Goal: Task Accomplishment & Management: Use online tool/utility

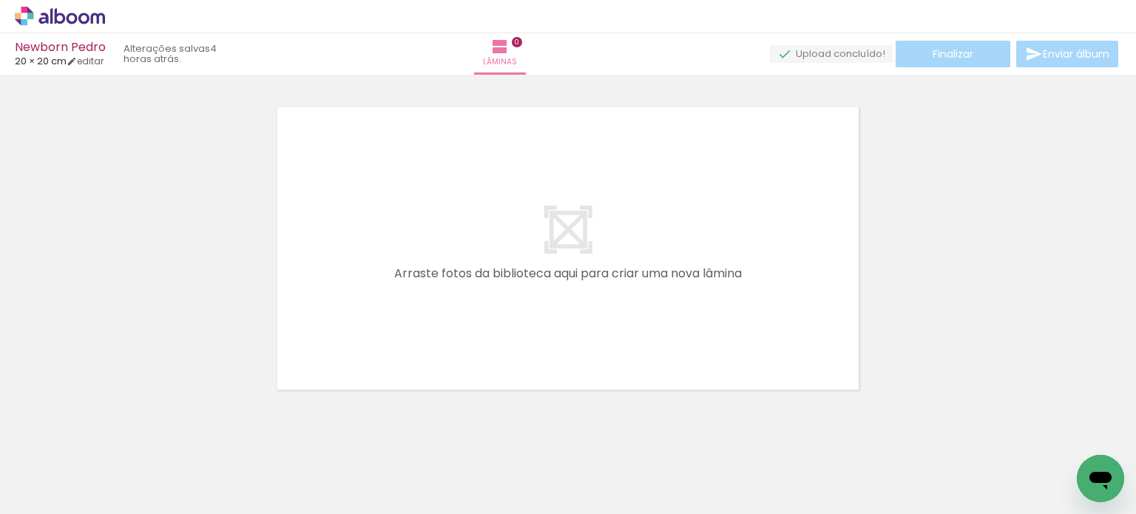
scroll to position [0, 818]
drag, startPoint x: 239, startPoint y: 468, endPoint x: 408, endPoint y: 298, distance: 239.1
click at [408, 298] on quentale-workspace at bounding box center [568, 257] width 1136 height 514
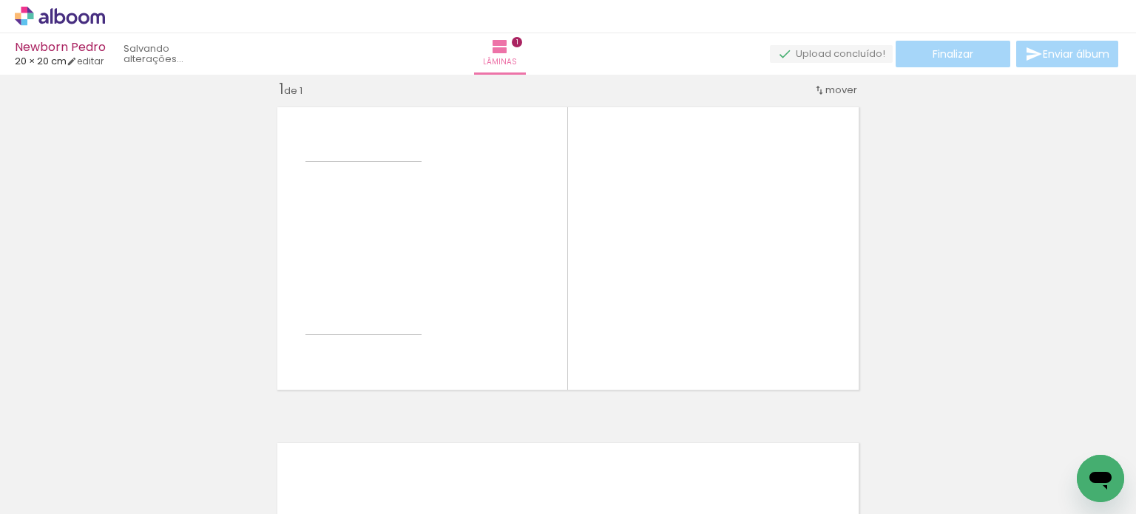
scroll to position [18, 0]
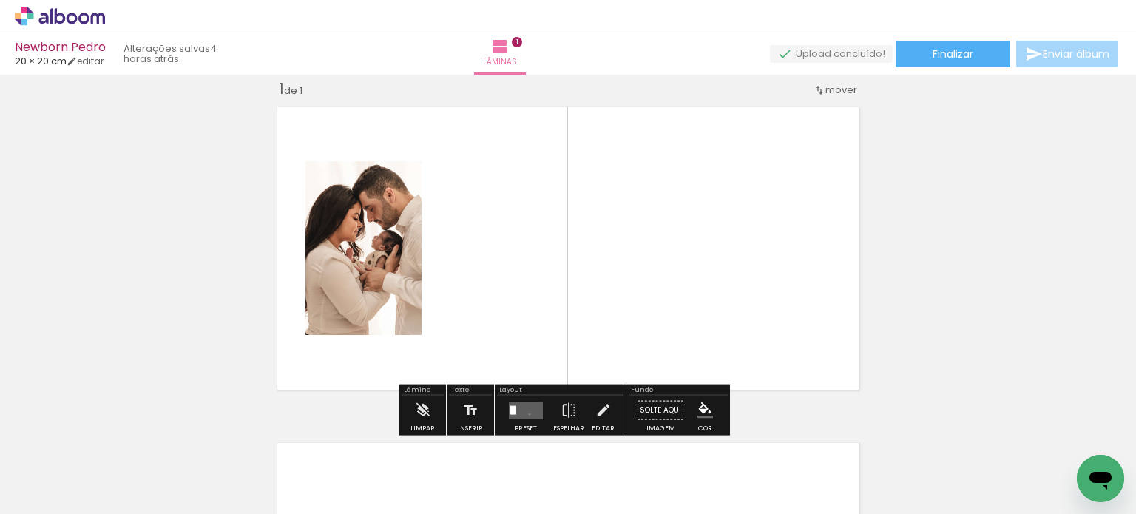
click at [526, 414] on quentale-layouter at bounding box center [526, 410] width 34 height 17
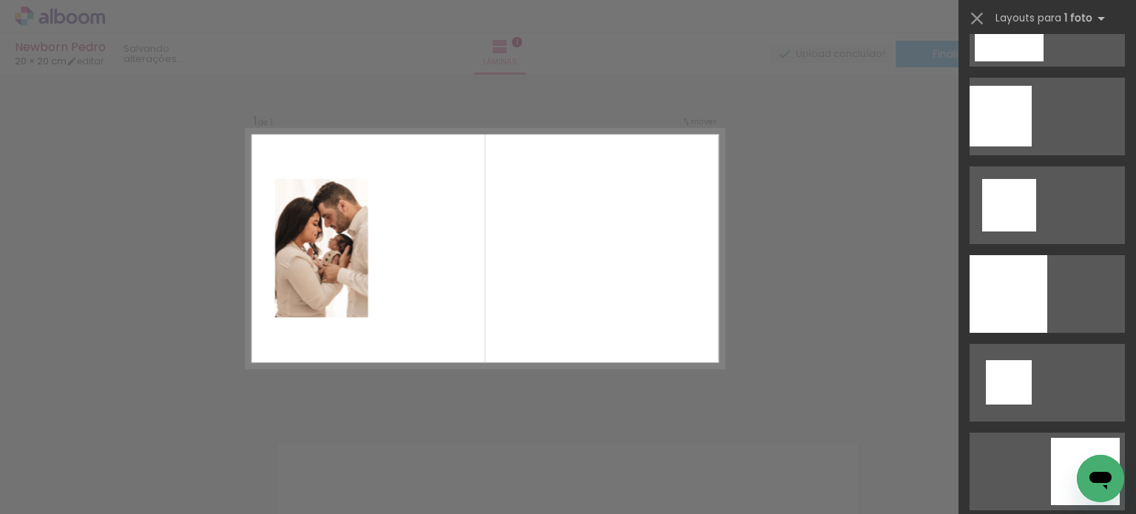
scroll to position [1580, 0]
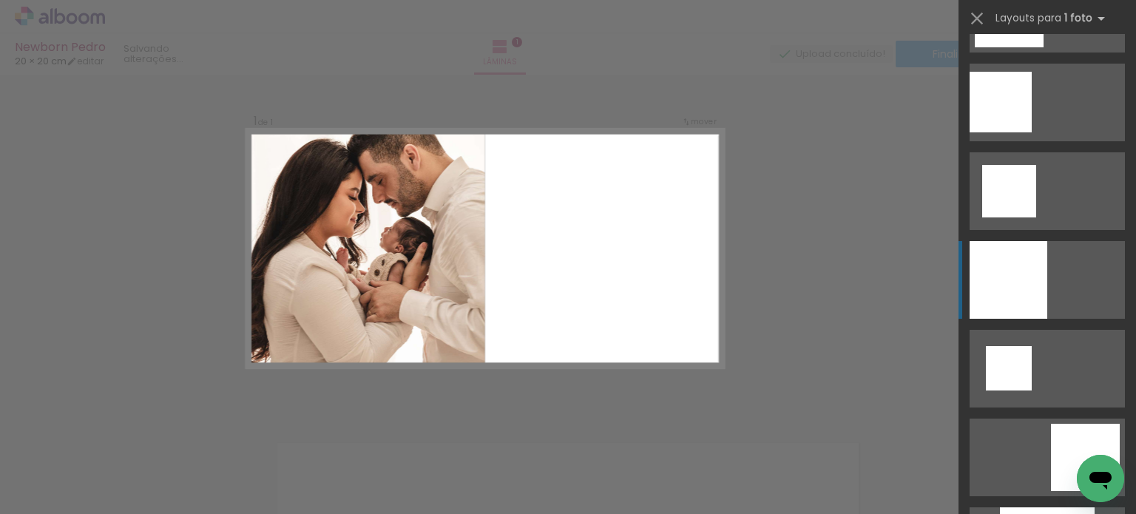
click at [1048, 286] on quentale-layouter at bounding box center [1047, 280] width 155 height 78
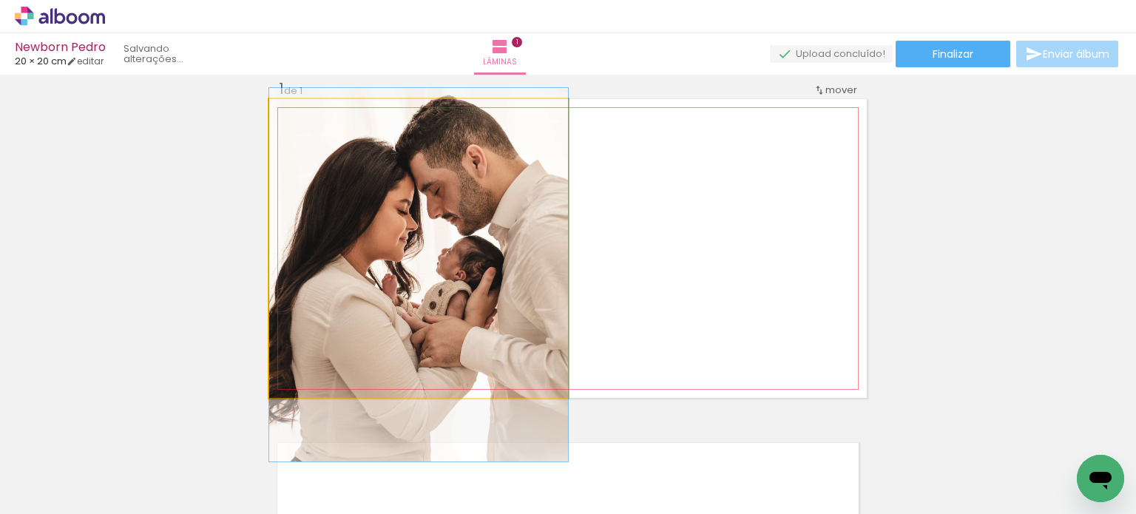
drag, startPoint x: 486, startPoint y: 230, endPoint x: 451, endPoint y: 254, distance: 42.1
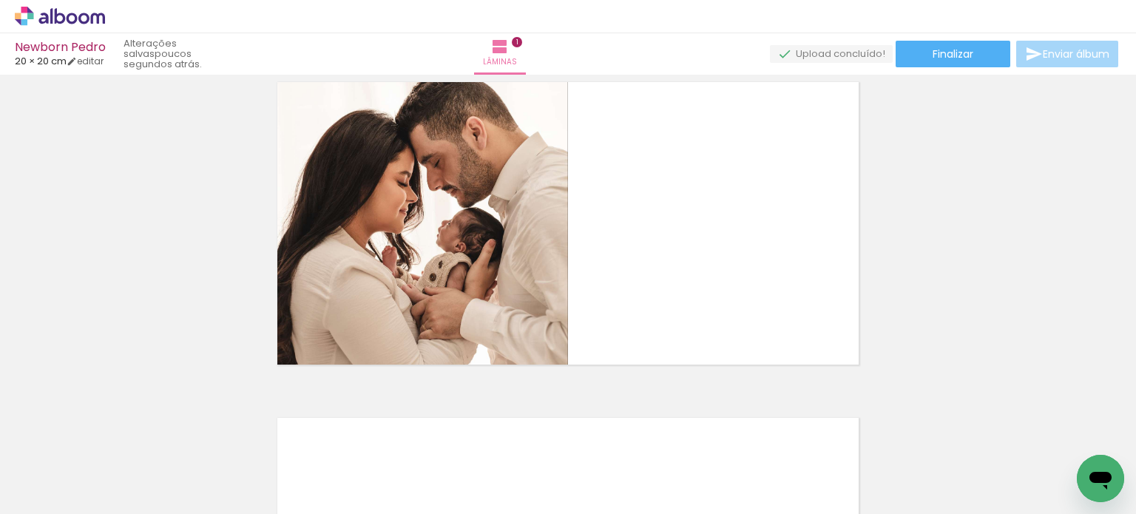
scroll to position [42, 0]
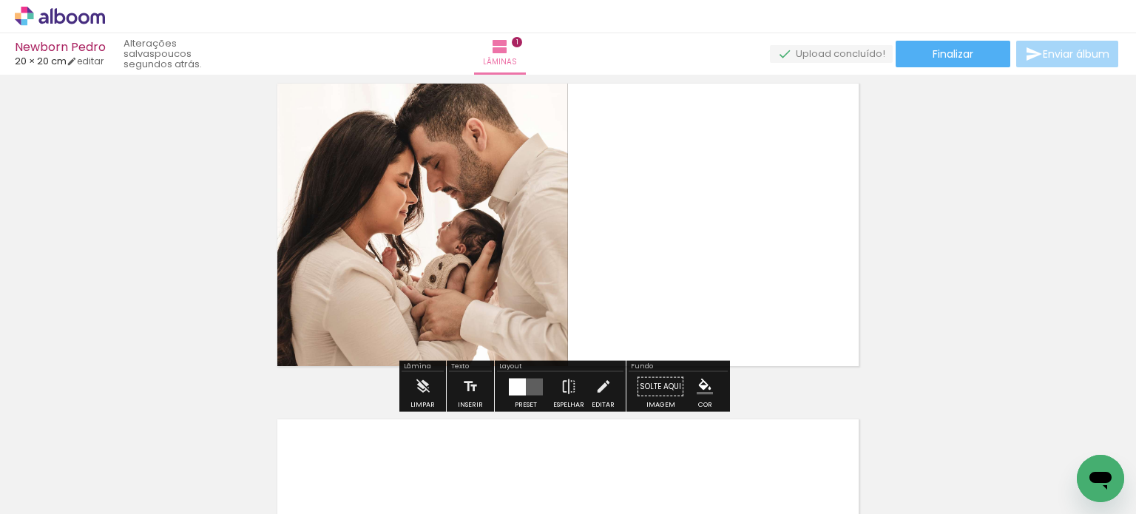
click at [518, 400] on div at bounding box center [526, 387] width 40 height 30
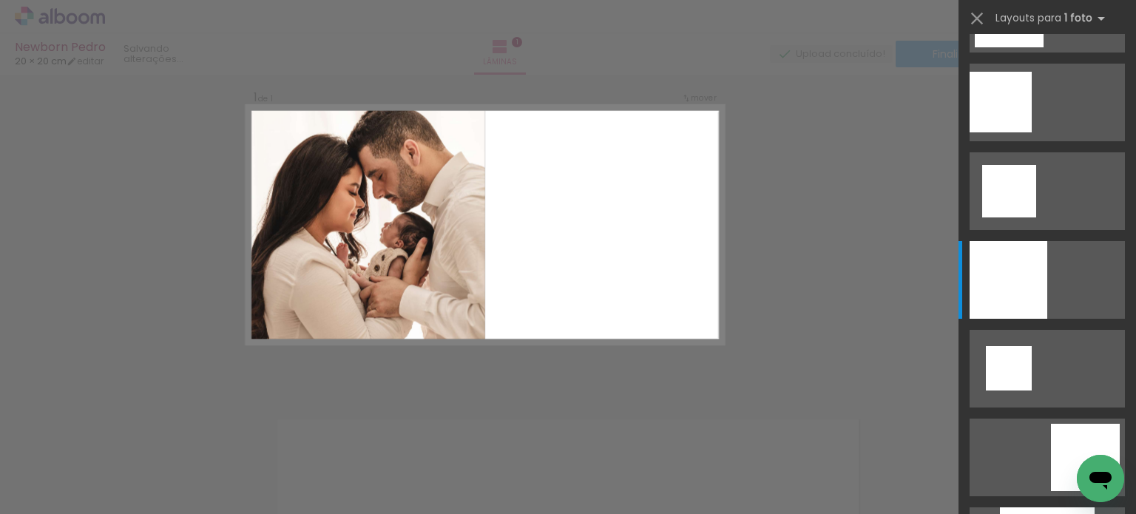
scroll to position [1776, 0]
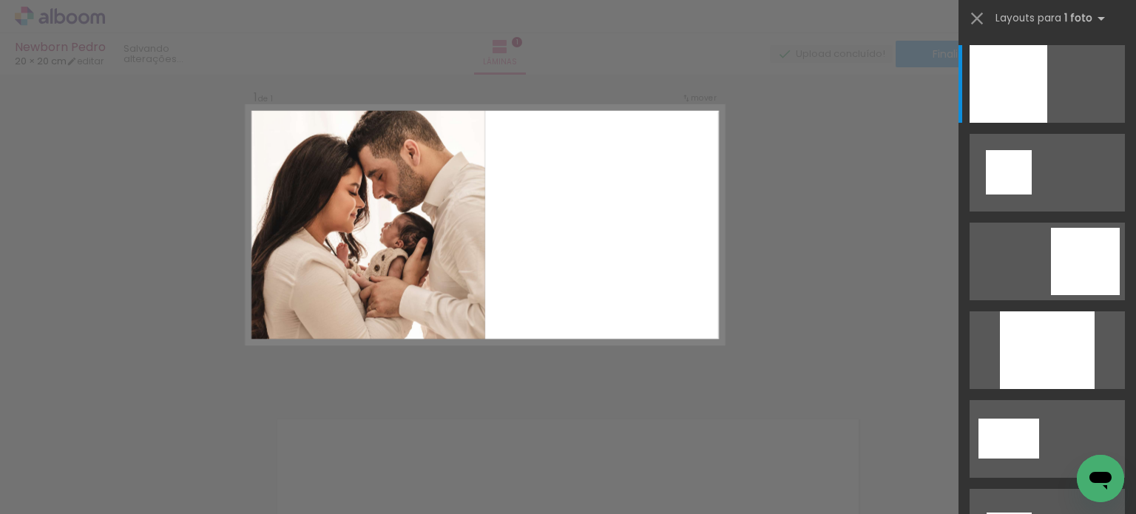
click at [518, 400] on div "Confirmar Cancelar" at bounding box center [568, 386] width 1136 height 707
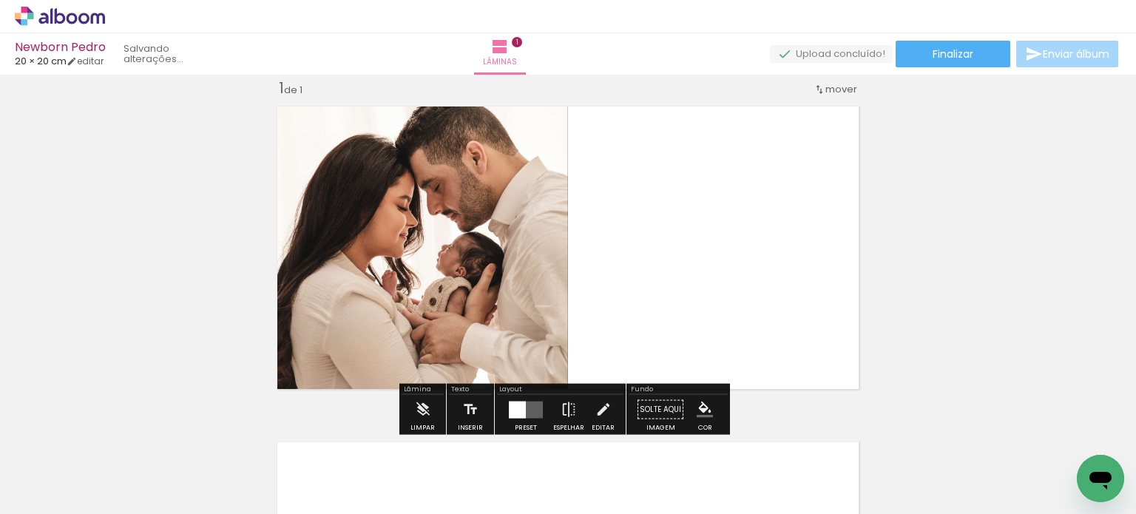
scroll to position [18, 0]
click at [530, 406] on quentale-layouter at bounding box center [526, 410] width 34 height 17
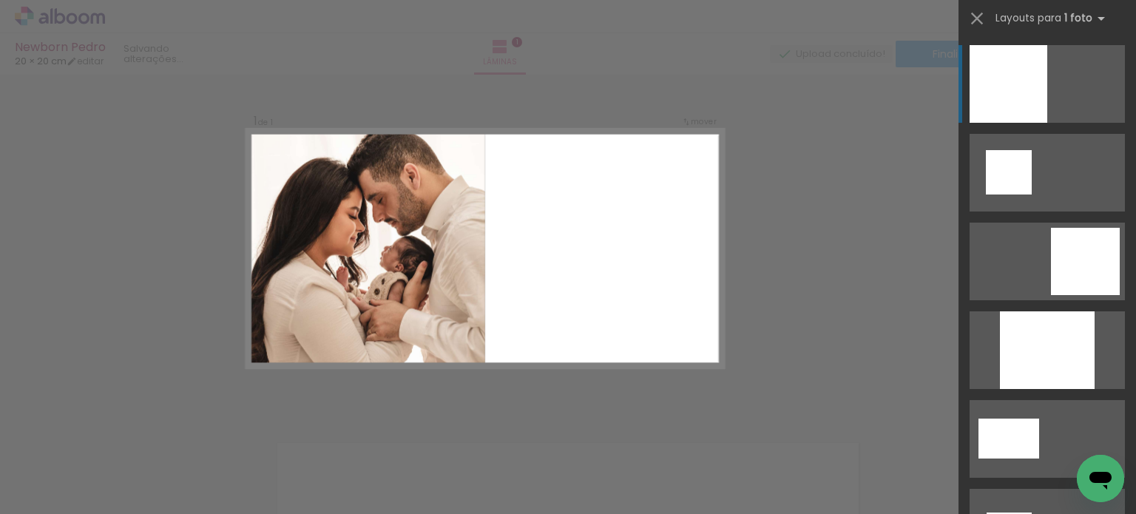
scroll to position [1346, 0]
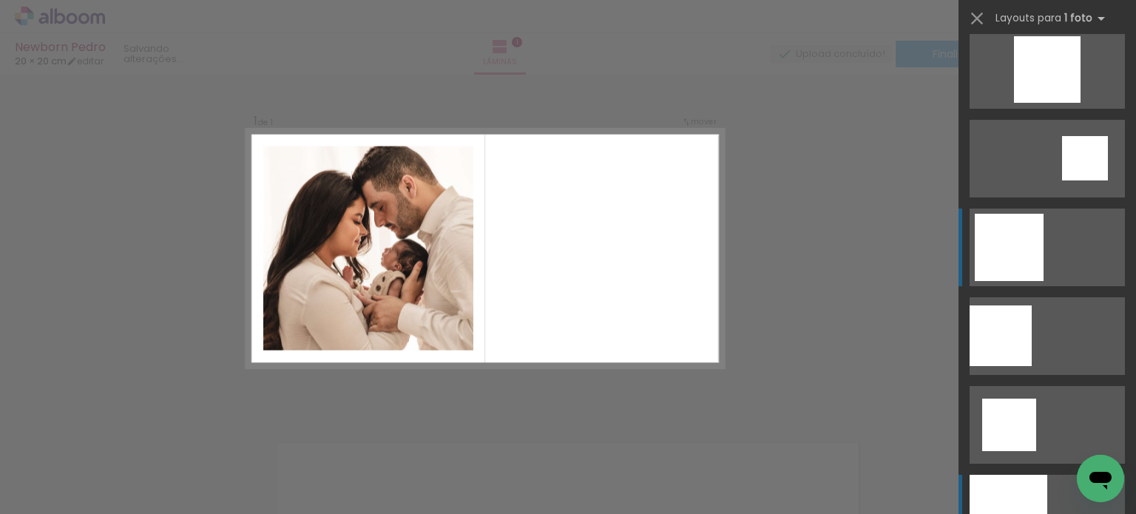
click at [1013, 263] on div at bounding box center [1009, 247] width 69 height 67
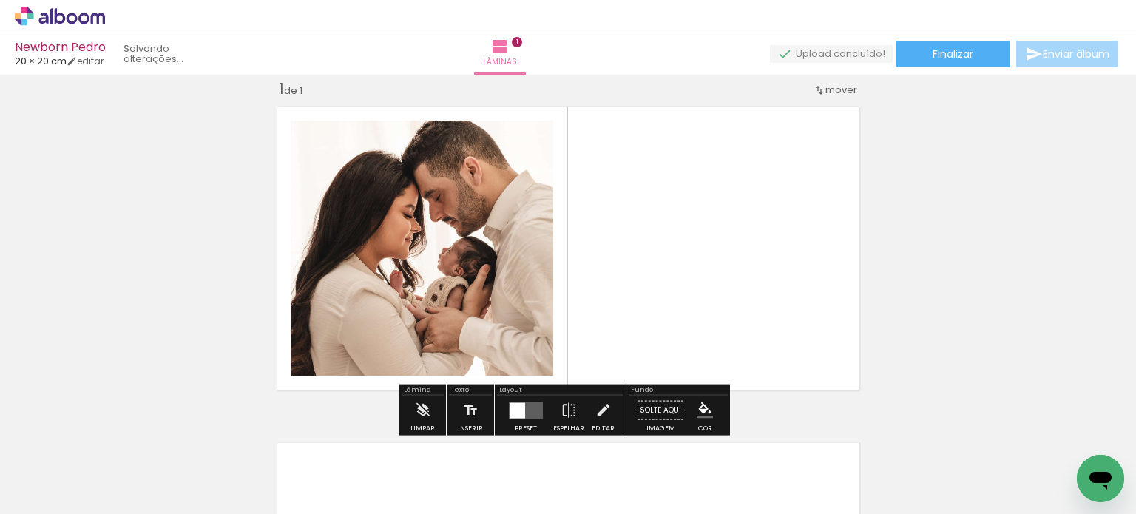
click at [1013, 263] on quentale-workspace at bounding box center [568, 257] width 1136 height 514
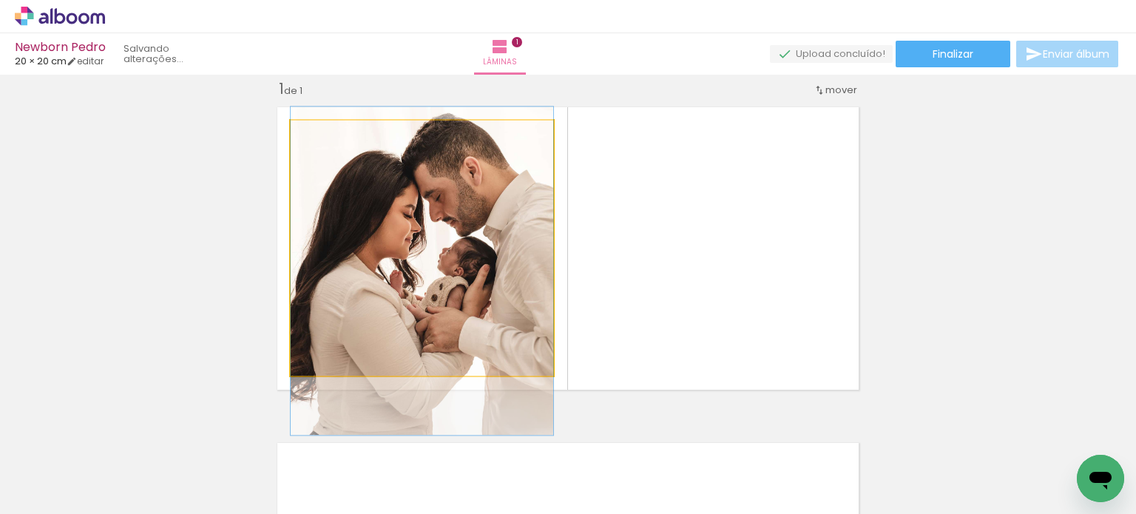
click at [419, 220] on quentale-photo at bounding box center [422, 248] width 263 height 255
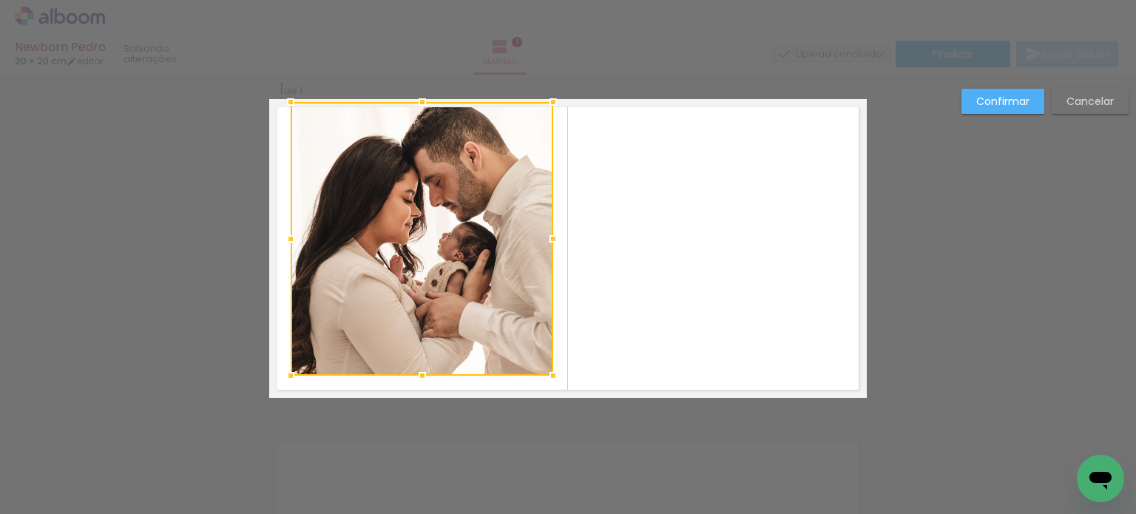
drag, startPoint x: 415, startPoint y: 117, endPoint x: 415, endPoint y: 103, distance: 14.1
click at [415, 103] on div at bounding box center [423, 102] width 30 height 30
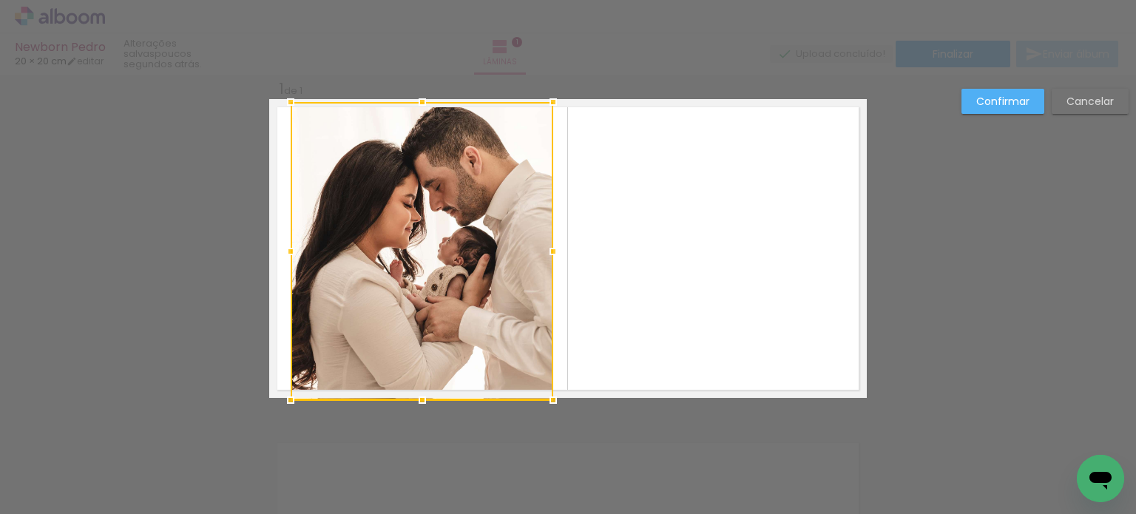
drag, startPoint x: 413, startPoint y: 377, endPoint x: 413, endPoint y: 391, distance: 14.1
click at [413, 391] on div at bounding box center [423, 400] width 30 height 30
click at [1014, 109] on paper-button "Confirmar" at bounding box center [1003, 101] width 83 height 25
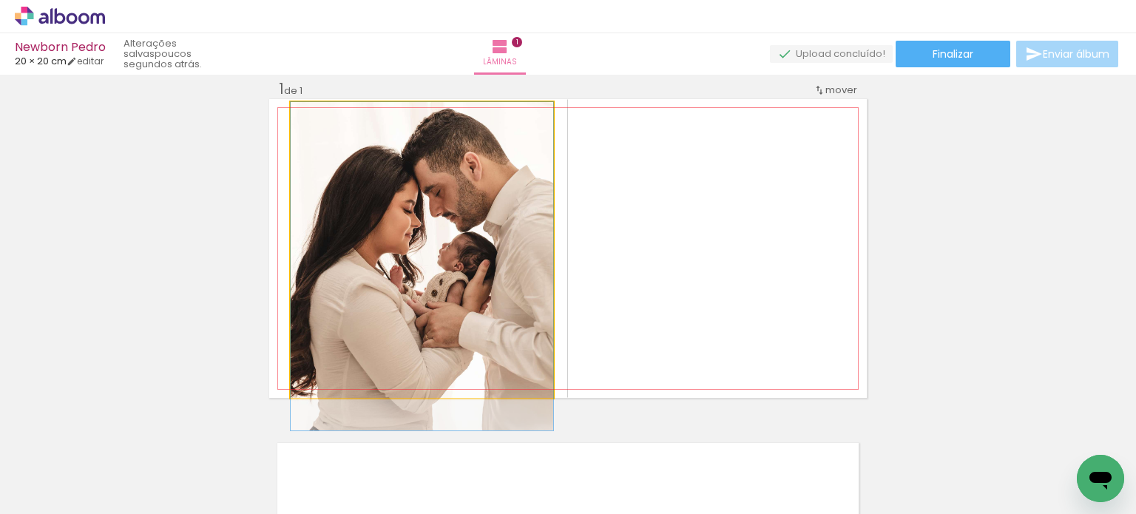
drag, startPoint x: 451, startPoint y: 215, endPoint x: 450, endPoint y: 225, distance: 10.4
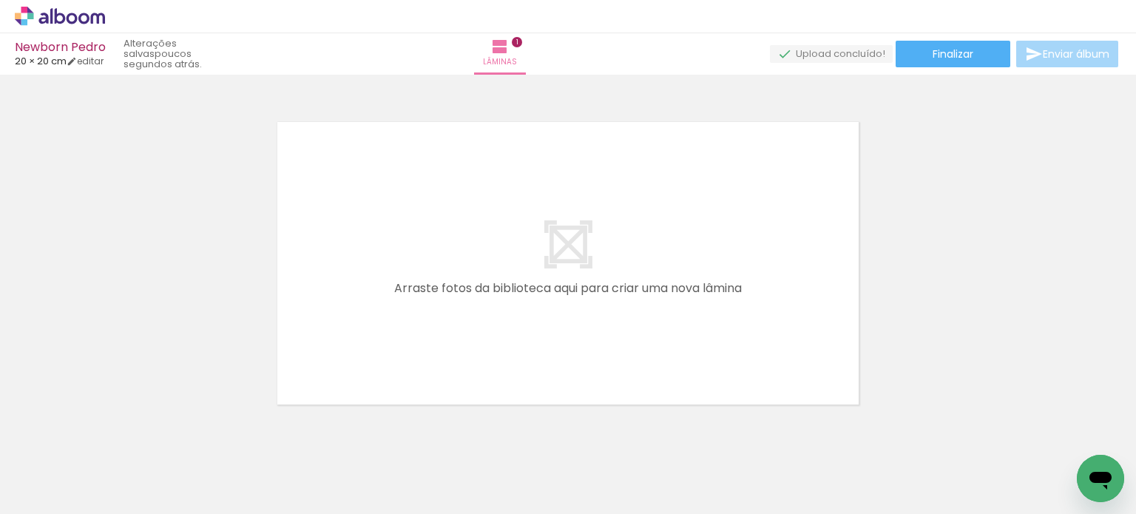
scroll to position [382, 0]
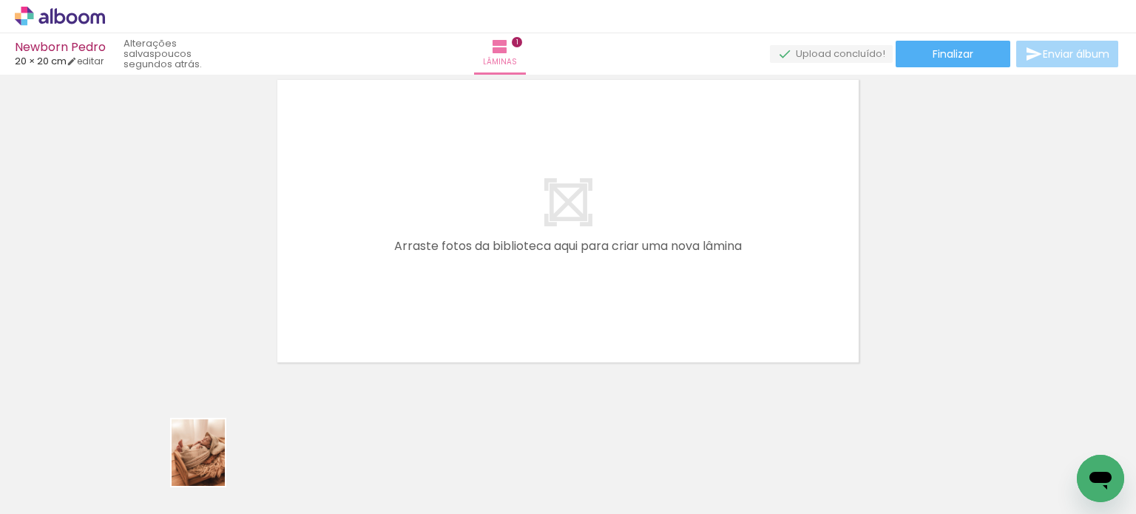
drag, startPoint x: 147, startPoint y: 474, endPoint x: 205, endPoint y: 464, distance: 58.6
click at [0, 0] on slot at bounding box center [0, 0] width 0 height 0
drag, startPoint x: 161, startPoint y: 478, endPoint x: 442, endPoint y: 264, distance: 353.2
click at [442, 264] on quentale-workspace at bounding box center [568, 257] width 1136 height 514
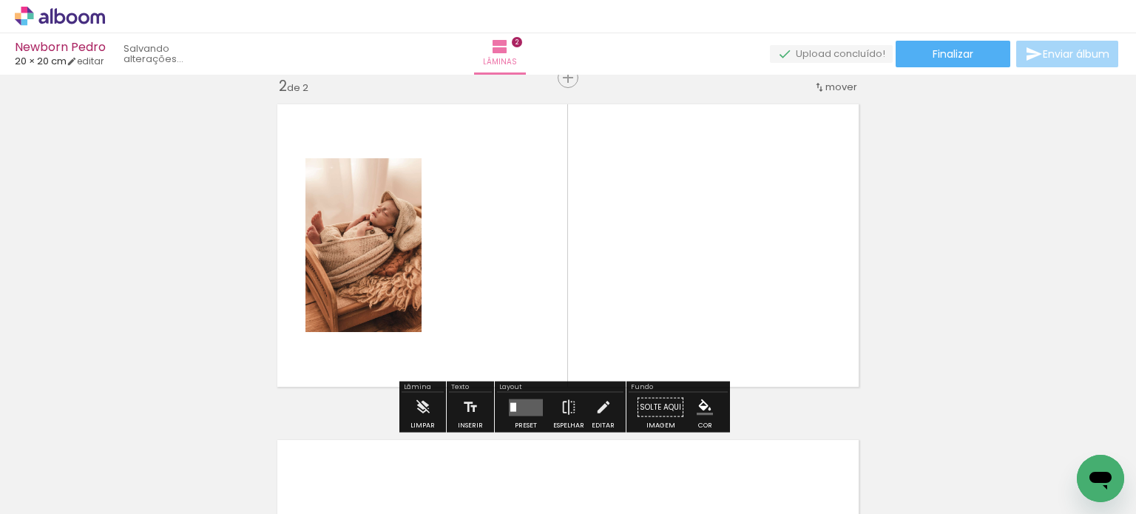
scroll to position [354, 0]
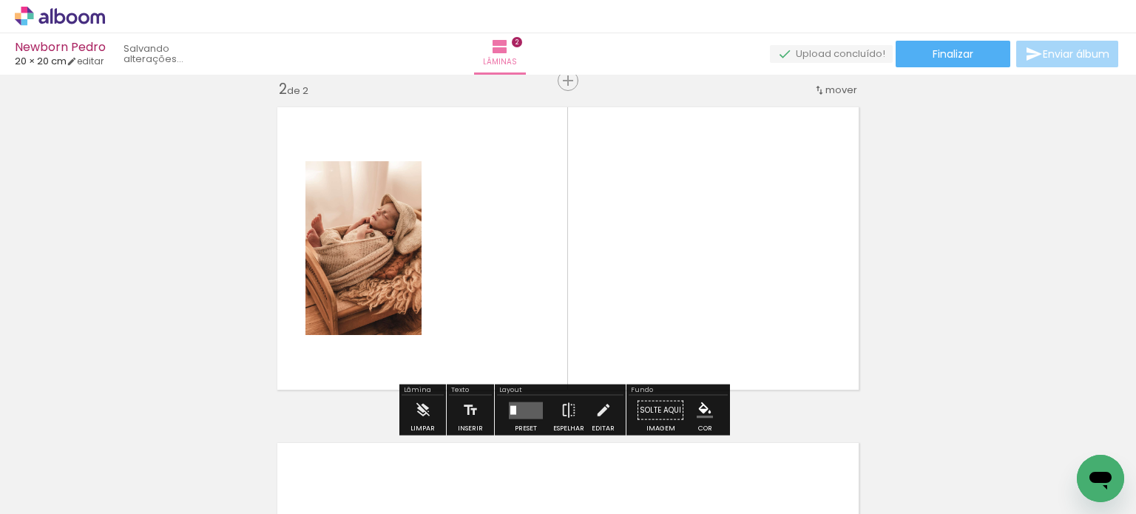
drag, startPoint x: 246, startPoint y: 467, endPoint x: 587, endPoint y: 200, distance: 433.2
click at [587, 200] on quentale-workspace at bounding box center [568, 257] width 1136 height 514
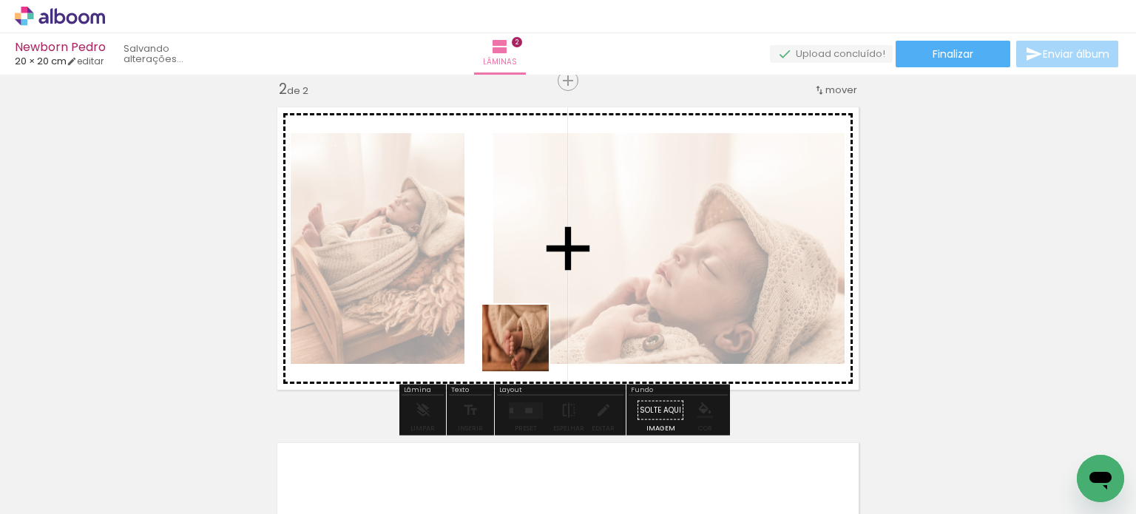
drag, startPoint x: 346, startPoint y: 479, endPoint x: 550, endPoint y: 338, distance: 248.9
click at [550, 338] on quentale-workspace at bounding box center [568, 257] width 1136 height 514
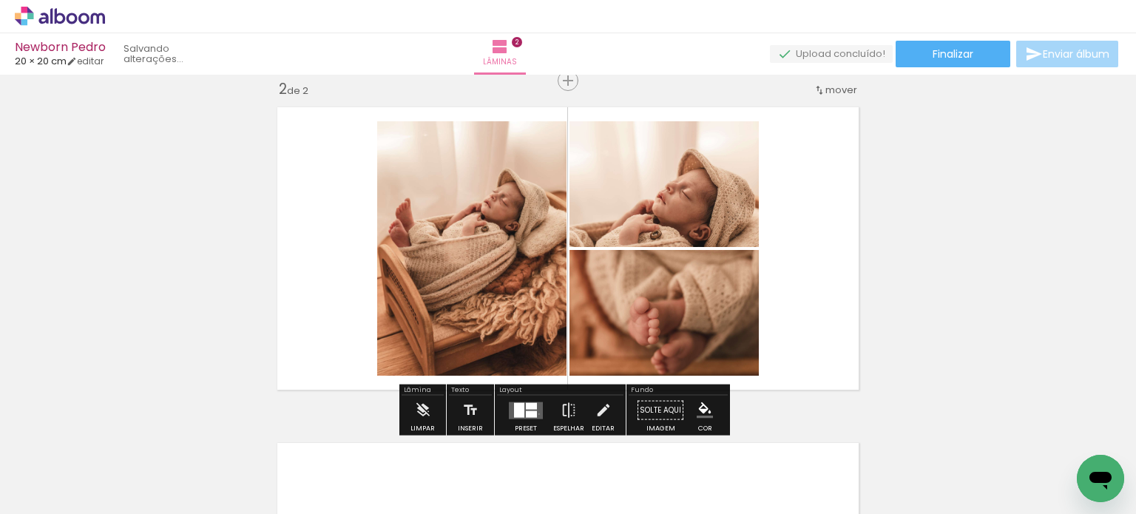
click at [536, 414] on quentale-layouter at bounding box center [526, 410] width 34 height 17
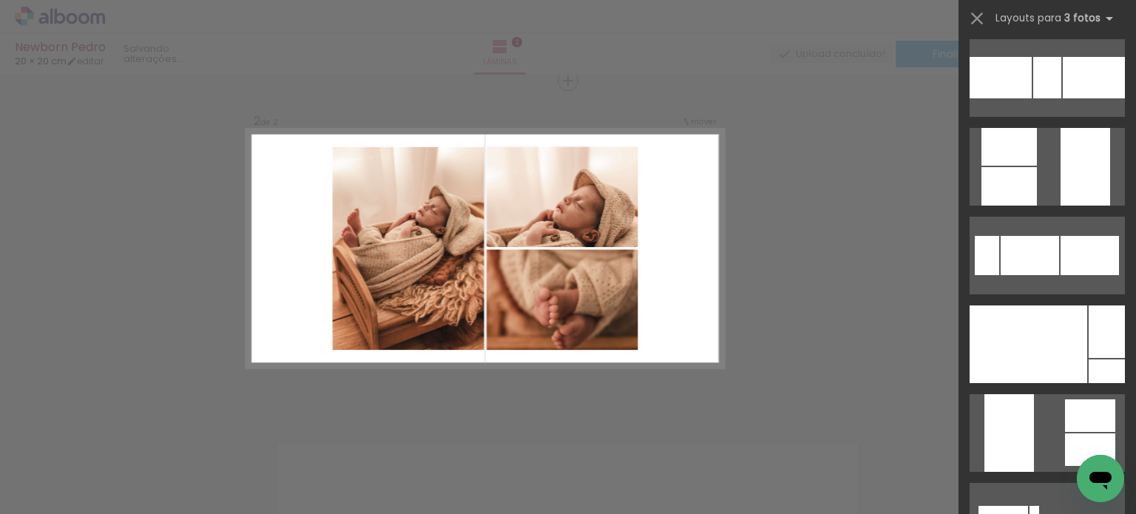
scroll to position [565, 0]
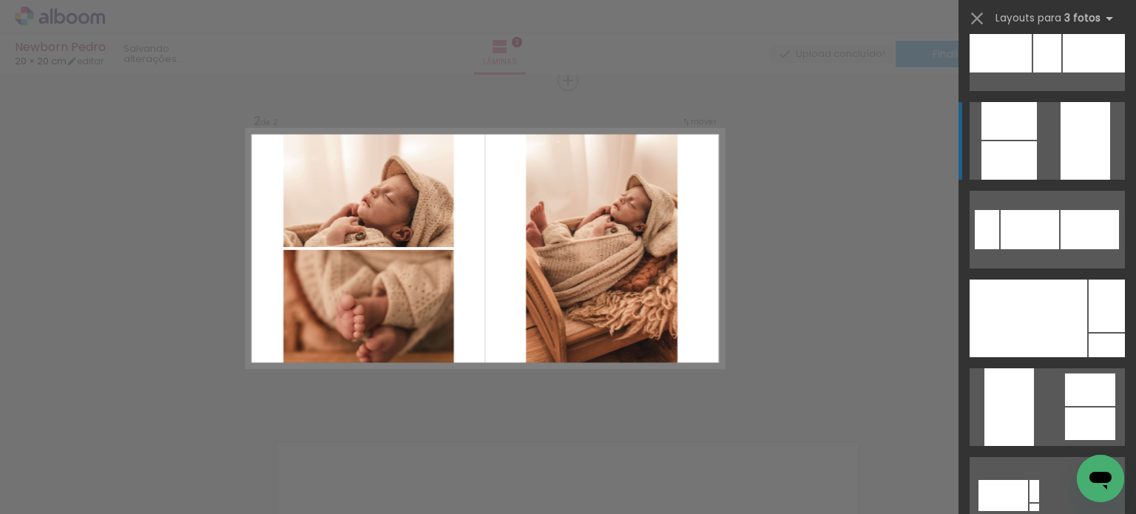
click at [1065, 133] on div at bounding box center [1086, 141] width 50 height 78
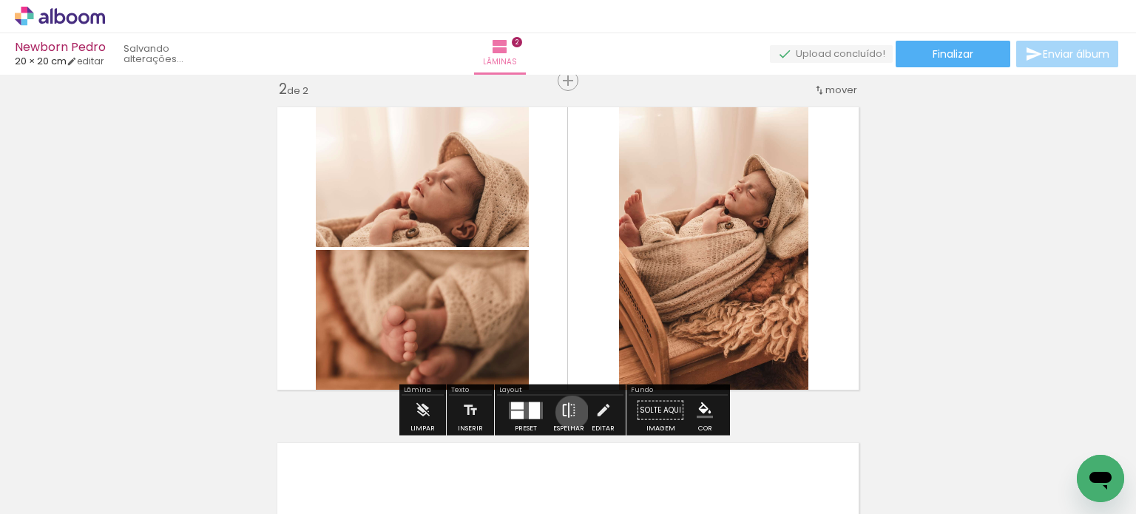
click at [569, 412] on iron-icon at bounding box center [569, 411] width 16 height 30
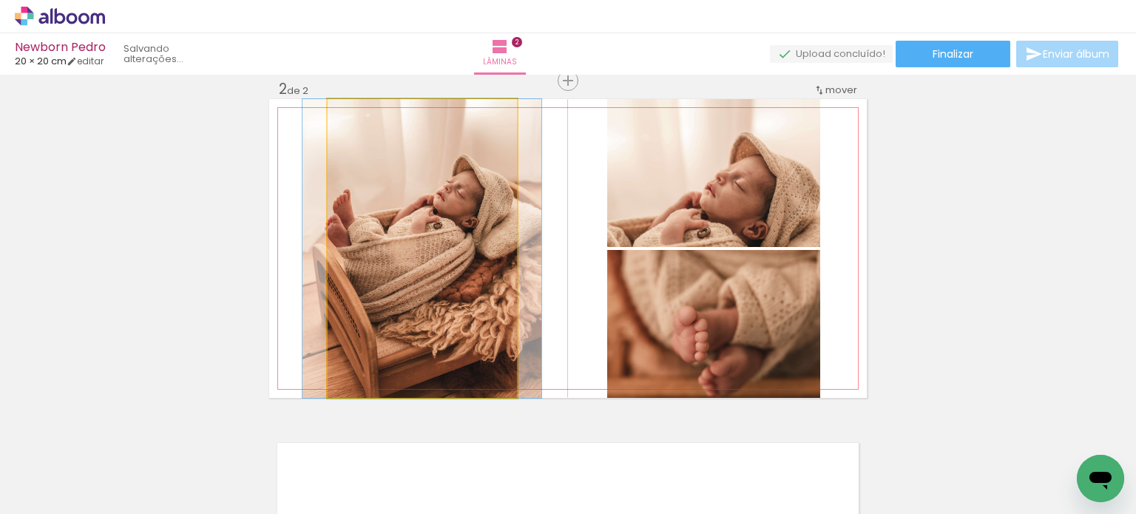
click at [476, 288] on quentale-photo at bounding box center [422, 248] width 189 height 299
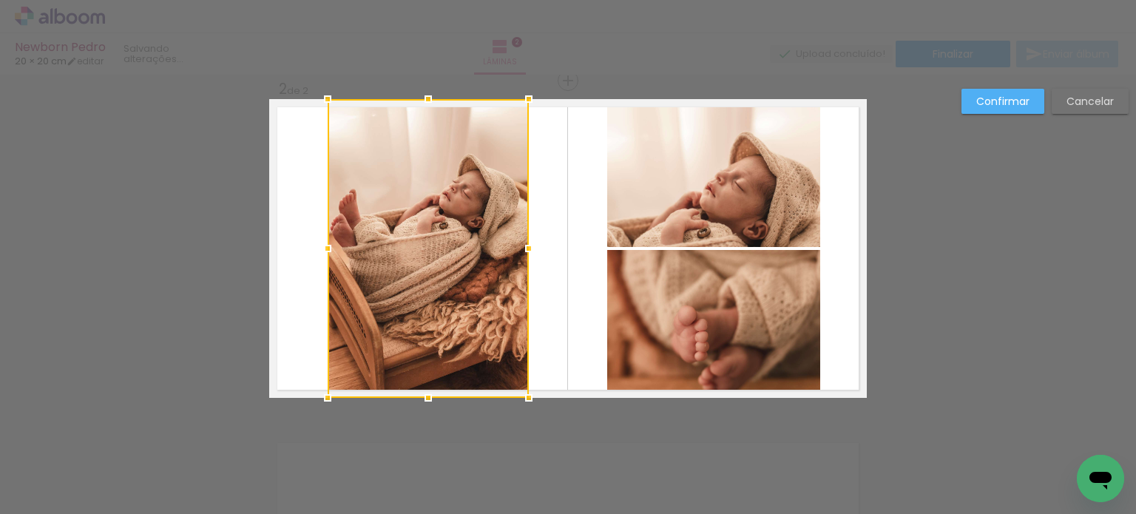
drag, startPoint x: 512, startPoint y: 247, endPoint x: 524, endPoint y: 252, distance: 12.6
click at [524, 252] on div at bounding box center [529, 249] width 30 height 30
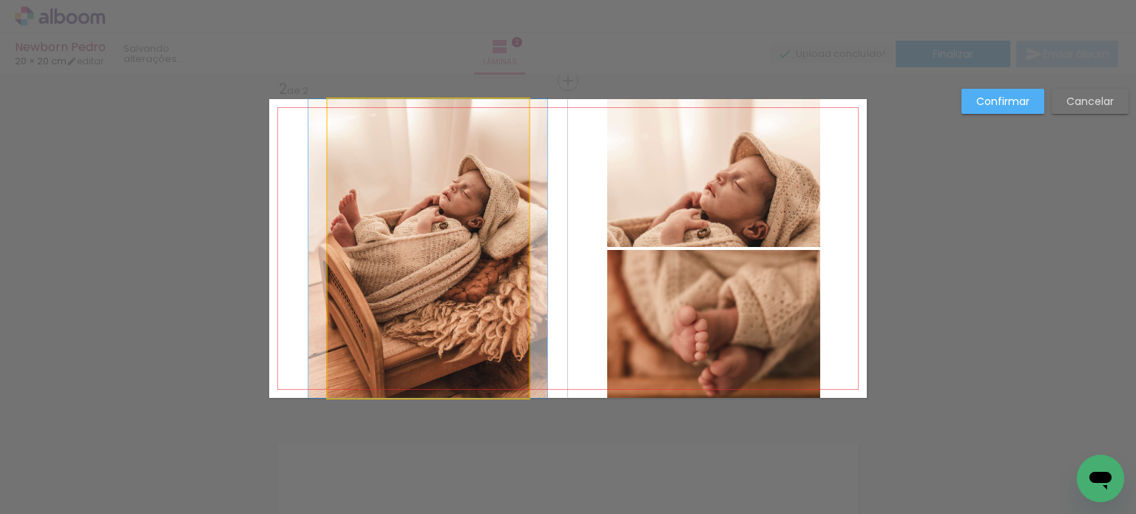
click at [383, 244] on quentale-photo at bounding box center [428, 248] width 201 height 299
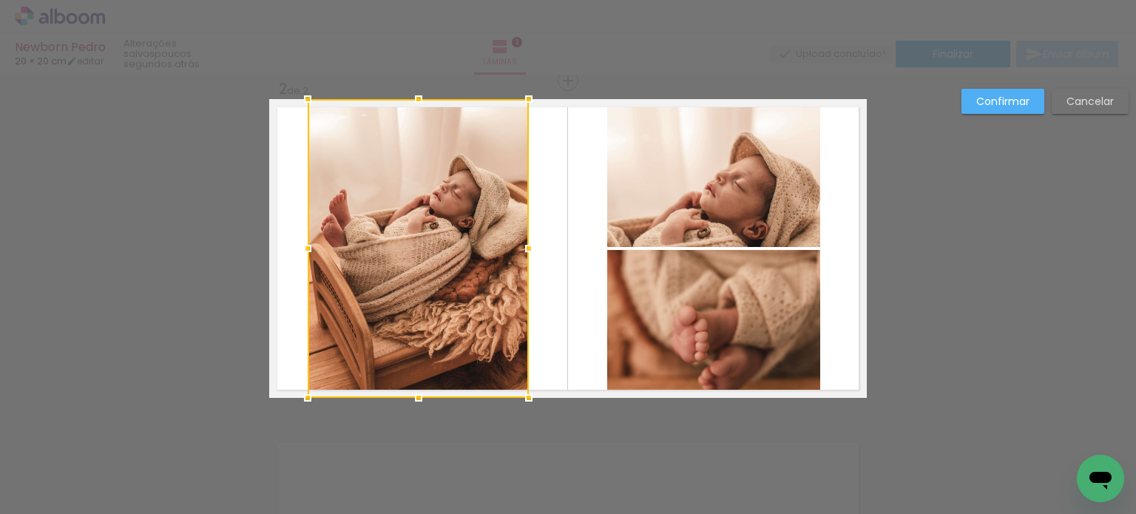
drag, startPoint x: 320, startPoint y: 245, endPoint x: 300, endPoint y: 251, distance: 20.8
click at [300, 251] on div at bounding box center [308, 249] width 30 height 30
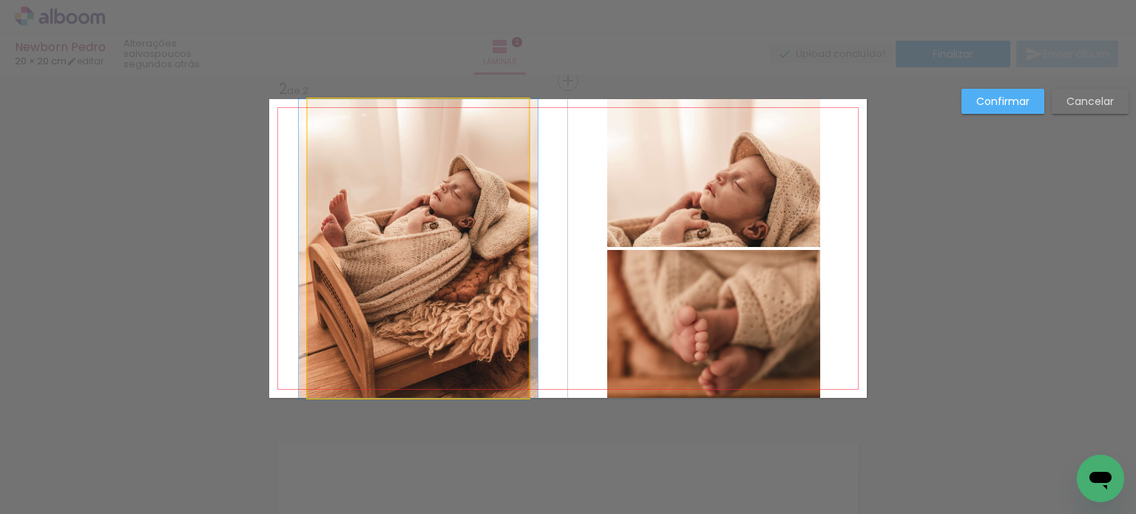
click at [448, 318] on quentale-photo at bounding box center [418, 248] width 221 height 299
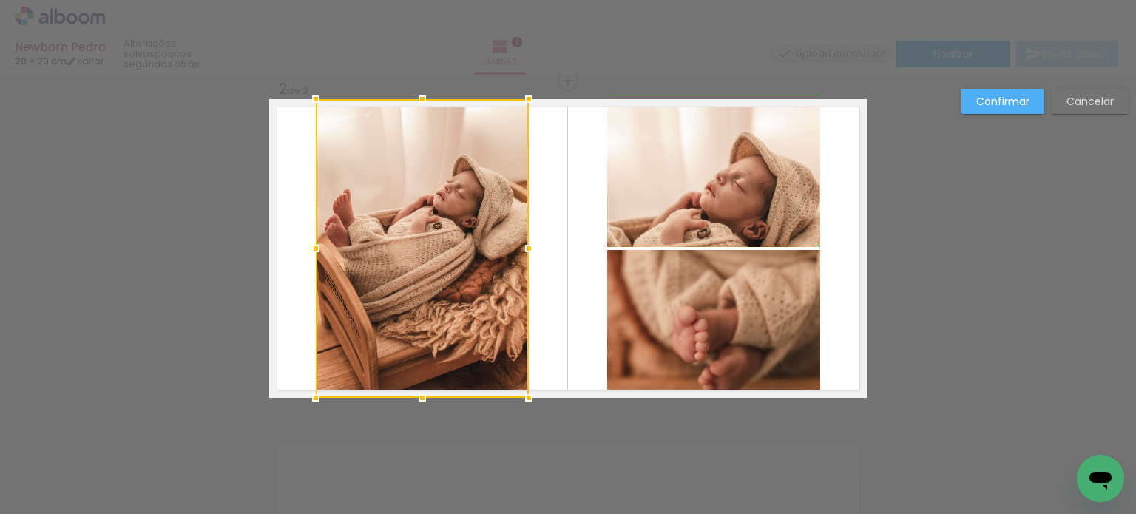
click at [304, 248] on div at bounding box center [316, 249] width 30 height 30
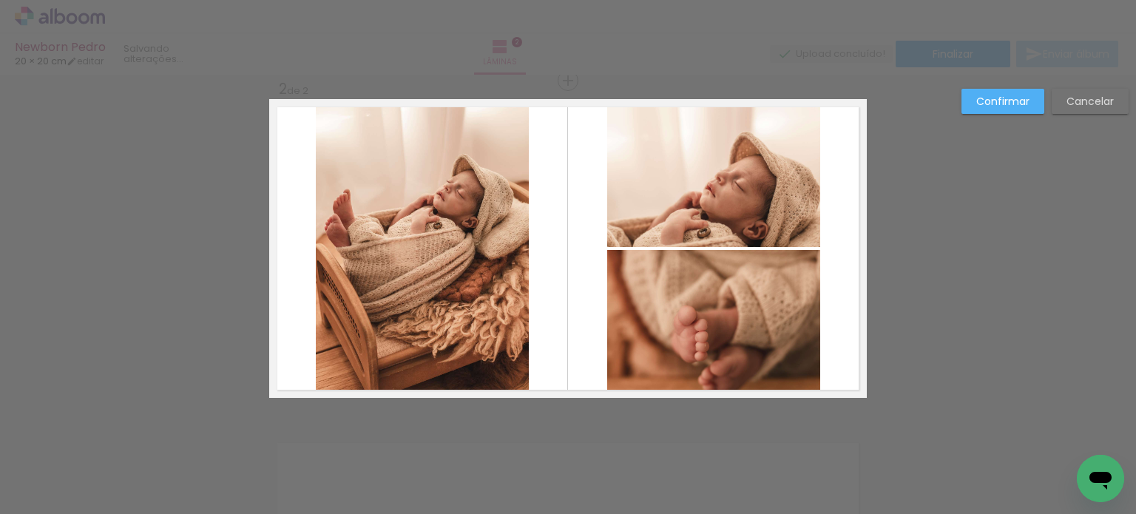
click at [401, 431] on div "Confirmar Cancelar" at bounding box center [568, 241] width 1136 height 1043
click at [0, 0] on slot "Confirmar" at bounding box center [0, 0] width 0 height 0
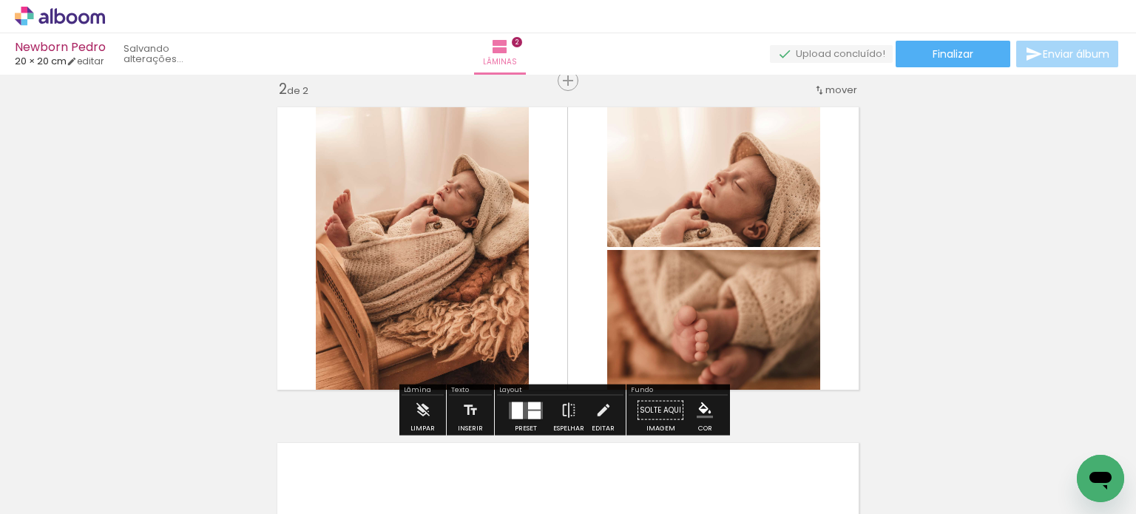
click at [278, 268] on quentale-layouter at bounding box center [568, 248] width 598 height 299
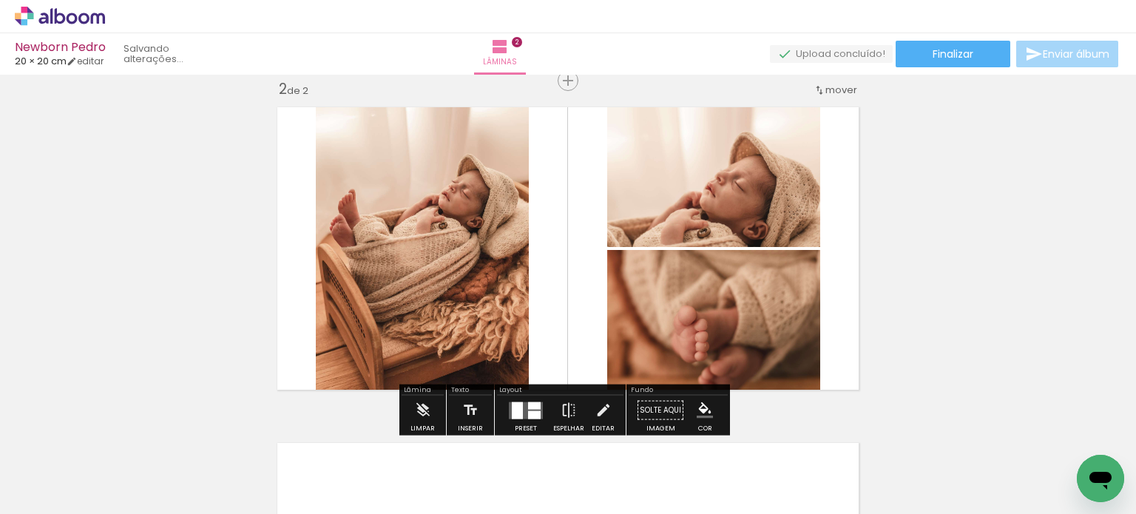
click at [390, 269] on quentale-photo at bounding box center [422, 248] width 213 height 299
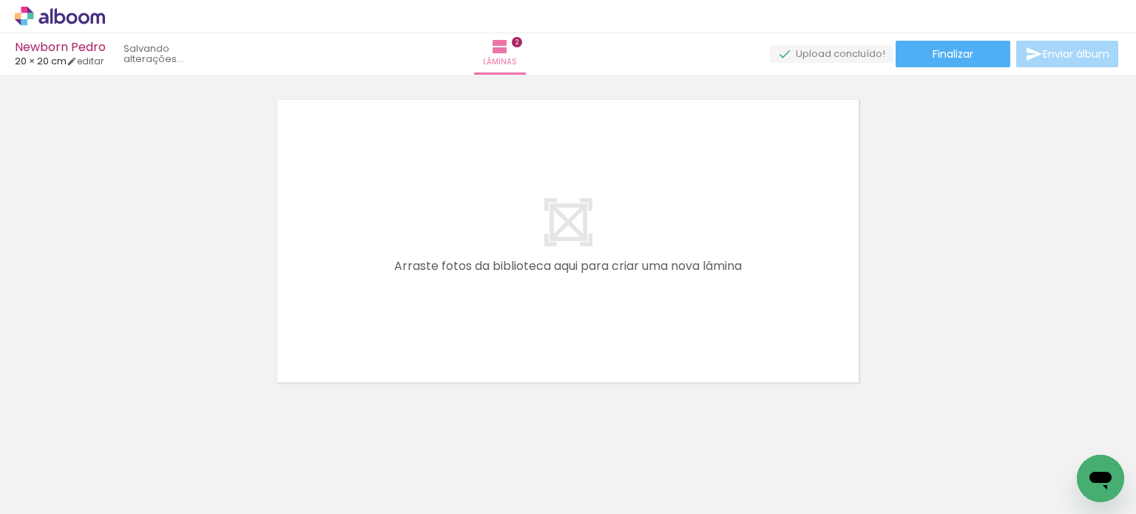
scroll to position [718, 0]
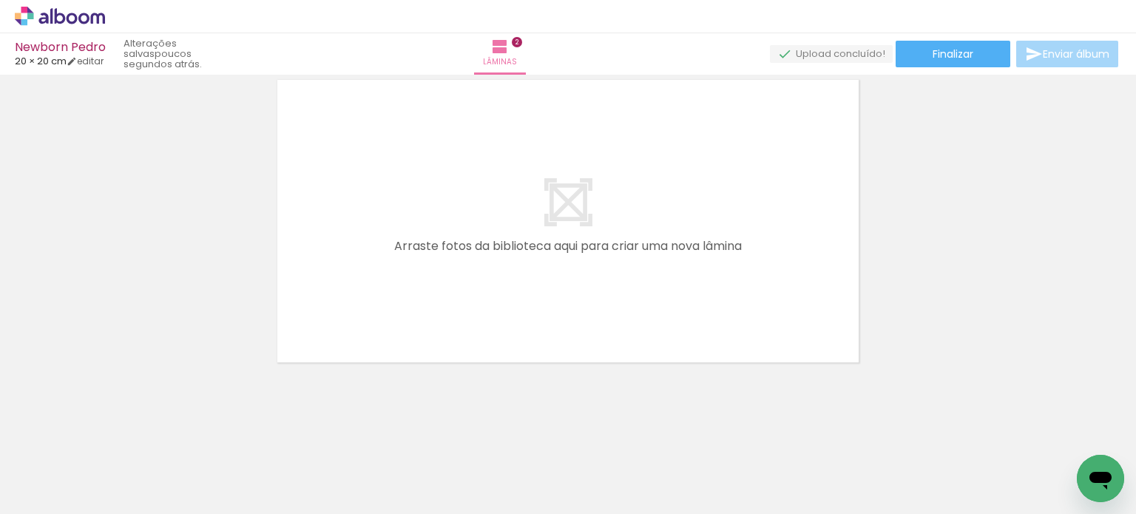
drag, startPoint x: 406, startPoint y: 477, endPoint x: 518, endPoint y: 272, distance: 234.1
click at [518, 272] on quentale-workspace at bounding box center [568, 257] width 1136 height 514
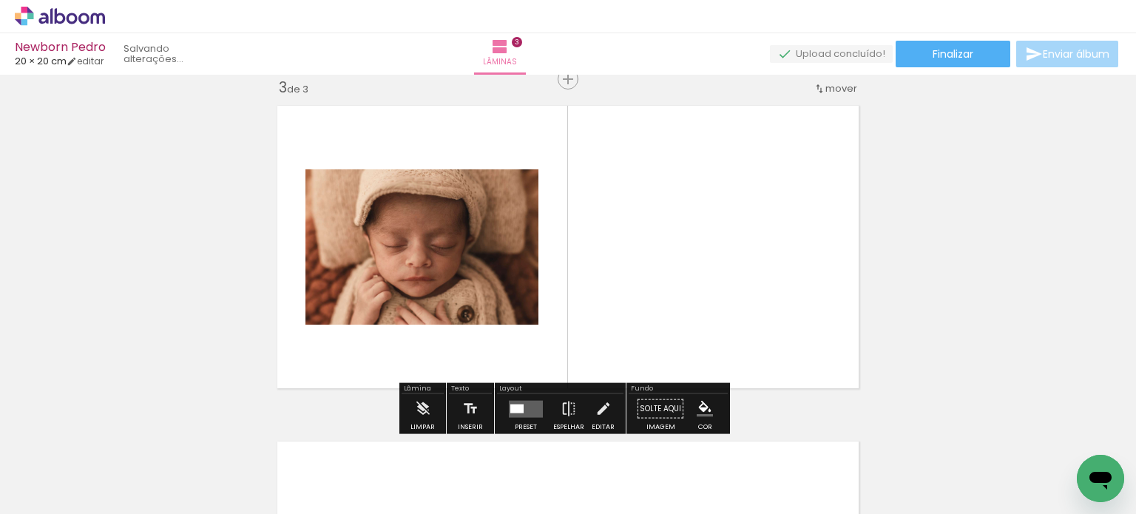
scroll to position [690, 0]
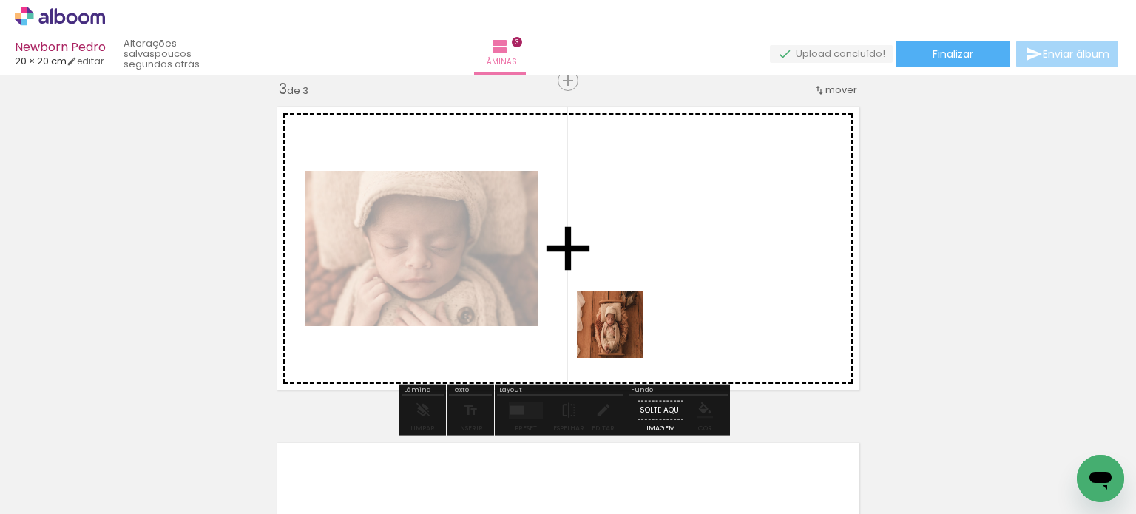
drag, startPoint x: 505, startPoint y: 471, endPoint x: 669, endPoint y: 292, distance: 243.0
click at [669, 292] on quentale-workspace at bounding box center [568, 257] width 1136 height 514
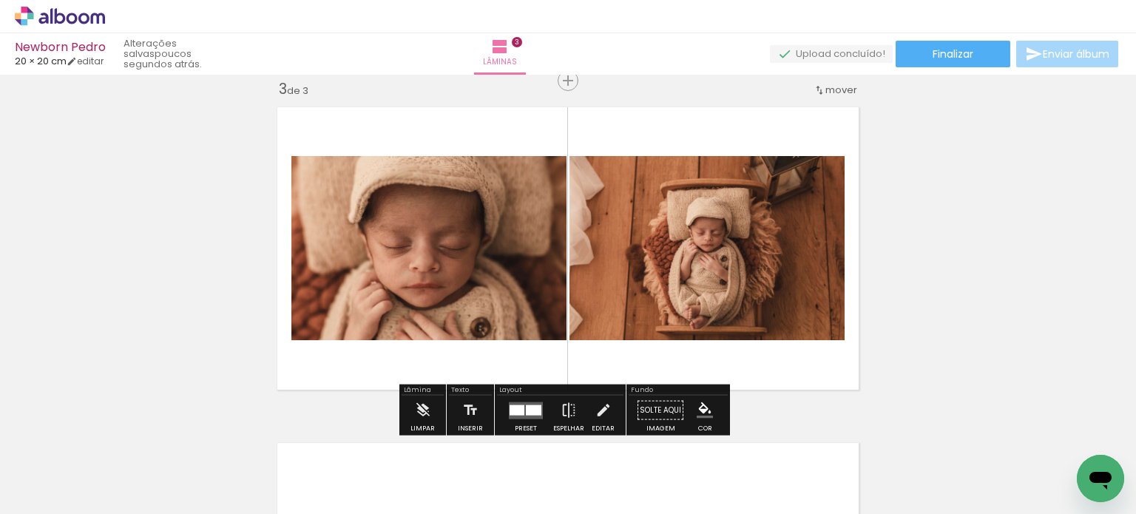
drag, startPoint x: 562, startPoint y: 482, endPoint x: 599, endPoint y: 317, distance: 169.1
click at [599, 317] on quentale-workspace at bounding box center [568, 257] width 1136 height 514
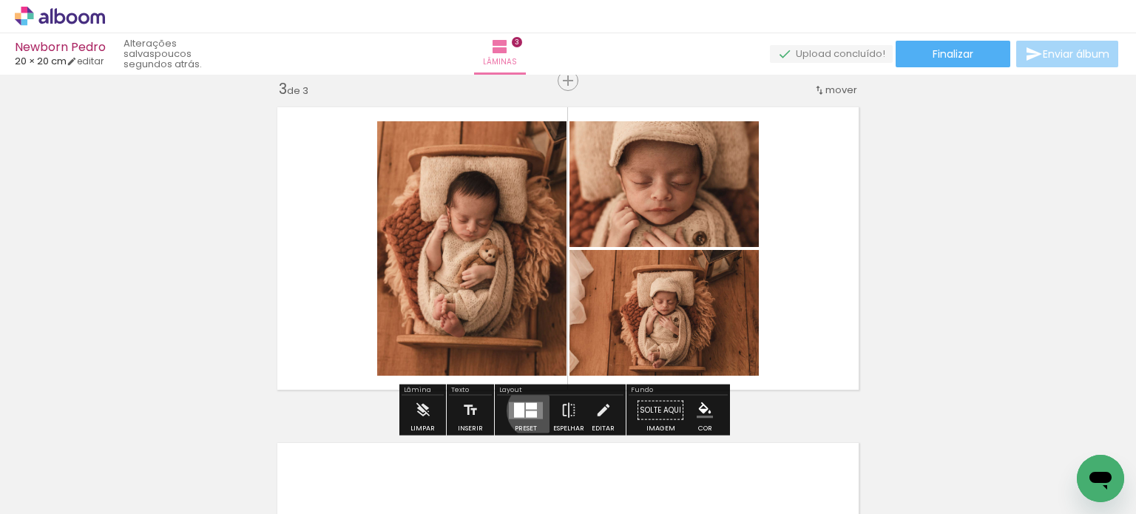
click at [531, 411] on div at bounding box center [531, 414] width 11 height 7
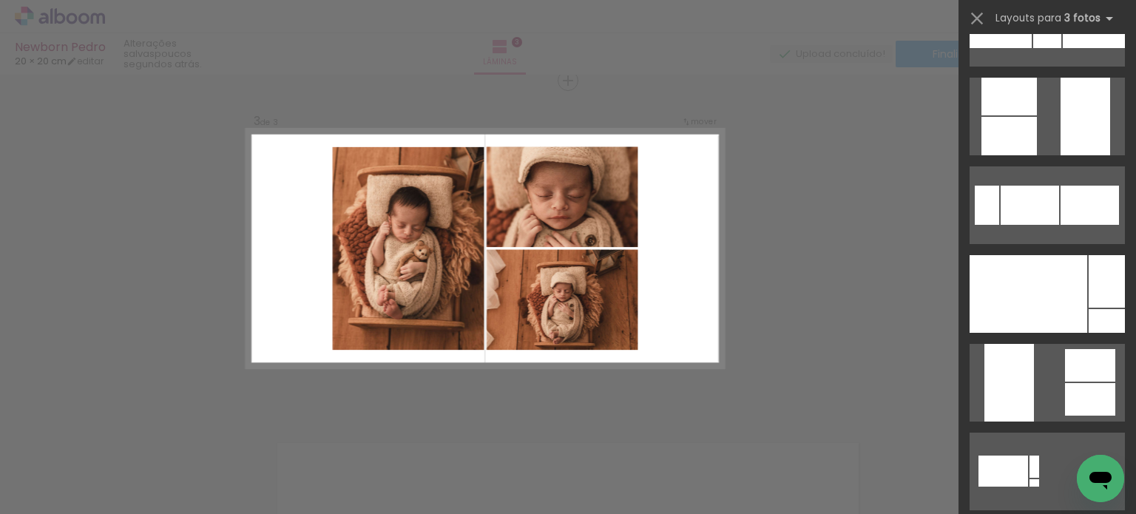
scroll to position [513, 0]
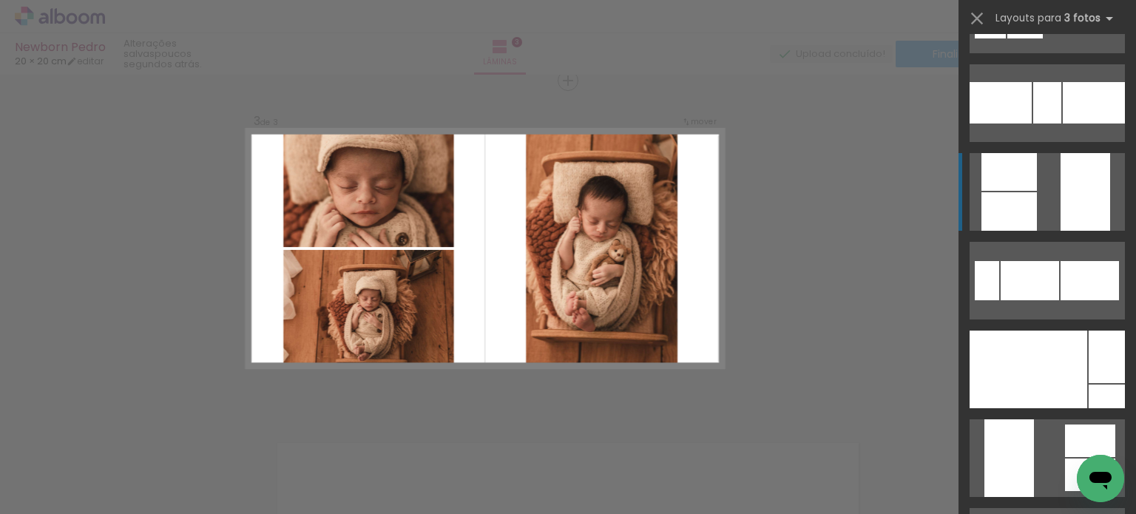
click at [1015, 223] on div at bounding box center [1009, 211] width 55 height 38
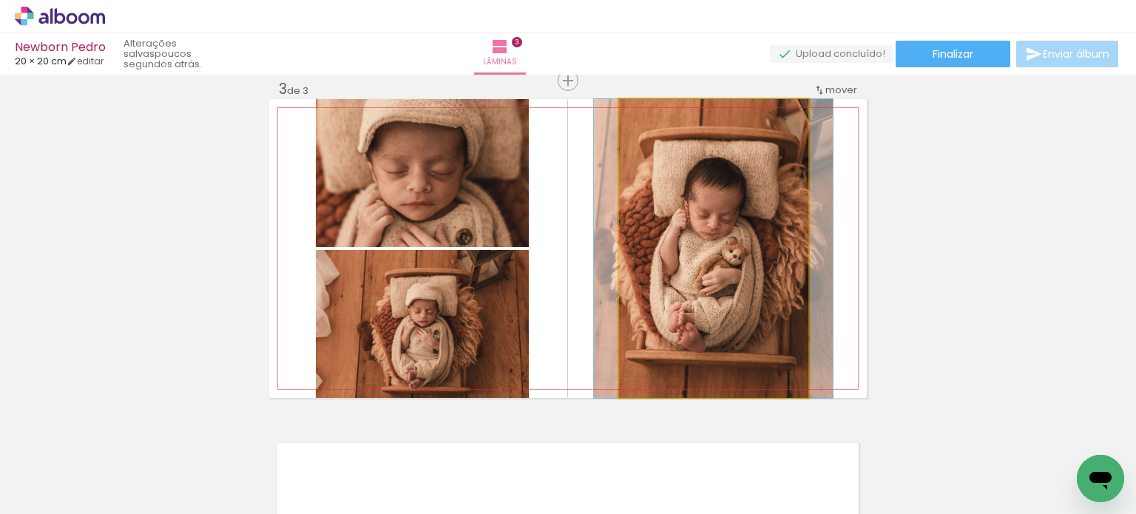
click at [720, 251] on quentale-photo at bounding box center [713, 248] width 189 height 299
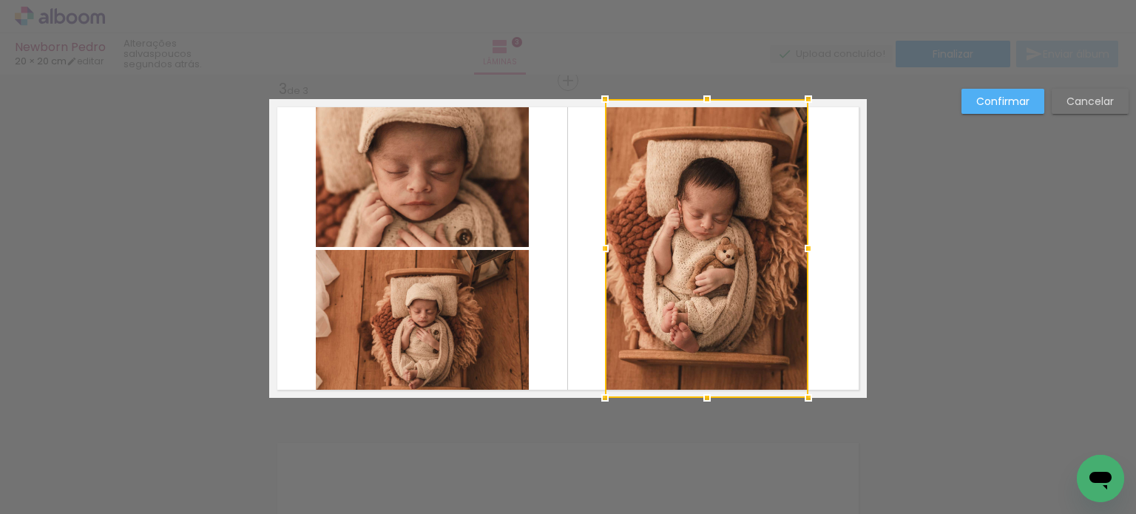
drag, startPoint x: 608, startPoint y: 244, endPoint x: 601, endPoint y: 249, distance: 9.0
click at [601, 249] on div at bounding box center [605, 249] width 30 height 30
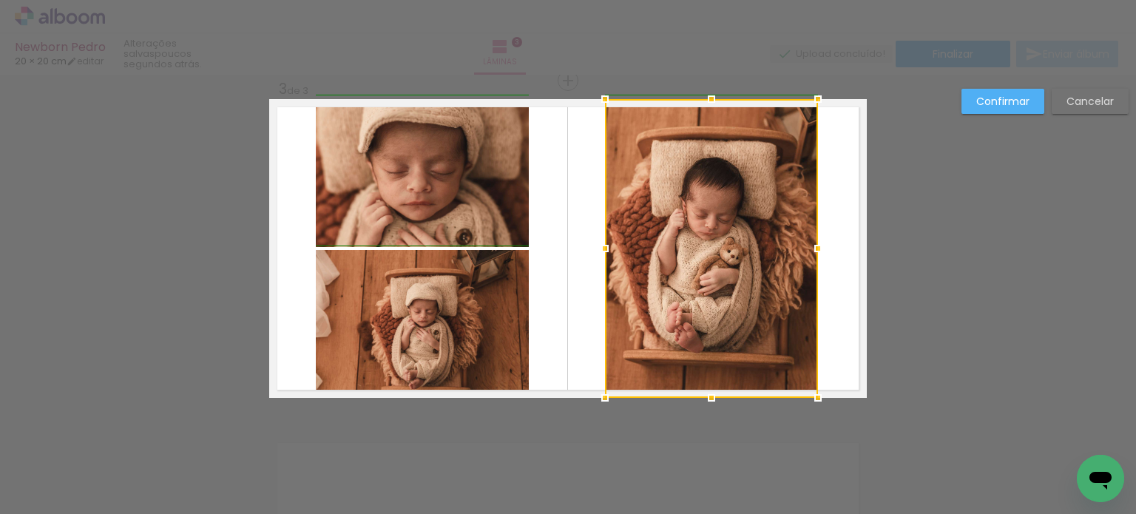
drag, startPoint x: 805, startPoint y: 251, endPoint x: 820, endPoint y: 251, distance: 14.8
click at [820, 251] on div at bounding box center [819, 249] width 30 height 30
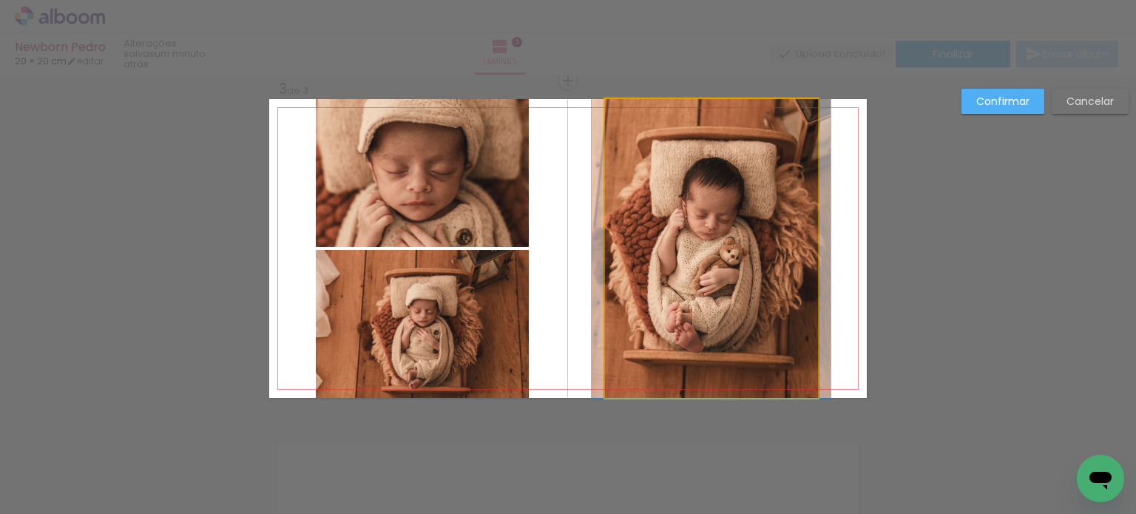
click at [771, 342] on quentale-photo at bounding box center [711, 248] width 213 height 299
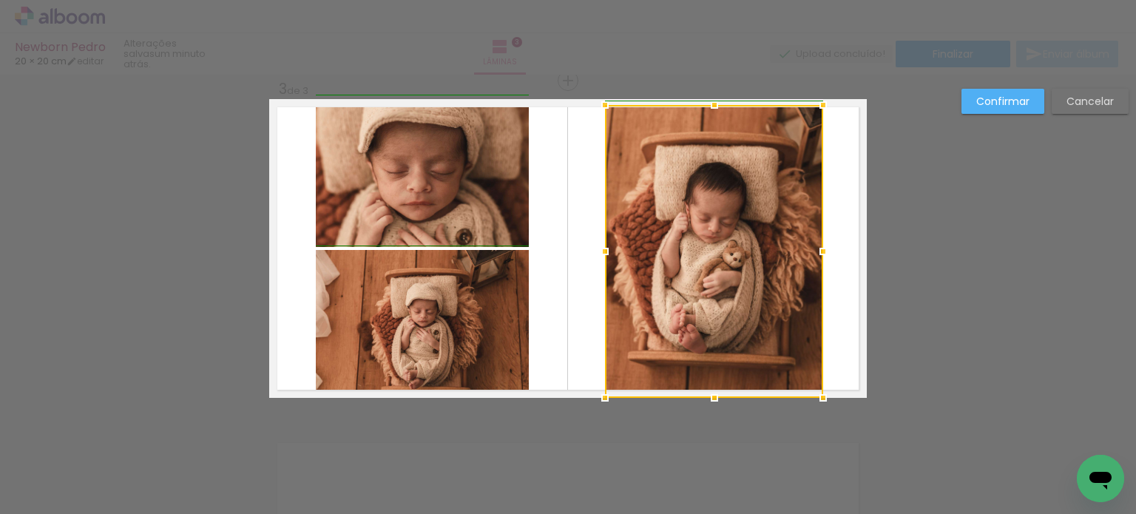
click at [815, 91] on div at bounding box center [824, 105] width 30 height 30
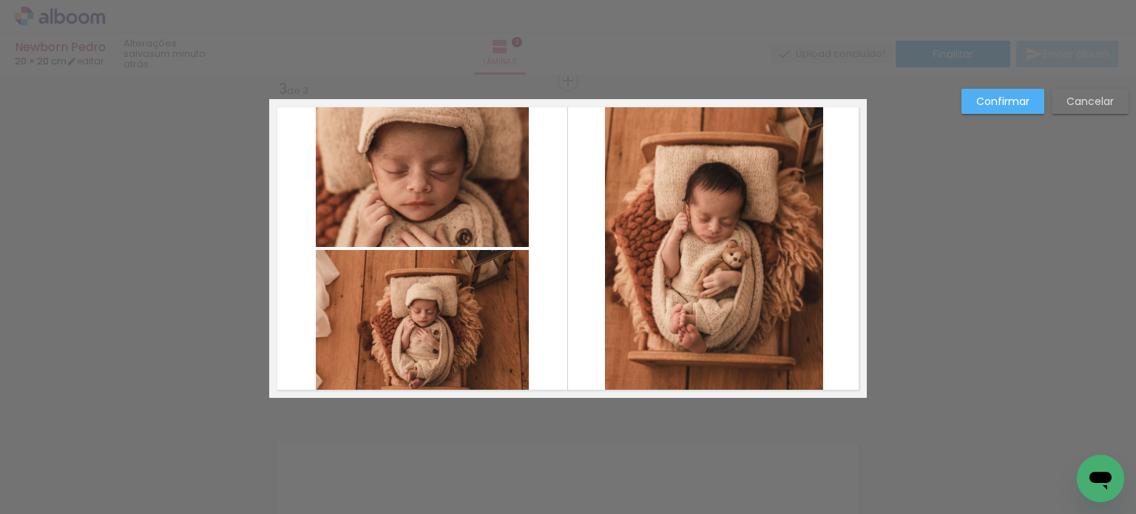
click at [758, 226] on quentale-photo at bounding box center [714, 251] width 218 height 293
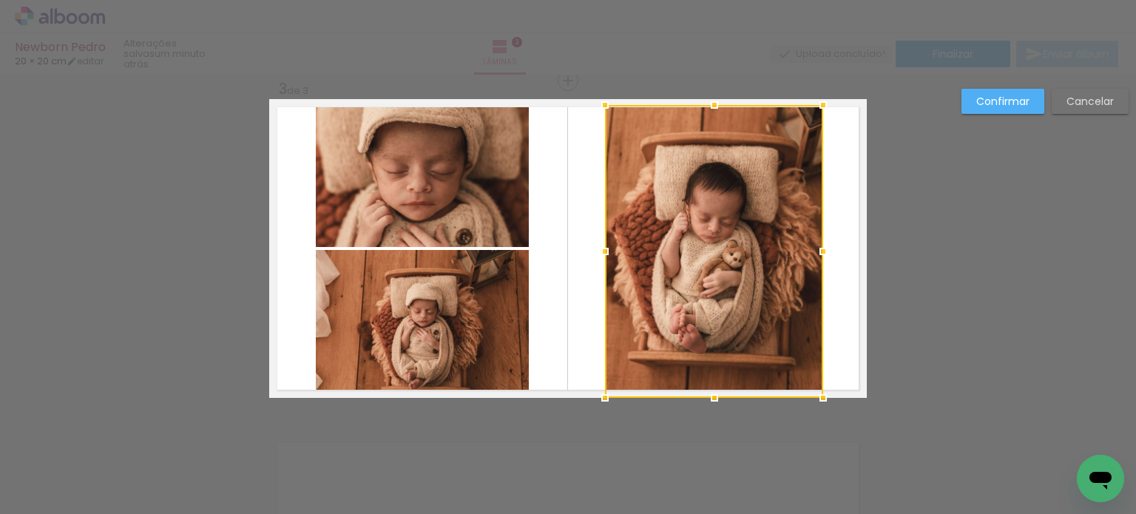
click at [896, 229] on div "Confirmar Cancelar" at bounding box center [568, 73] width 1136 height 1379
click at [838, 224] on quentale-layouter at bounding box center [568, 248] width 598 height 299
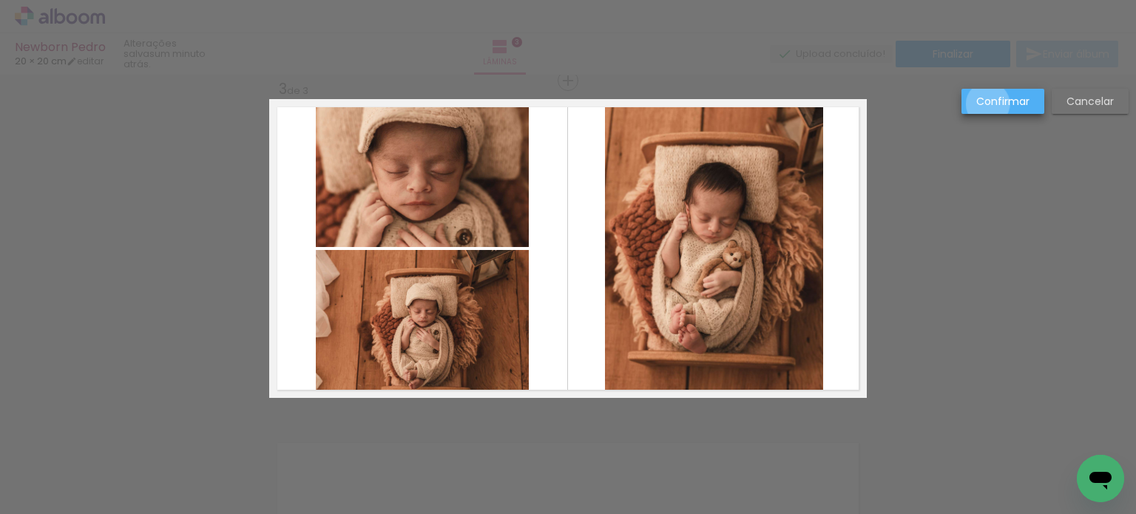
click at [0, 0] on slot "Confirmar" at bounding box center [0, 0] width 0 height 0
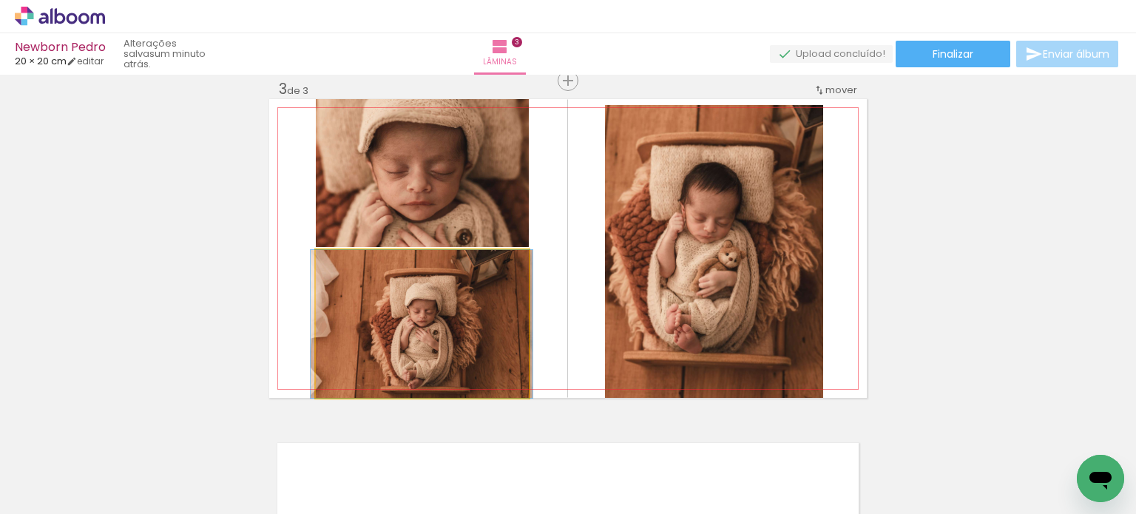
drag, startPoint x: 463, startPoint y: 337, endPoint x: 462, endPoint y: 320, distance: 16.3
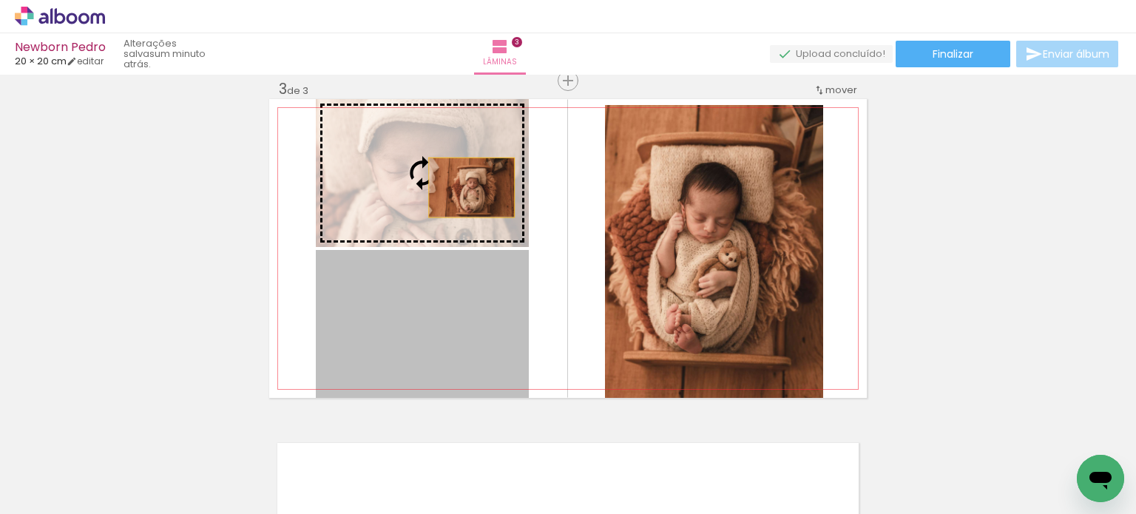
drag, startPoint x: 462, startPoint y: 320, endPoint x: 465, endPoint y: 171, distance: 149.5
click at [0, 0] on slot at bounding box center [0, 0] width 0 height 0
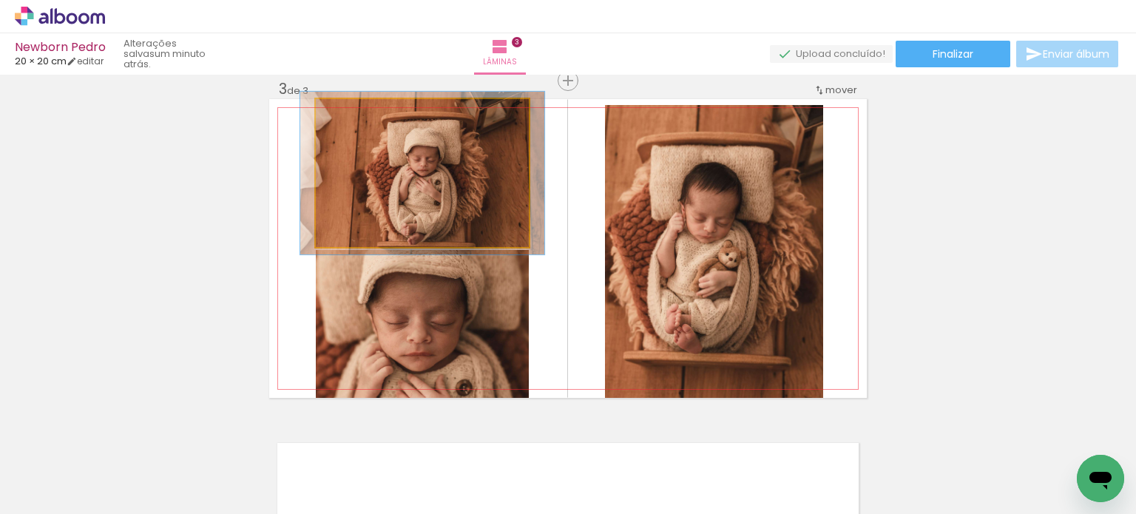
click at [352, 115] on div at bounding box center [355, 114] width 13 height 13
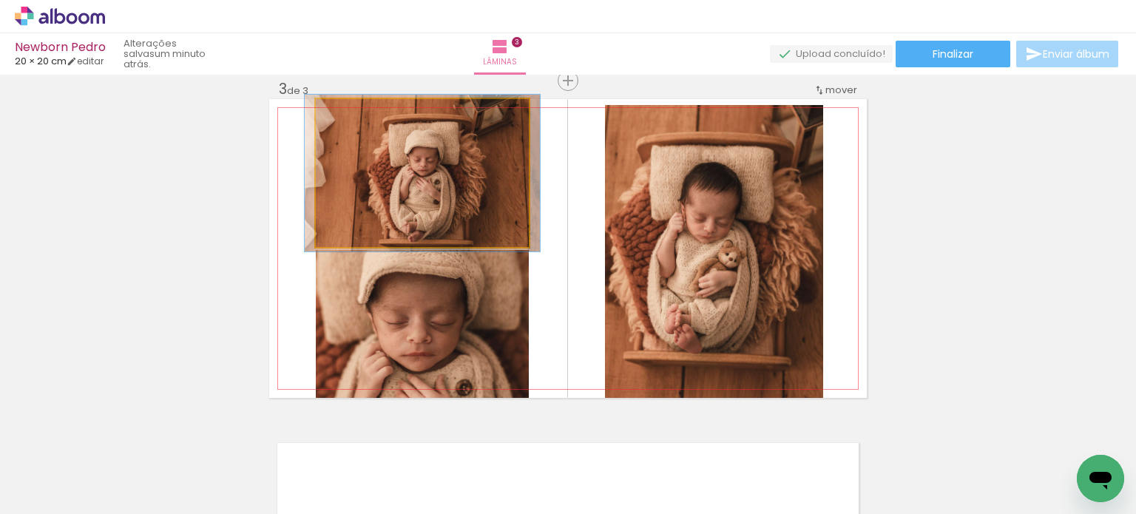
type paper-slider "106"
click at [348, 117] on div at bounding box center [354, 114] width 13 height 13
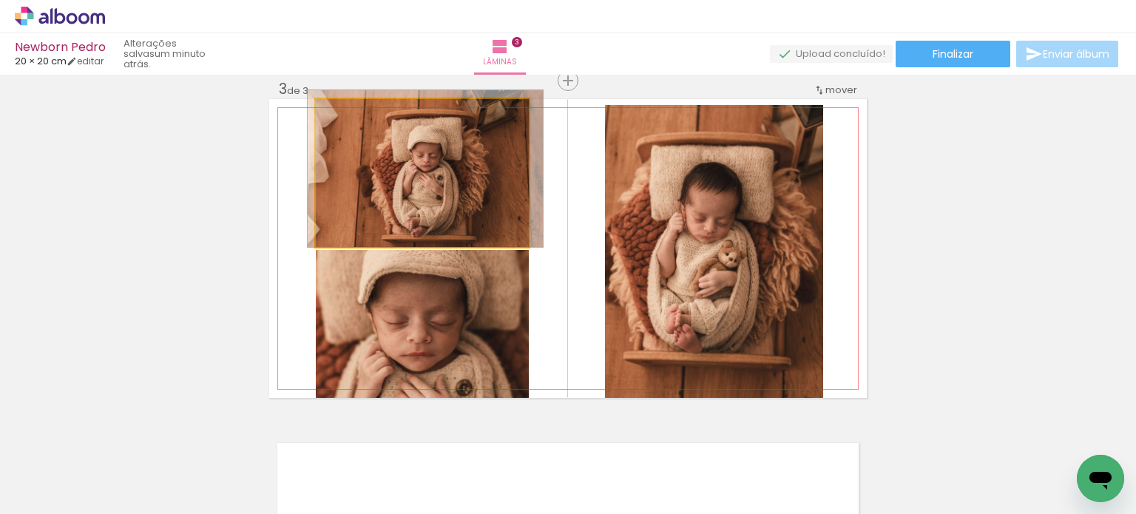
drag, startPoint x: 413, startPoint y: 166, endPoint x: 416, endPoint y: 159, distance: 8.0
click at [451, 191] on quentale-photo at bounding box center [422, 173] width 213 height 148
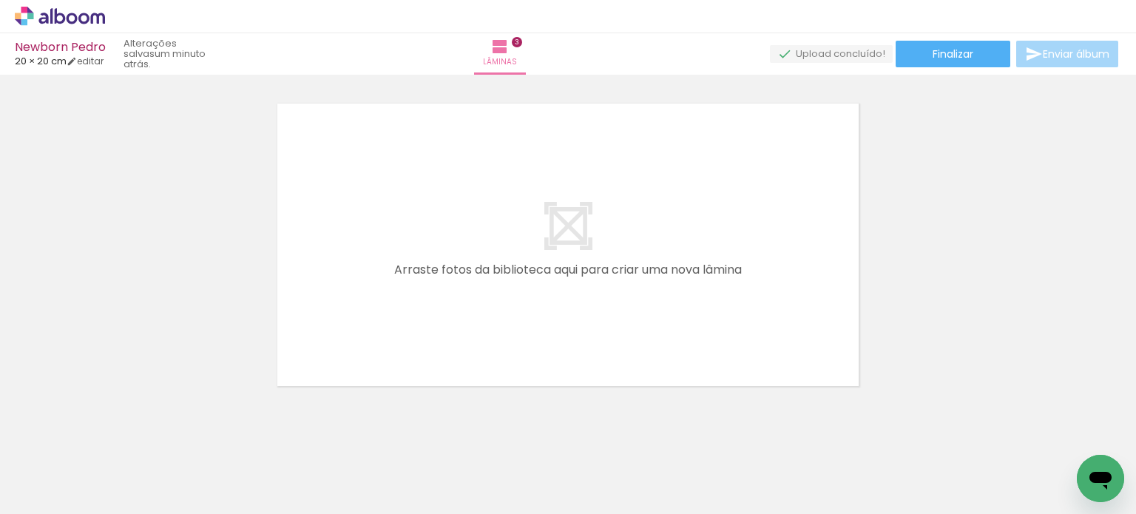
scroll to position [1054, 0]
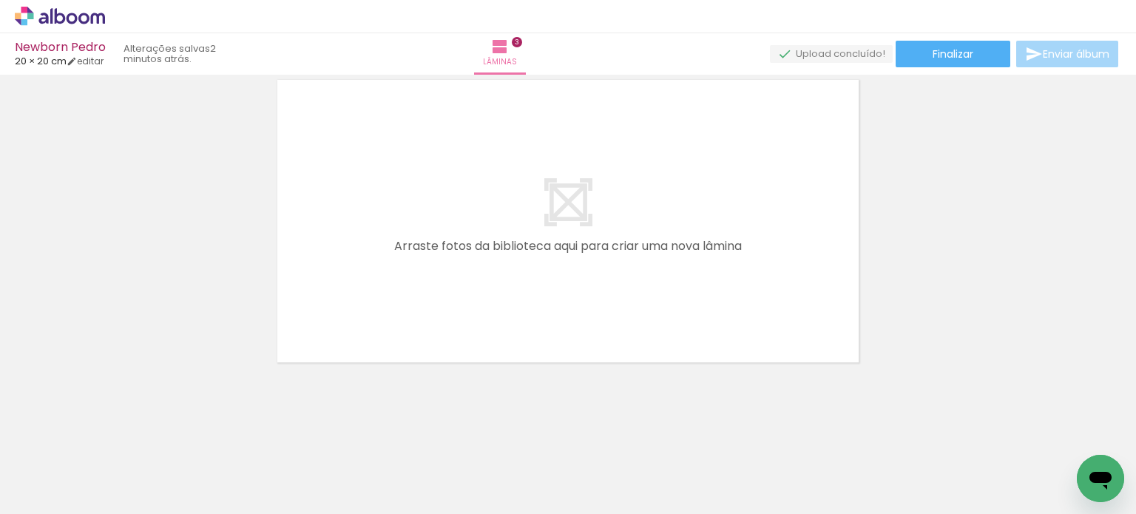
click at [657, 473] on div at bounding box center [645, 464] width 58 height 73
drag, startPoint x: 651, startPoint y: 464, endPoint x: 677, endPoint y: 266, distance: 199.2
click at [677, 266] on quentale-workspace at bounding box center [568, 257] width 1136 height 514
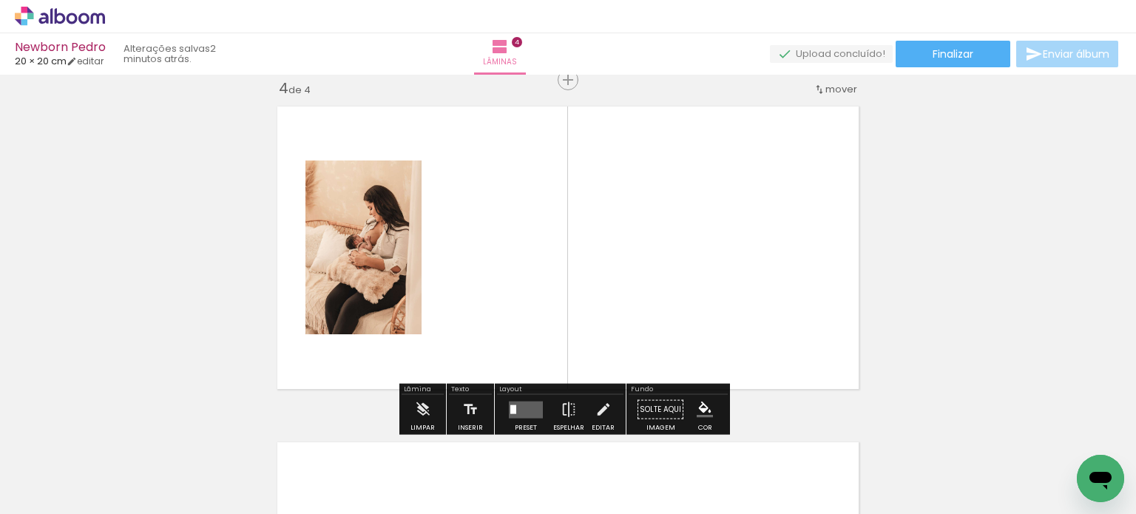
scroll to position [1026, 0]
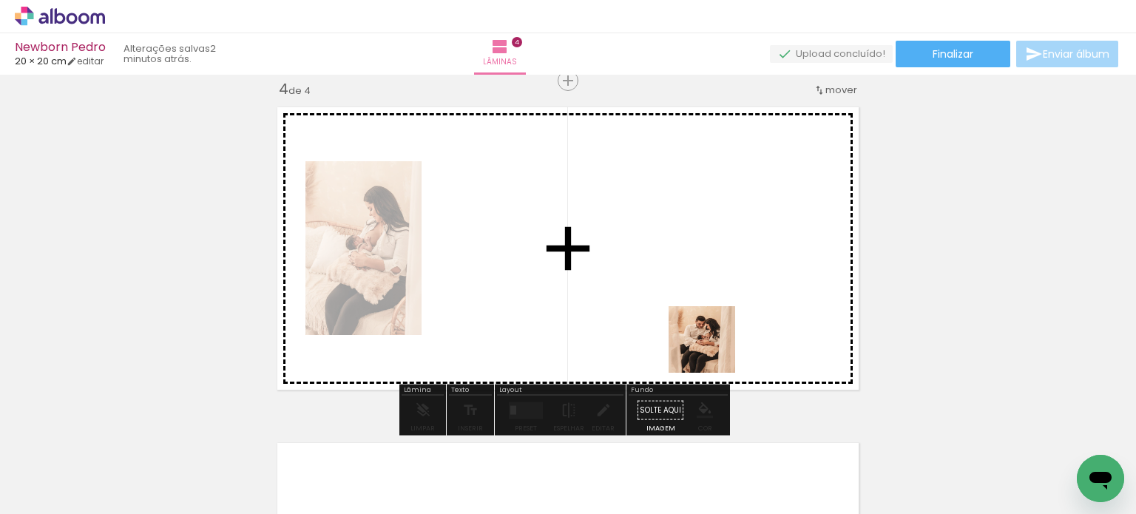
drag, startPoint x: 752, startPoint y: 479, endPoint x: 697, endPoint y: 295, distance: 192.4
click at [697, 295] on quentale-workspace at bounding box center [568, 257] width 1136 height 514
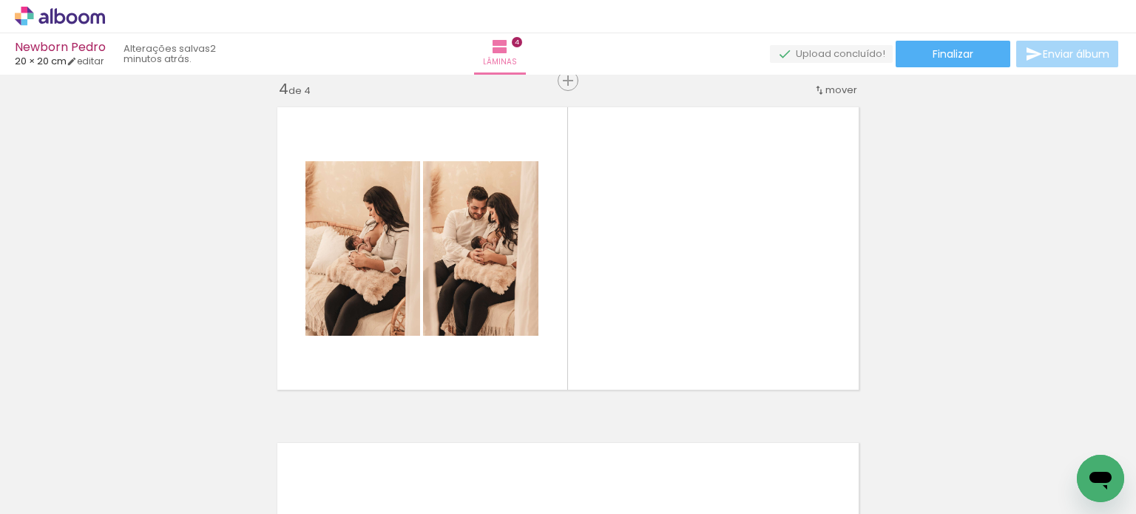
scroll to position [0, 438]
drag, startPoint x: 376, startPoint y: 482, endPoint x: 409, endPoint y: 340, distance: 146.6
click at [409, 340] on quentale-workspace at bounding box center [568, 257] width 1136 height 514
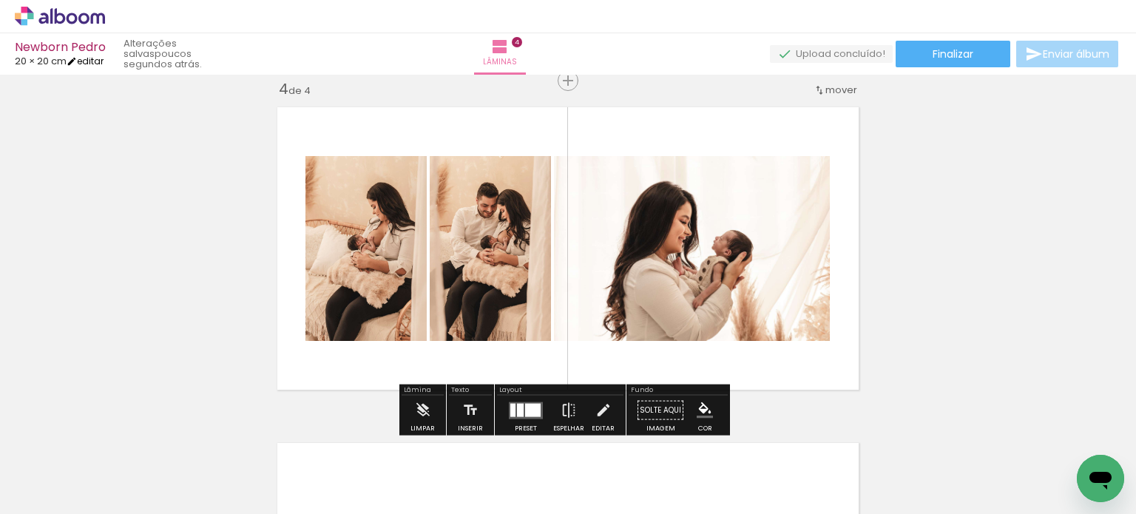
click at [101, 55] on link "editar" at bounding box center [85, 61] width 37 height 13
type input "20"
type input "40"
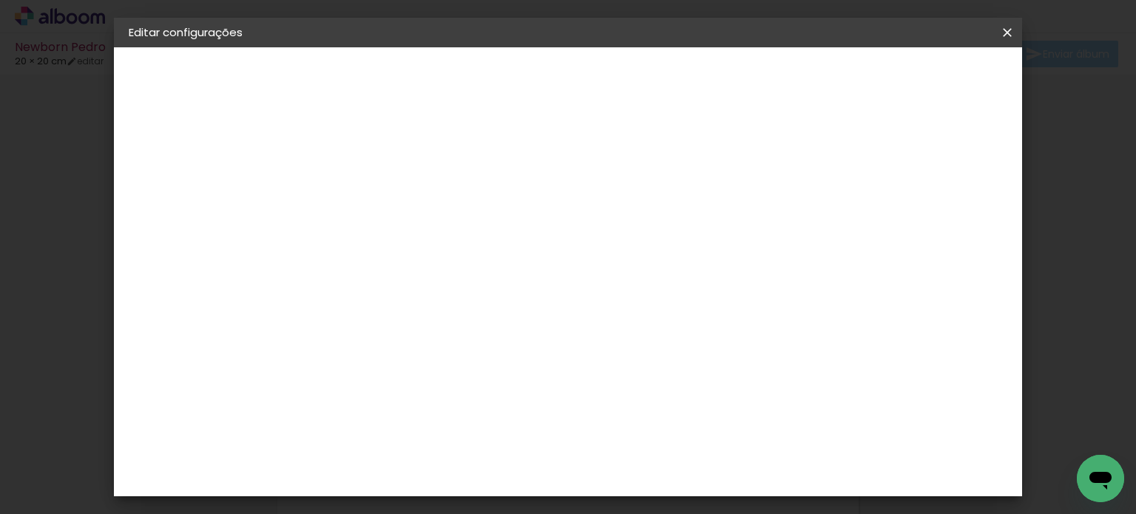
type input "1"
type paper-input "1"
click at [377, 175] on input "1" at bounding box center [360, 170] width 51 height 18
click at [706, 84] on span "Salvar configurações" at bounding box center [667, 83] width 75 height 21
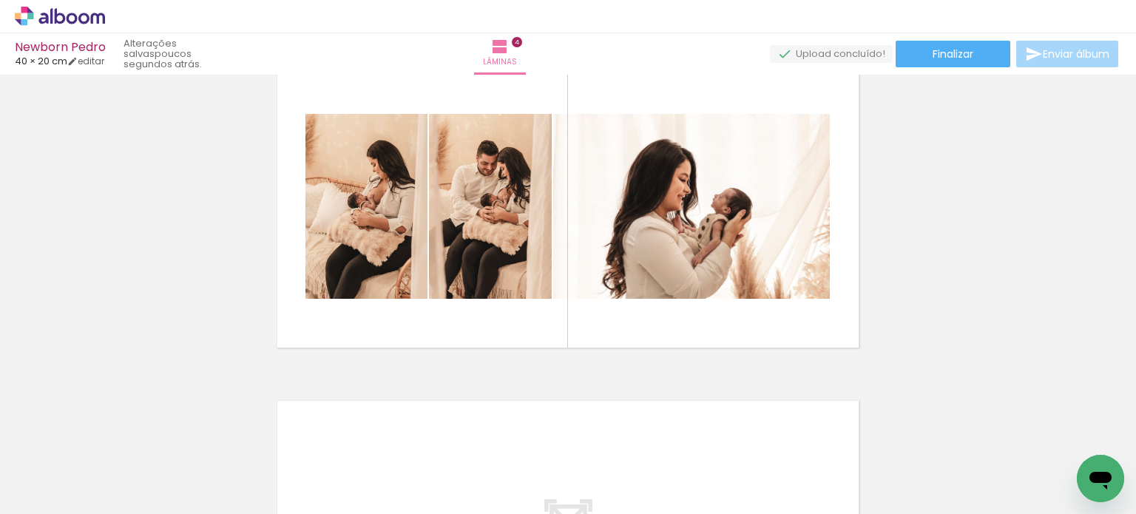
scroll to position [1066, 0]
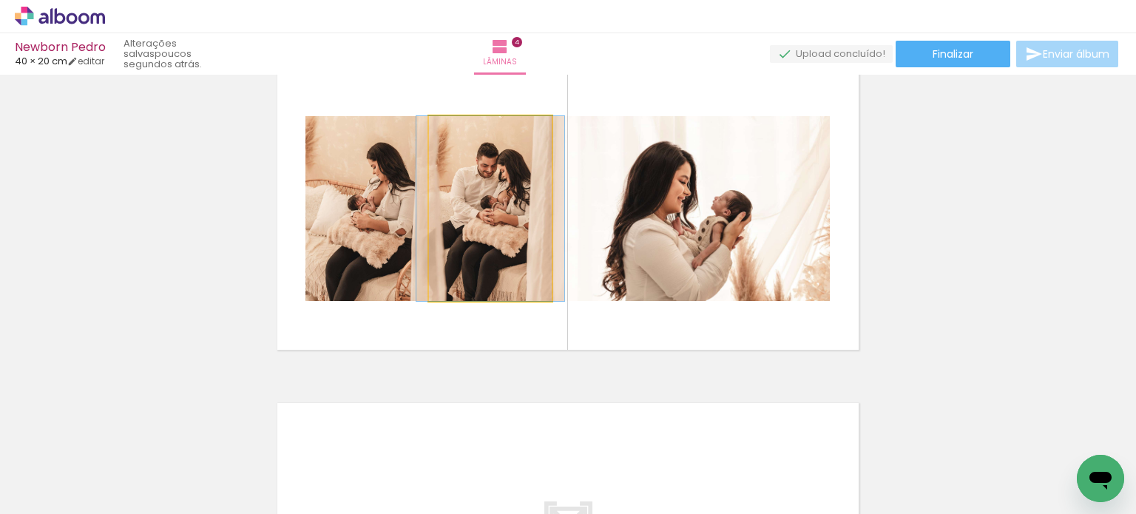
drag, startPoint x: 453, startPoint y: 203, endPoint x: 356, endPoint y: 190, distance: 97.8
click at [0, 0] on slot at bounding box center [0, 0] width 0 height 0
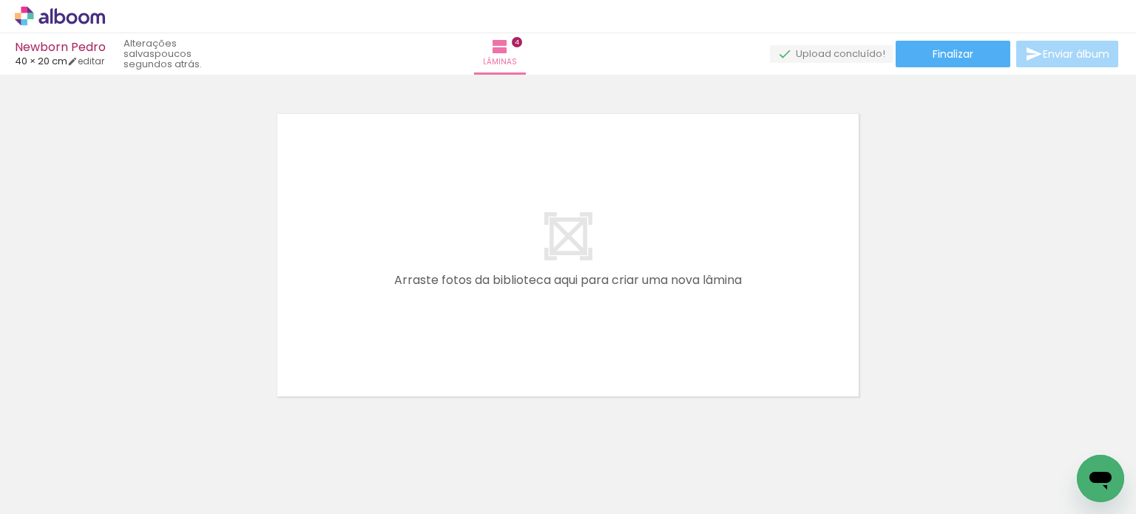
scroll to position [1390, 0]
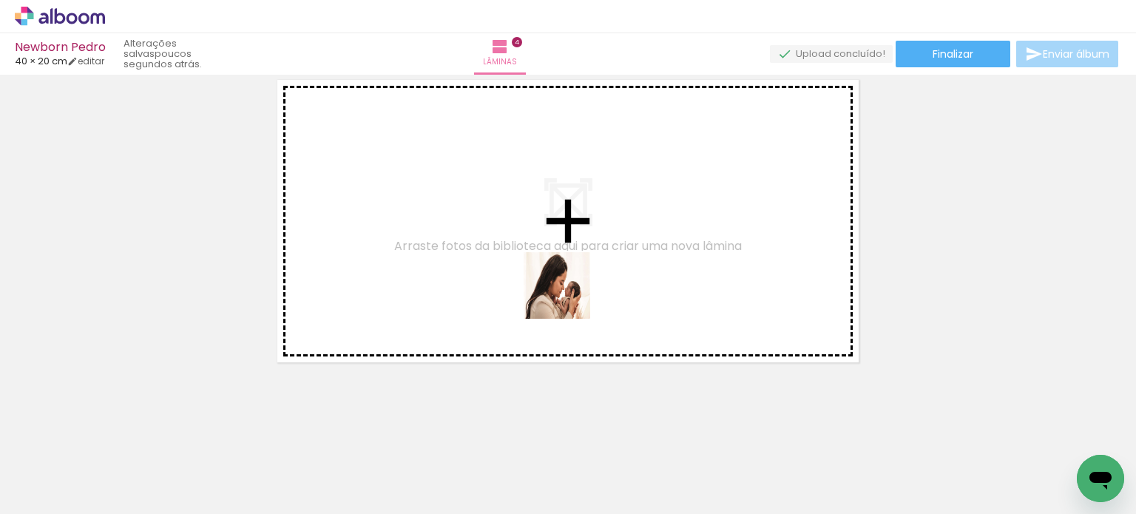
drag, startPoint x: 481, startPoint y: 474, endPoint x: 568, endPoint y: 296, distance: 197.9
click at [568, 296] on quentale-workspace at bounding box center [568, 257] width 1136 height 514
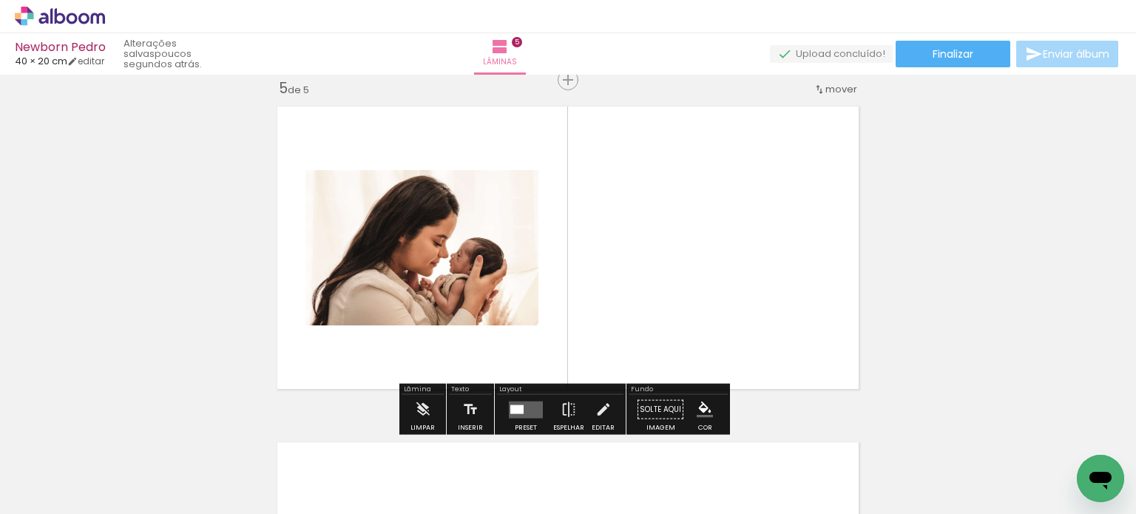
scroll to position [1362, 0]
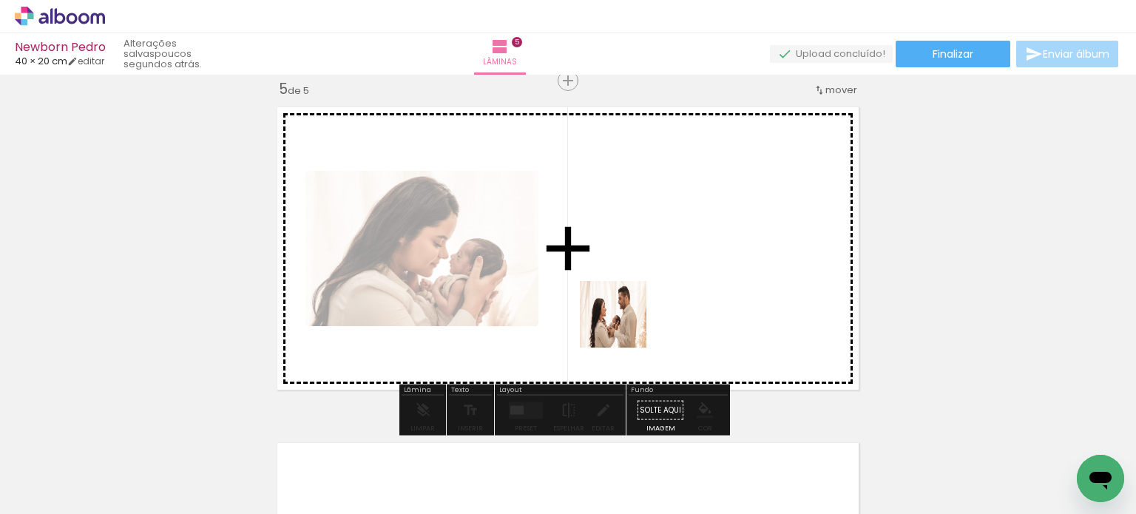
drag, startPoint x: 570, startPoint y: 459, endPoint x: 633, endPoint y: 299, distance: 172.7
click at [633, 299] on quentale-workspace at bounding box center [568, 257] width 1136 height 514
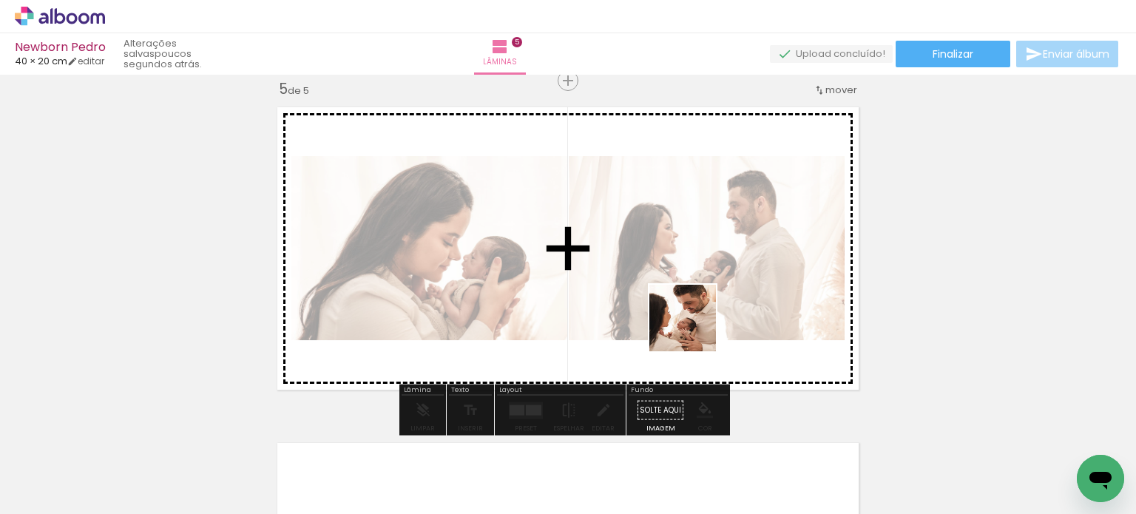
drag, startPoint x: 710, startPoint y: 483, endPoint x: 693, endPoint y: 325, distance: 159.2
click at [693, 325] on quentale-workspace at bounding box center [568, 257] width 1136 height 514
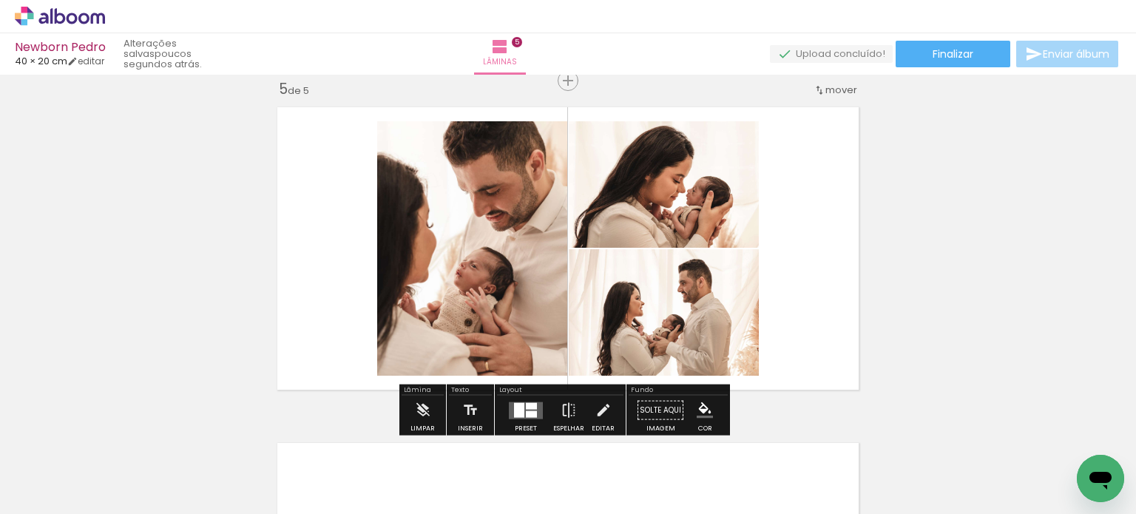
drag, startPoint x: 789, startPoint y: 488, endPoint x: 723, endPoint y: 280, distance: 218.1
click at [723, 280] on quentale-workspace at bounding box center [568, 257] width 1136 height 514
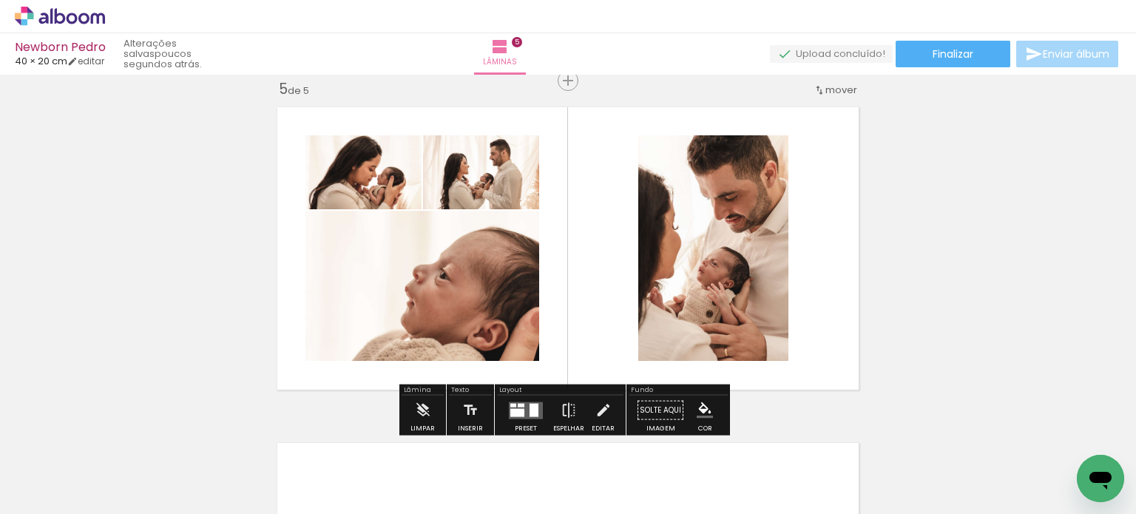
drag, startPoint x: 843, startPoint y: 446, endPoint x: 756, endPoint y: 311, distance: 160.5
click at [756, 311] on quentale-workspace at bounding box center [568, 257] width 1136 height 514
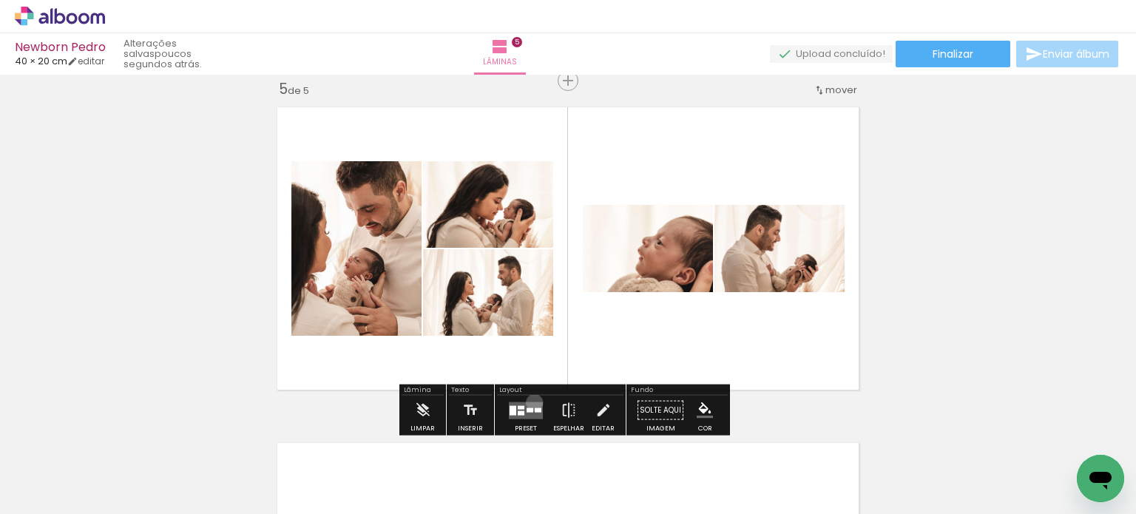
click at [531, 402] on quentale-layouter at bounding box center [526, 410] width 34 height 17
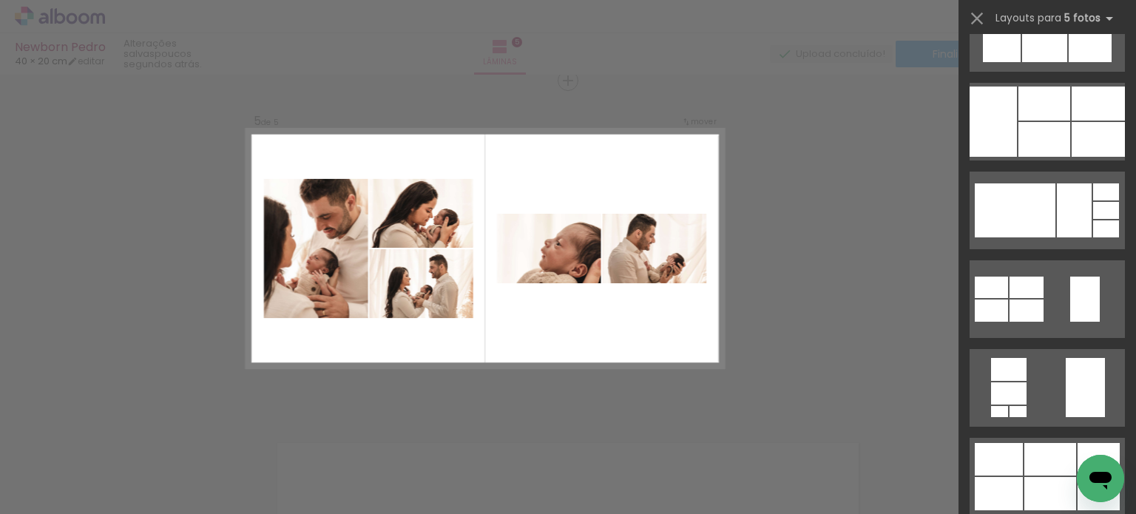
scroll to position [728, 0]
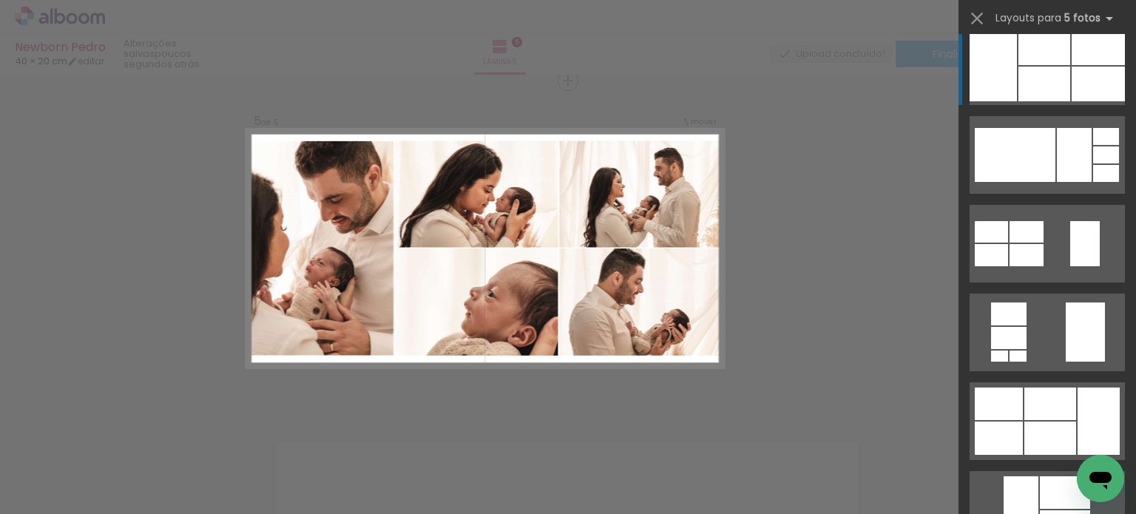
click at [1098, 84] on div at bounding box center [1098, 84] width 53 height 35
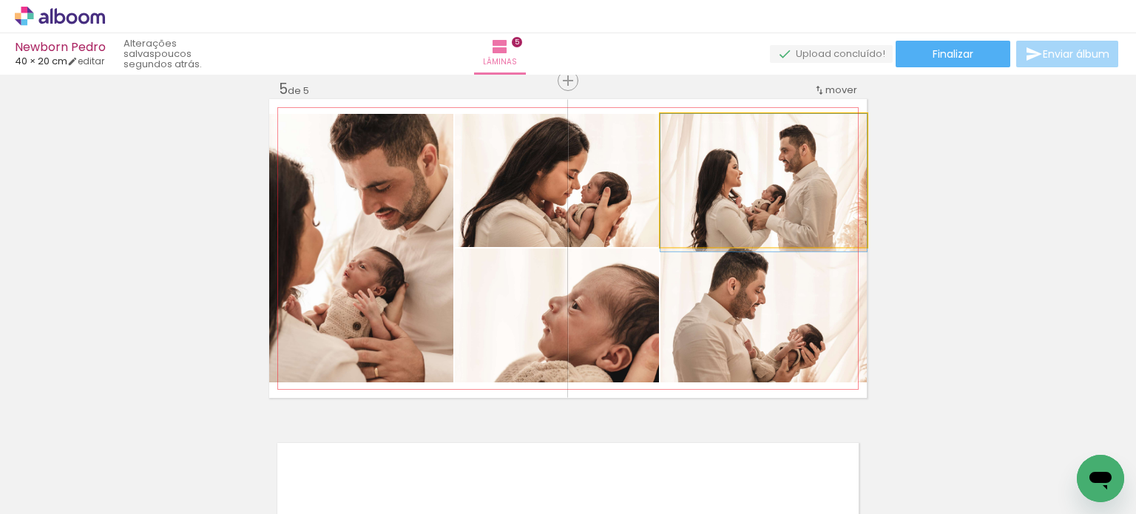
drag, startPoint x: 767, startPoint y: 195, endPoint x: 629, endPoint y: 196, distance: 138.4
click at [0, 0] on slot at bounding box center [0, 0] width 0 height 0
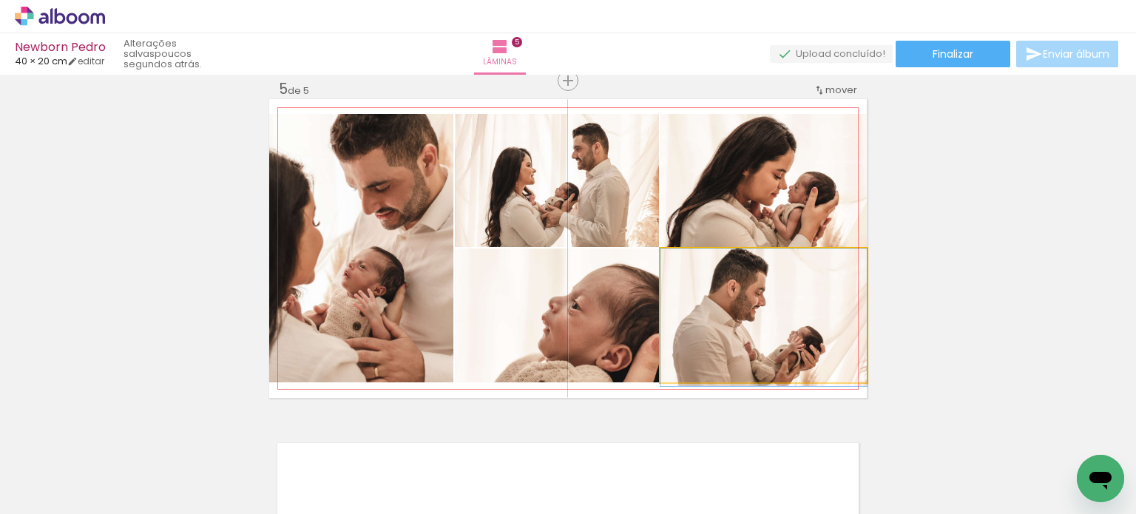
drag, startPoint x: 769, startPoint y: 351, endPoint x: 563, endPoint y: 351, distance: 205.7
click at [0, 0] on slot at bounding box center [0, 0] width 0 height 0
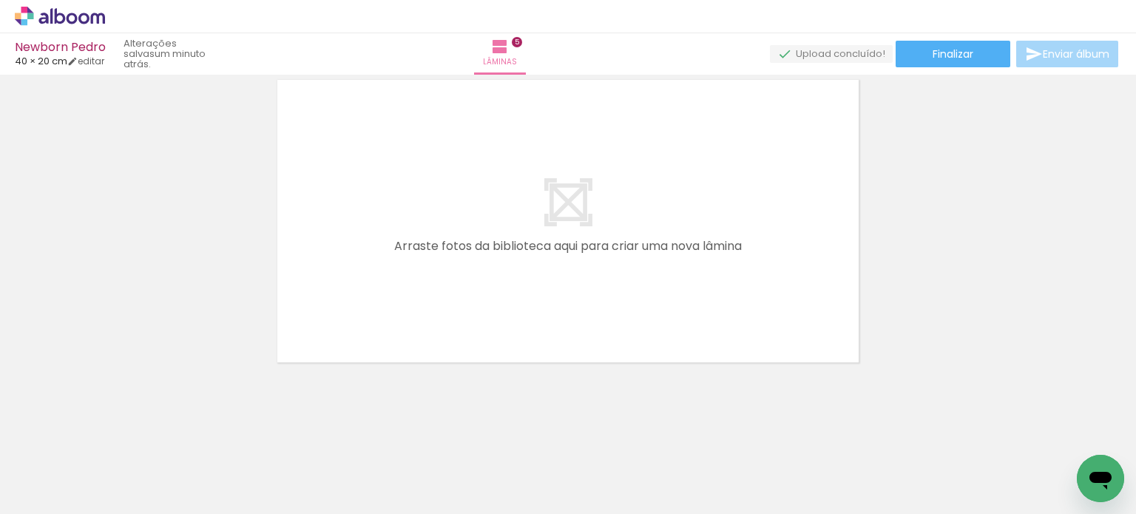
scroll to position [0, 977]
drag, startPoint x: 425, startPoint y: 478, endPoint x: 518, endPoint y: 450, distance: 97.4
click at [486, 337] on quentale-workspace at bounding box center [568, 257] width 1136 height 514
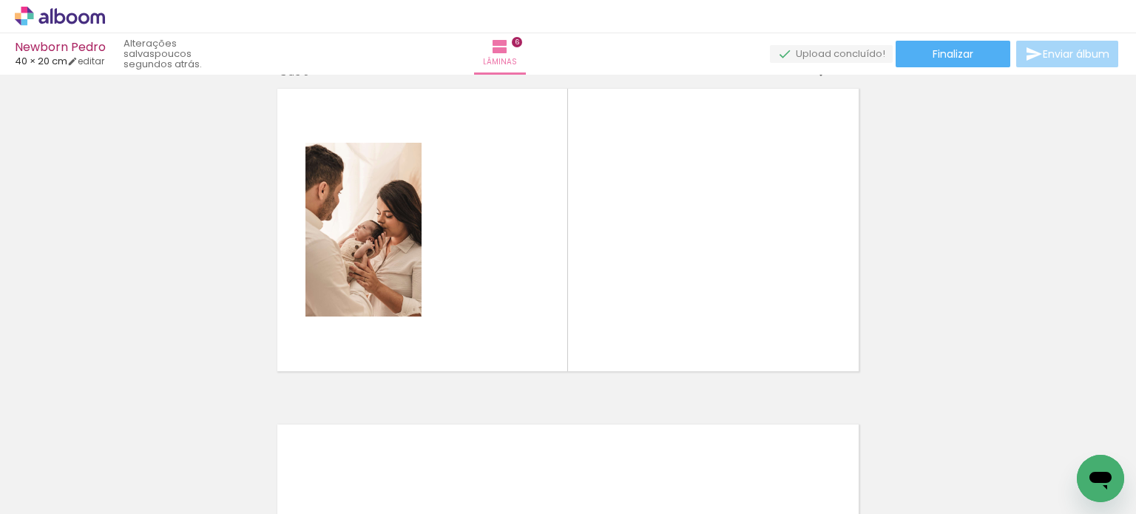
scroll to position [1814, 0]
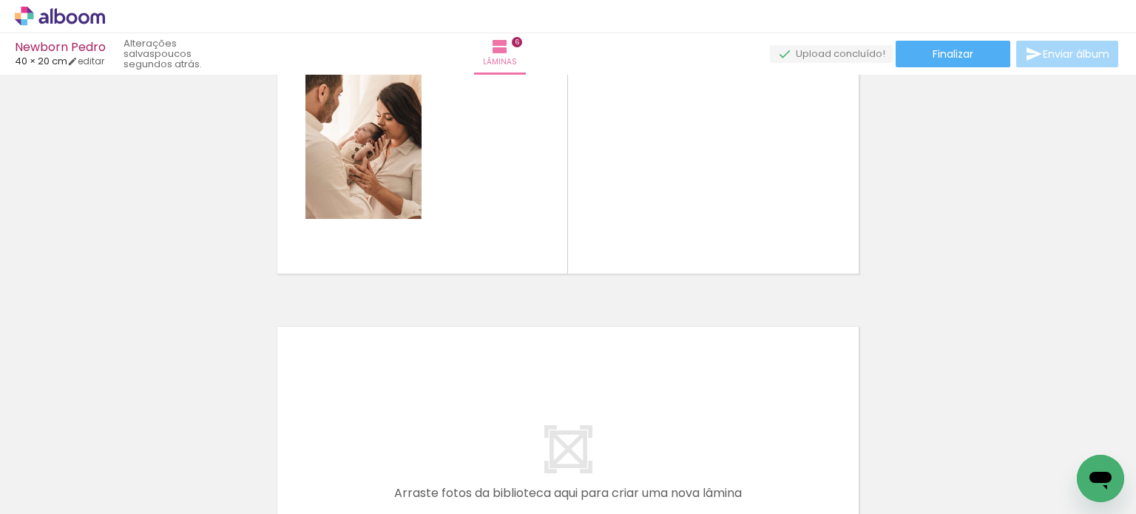
drag, startPoint x: 521, startPoint y: 455, endPoint x: 596, endPoint y: 279, distance: 191.6
click at [596, 279] on quentale-workspace at bounding box center [568, 257] width 1136 height 514
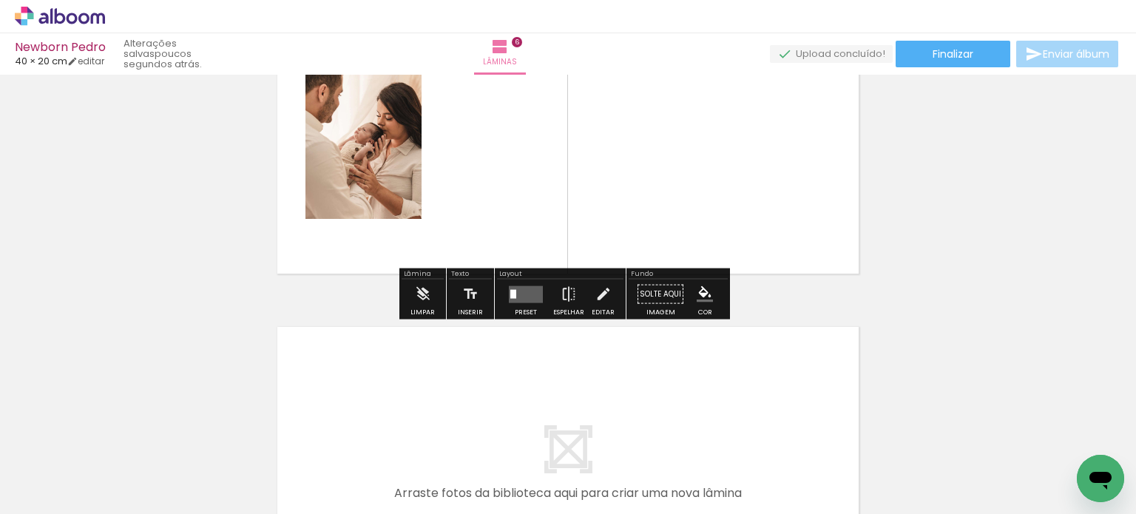
drag, startPoint x: 515, startPoint y: 493, endPoint x: 590, endPoint y: 360, distance: 152.4
click at [578, 252] on quentale-workspace at bounding box center [568, 257] width 1136 height 514
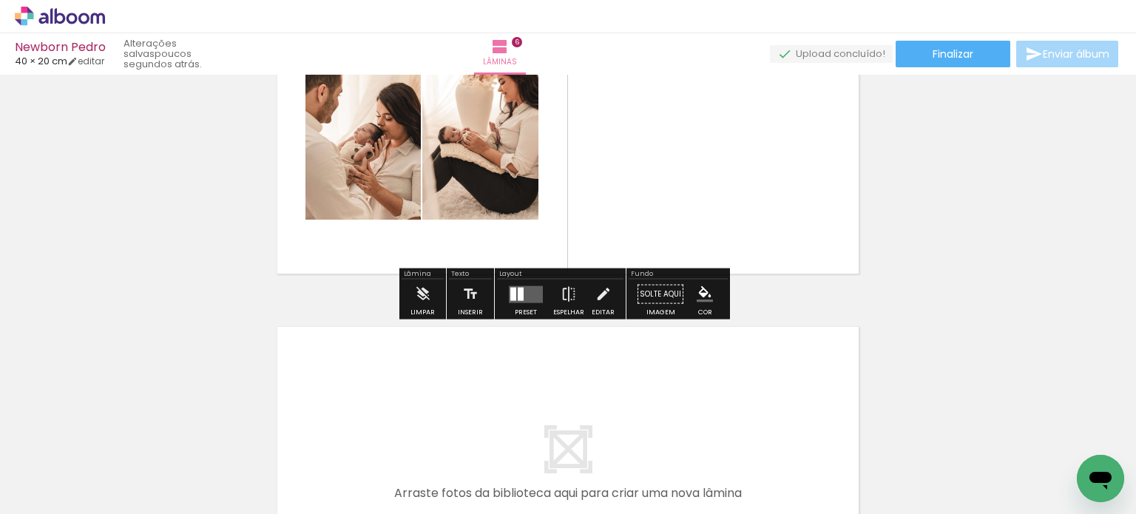
drag, startPoint x: 587, startPoint y: 482, endPoint x: 625, endPoint y: 184, distance: 299.8
click at [625, 184] on quentale-workspace at bounding box center [568, 257] width 1136 height 514
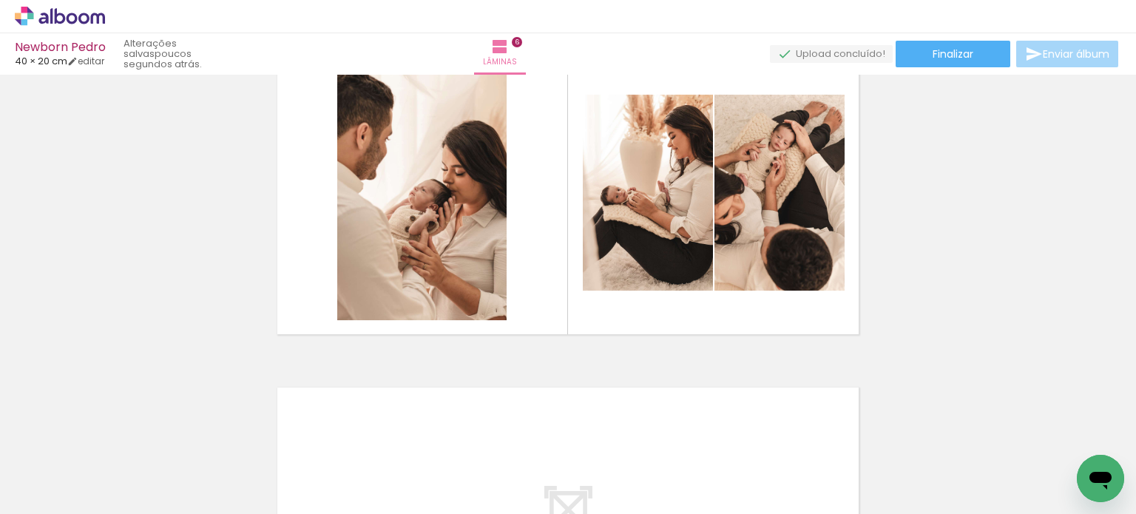
scroll to position [1757, 0]
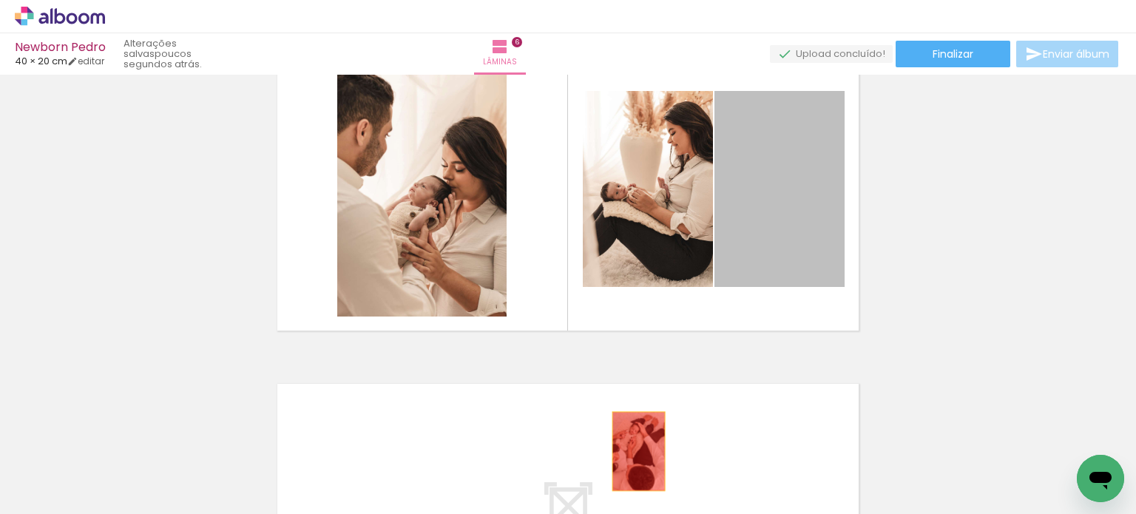
drag, startPoint x: 818, startPoint y: 188, endPoint x: 613, endPoint y: 485, distance: 361.0
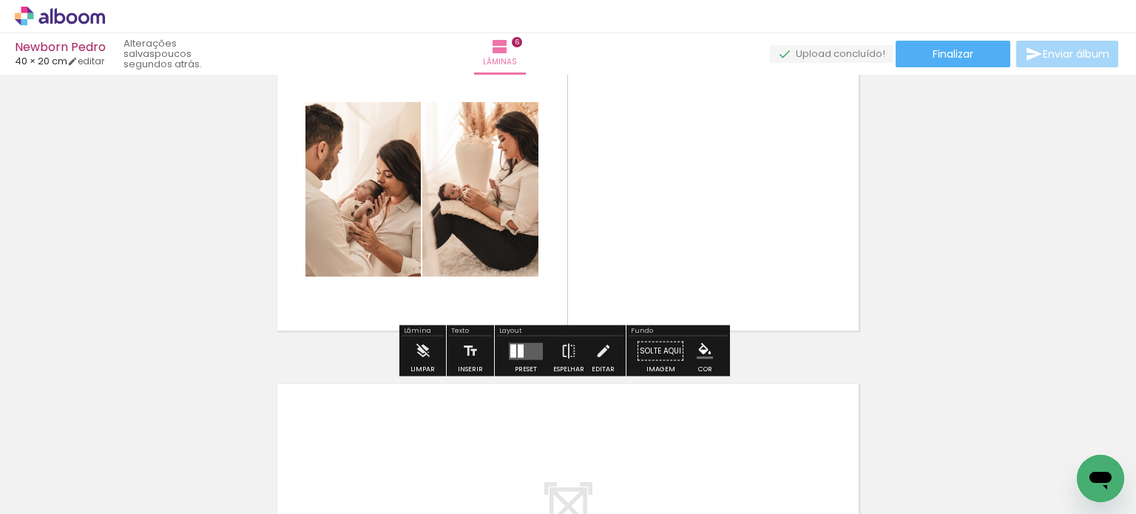
drag, startPoint x: 770, startPoint y: 474, endPoint x: 762, endPoint y: 319, distance: 155.6
click at [762, 319] on quentale-workspace at bounding box center [568, 257] width 1136 height 514
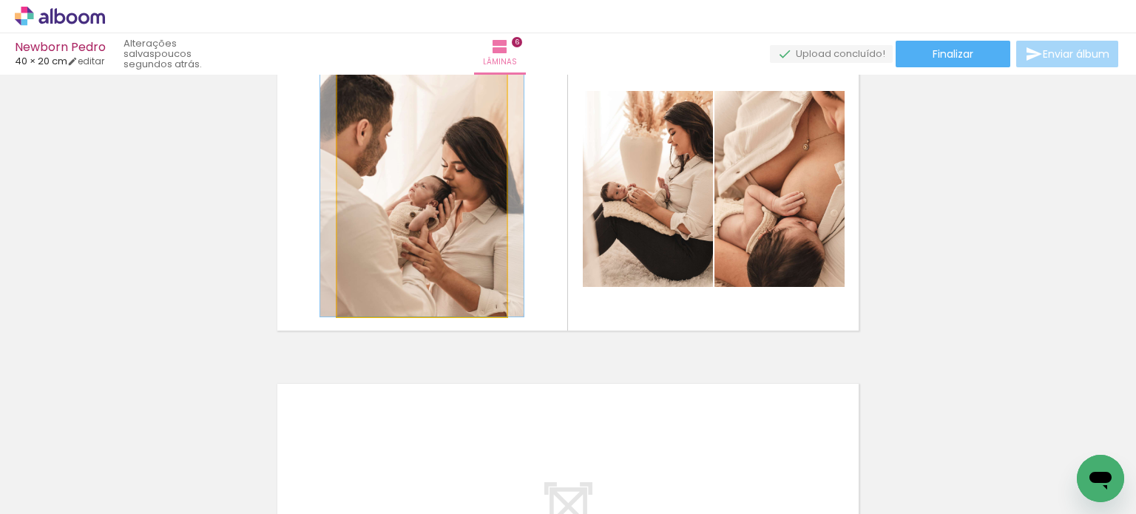
click at [458, 228] on quentale-photo at bounding box center [421, 189] width 169 height 255
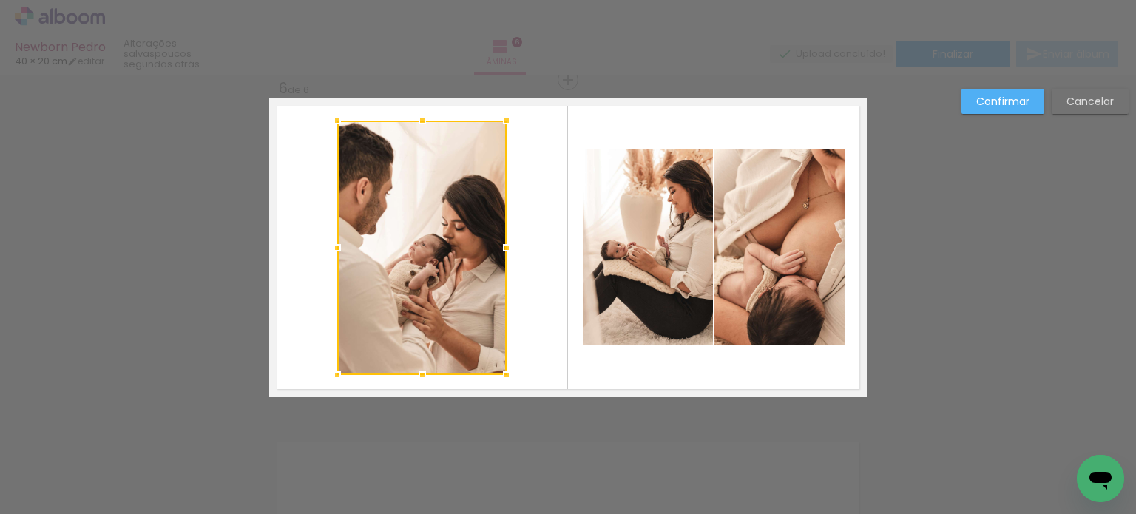
scroll to position [1698, 0]
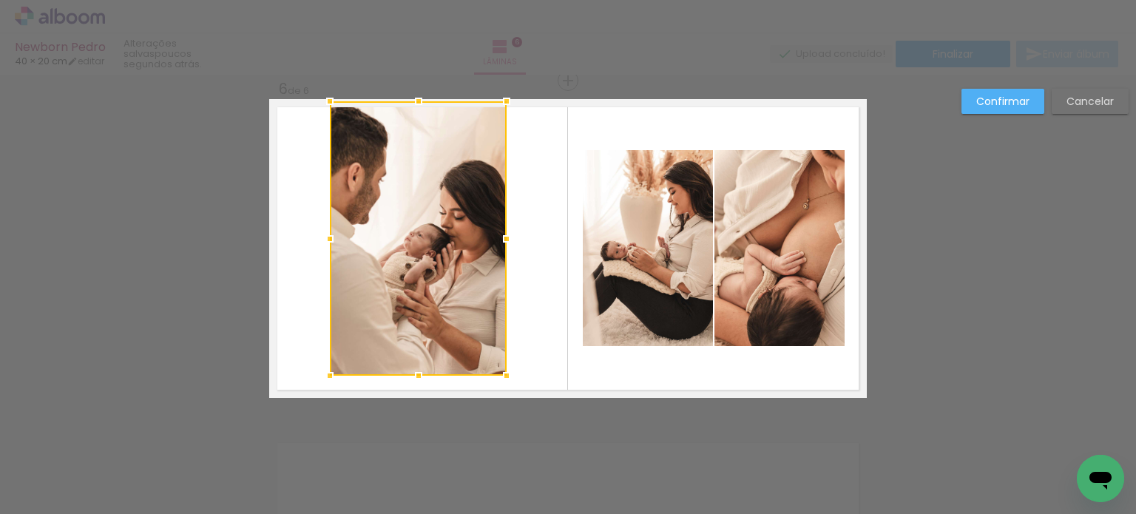
drag, startPoint x: 331, startPoint y: 115, endPoint x: 320, endPoint y: 101, distance: 17.9
click at [320, 101] on div at bounding box center [330, 102] width 30 height 30
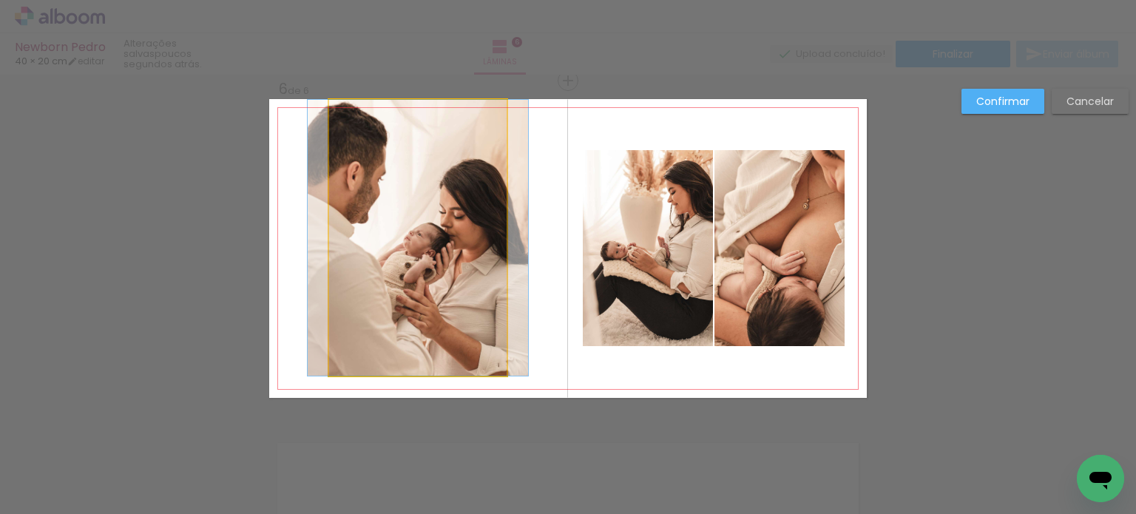
click at [453, 328] on quentale-photo at bounding box center [418, 238] width 178 height 276
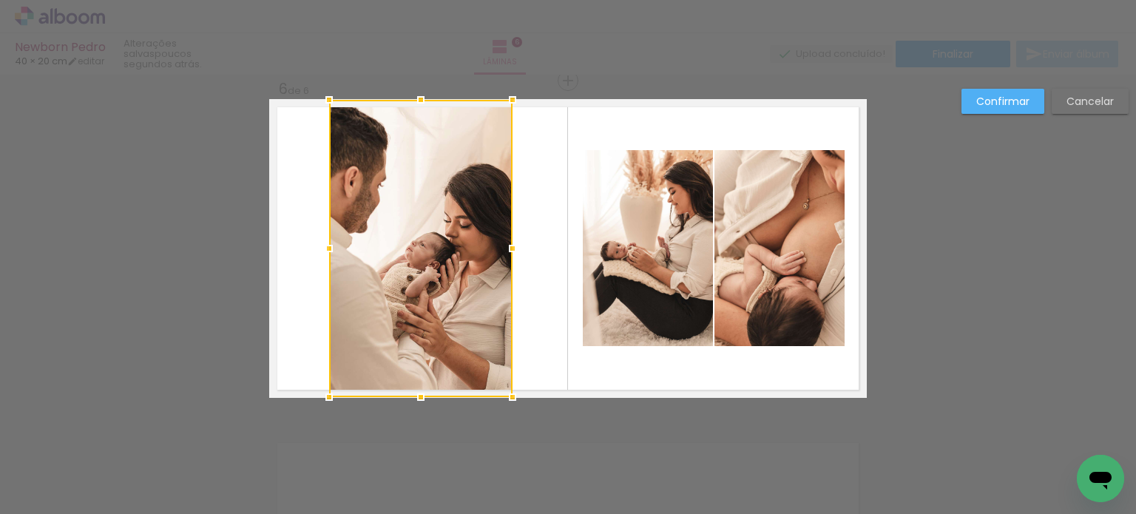
drag, startPoint x: 505, startPoint y: 376, endPoint x: 511, endPoint y: 391, distance: 16.6
click at [511, 391] on div at bounding box center [513, 398] width 30 height 30
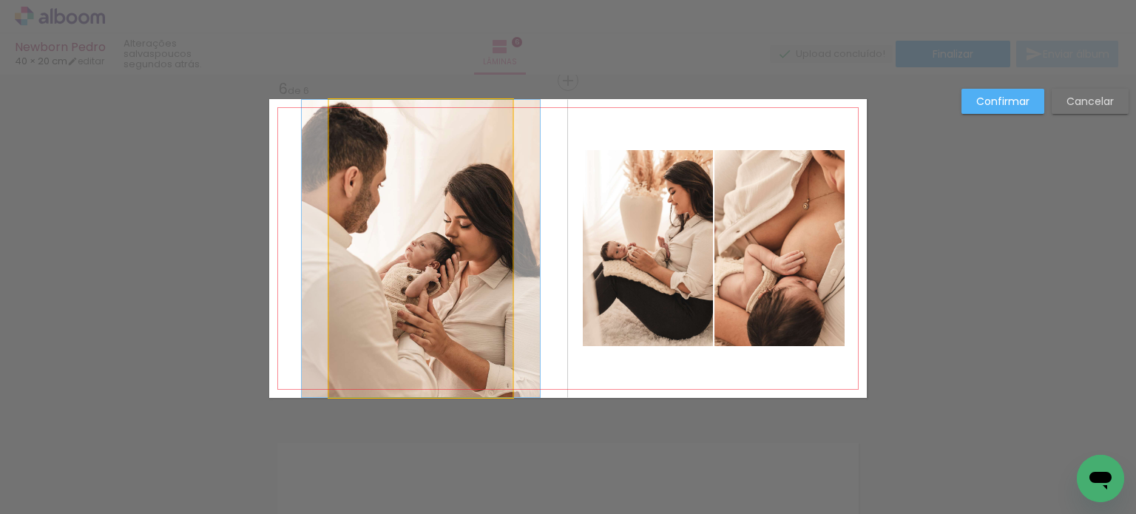
click at [487, 241] on quentale-photo at bounding box center [420, 248] width 183 height 297
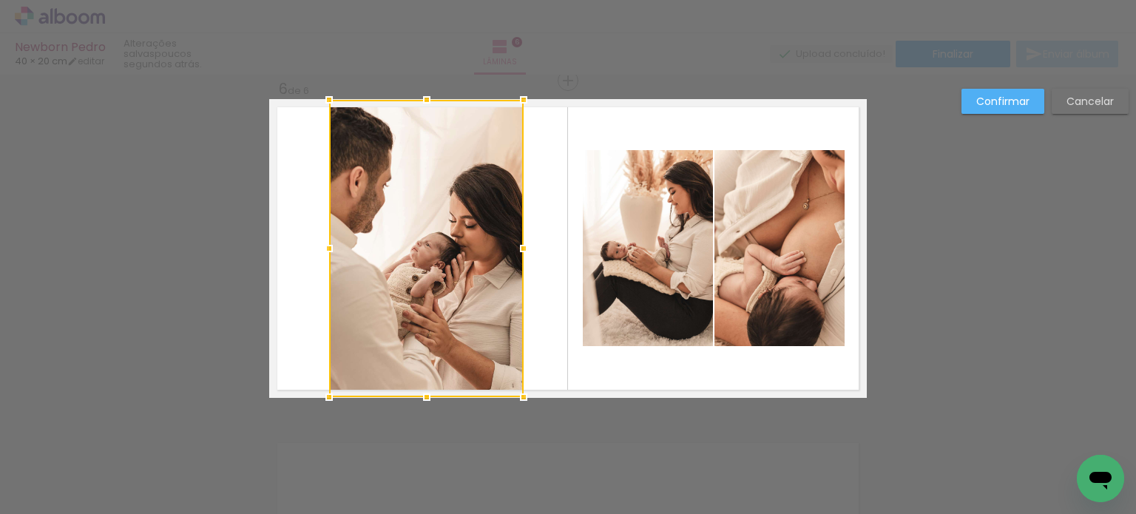
drag, startPoint x: 509, startPoint y: 247, endPoint x: 522, endPoint y: 254, distance: 14.9
click at [522, 254] on div at bounding box center [524, 249] width 30 height 30
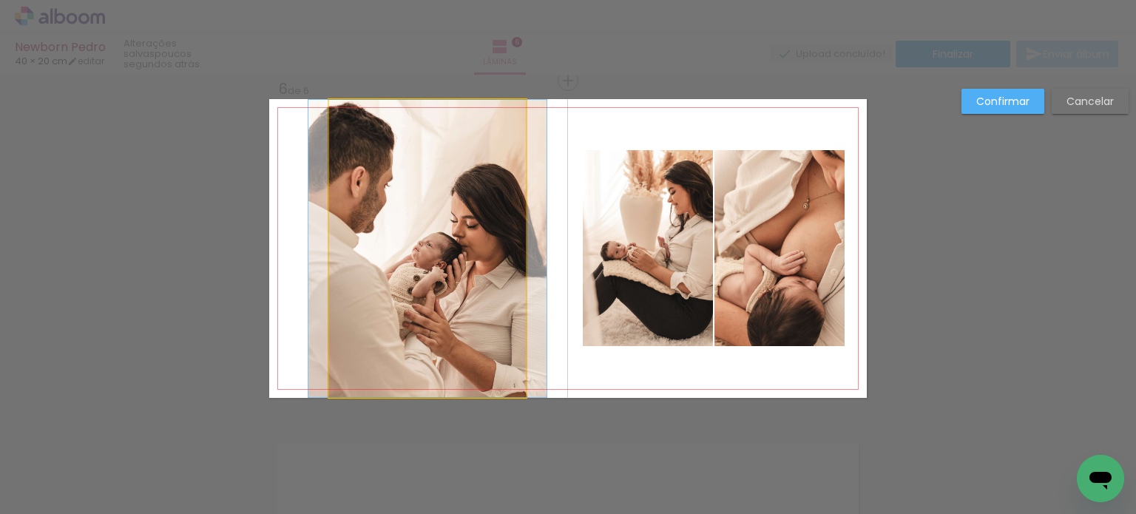
click at [376, 258] on quentale-photo at bounding box center [428, 248] width 198 height 297
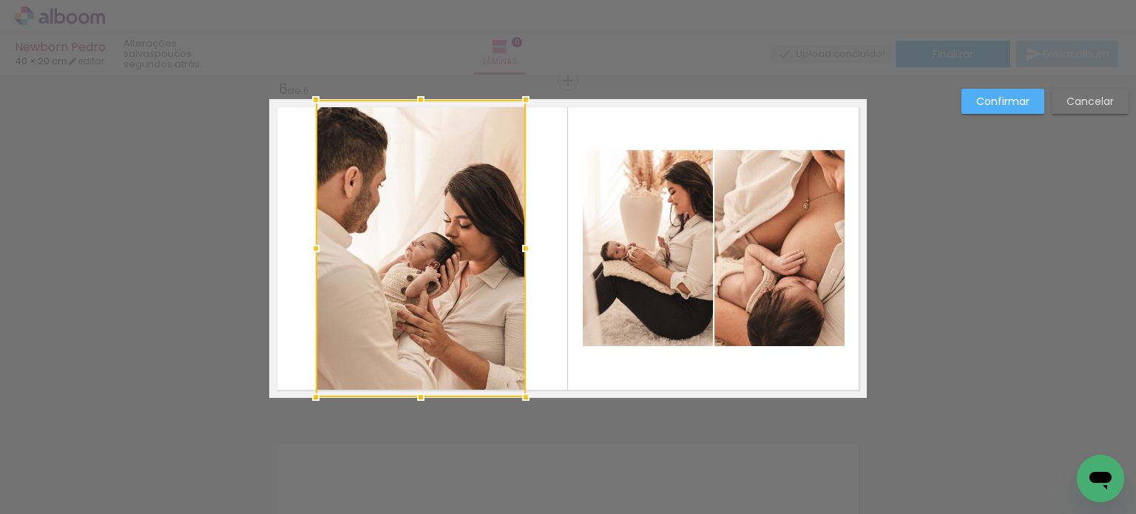
drag, startPoint x: 323, startPoint y: 249, endPoint x: 309, endPoint y: 249, distance: 13.3
click at [309, 249] on div at bounding box center [316, 249] width 30 height 30
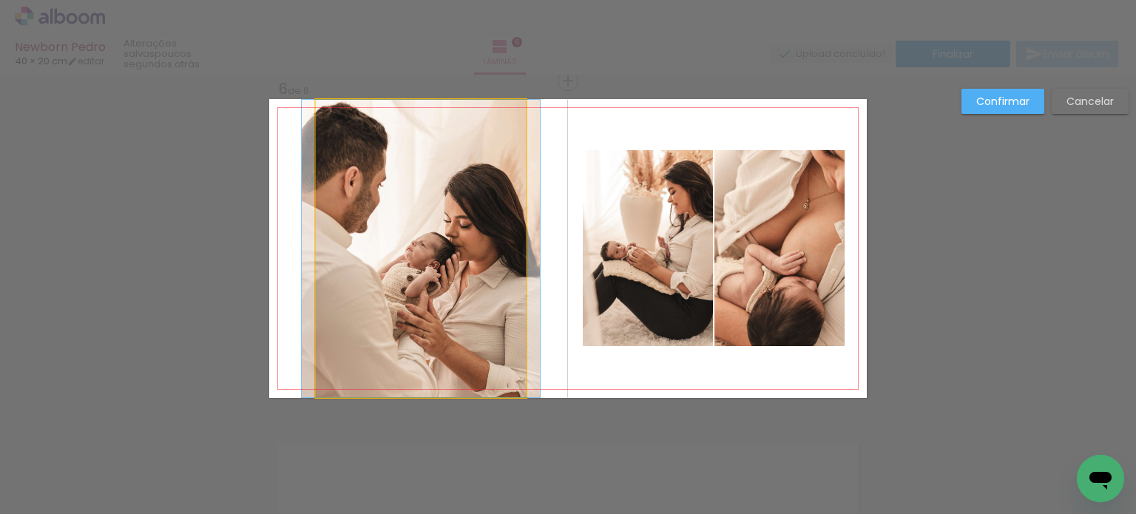
click at [444, 297] on quentale-photo at bounding box center [421, 248] width 210 height 297
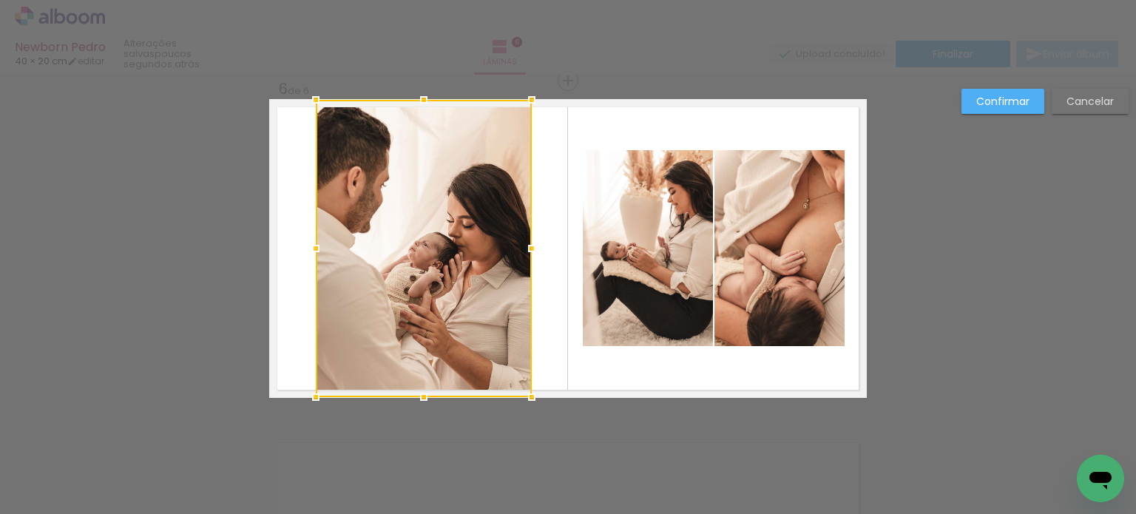
click at [528, 248] on div at bounding box center [532, 249] width 30 height 30
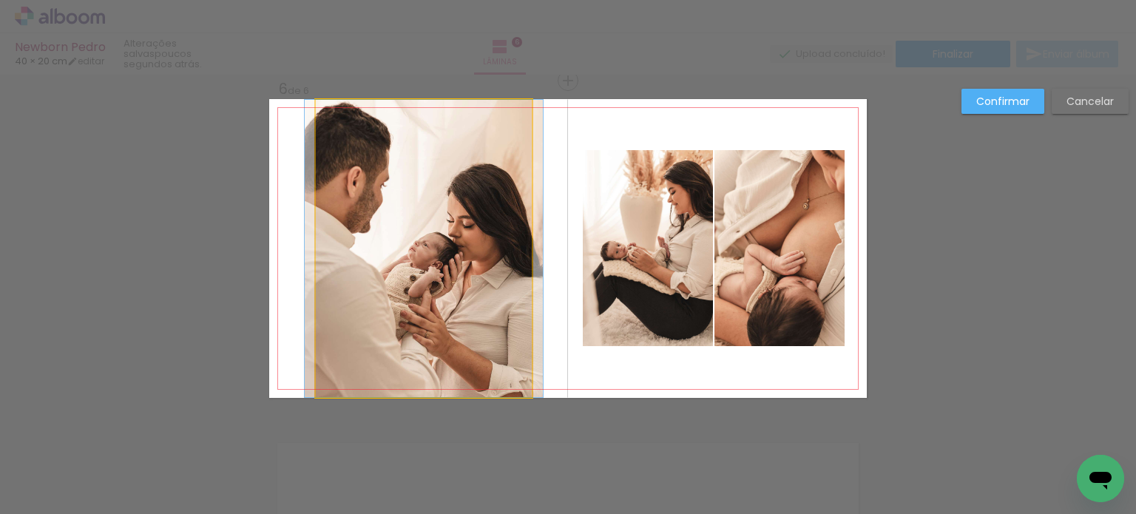
click at [419, 236] on quentale-photo at bounding box center [424, 248] width 216 height 297
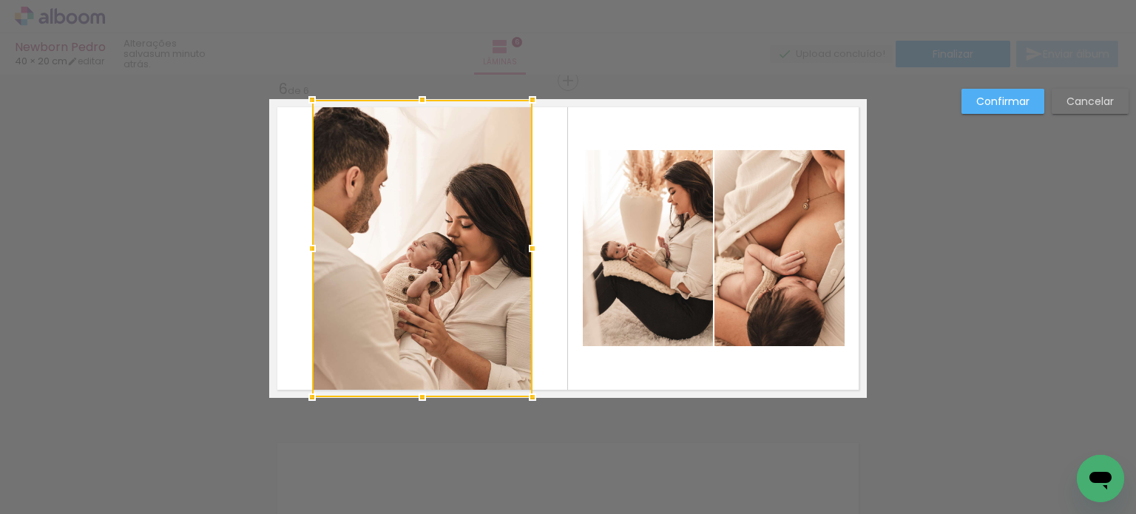
click at [307, 247] on div at bounding box center [312, 249] width 30 height 30
click at [0, 0] on slot "Confirmar" at bounding box center [0, 0] width 0 height 0
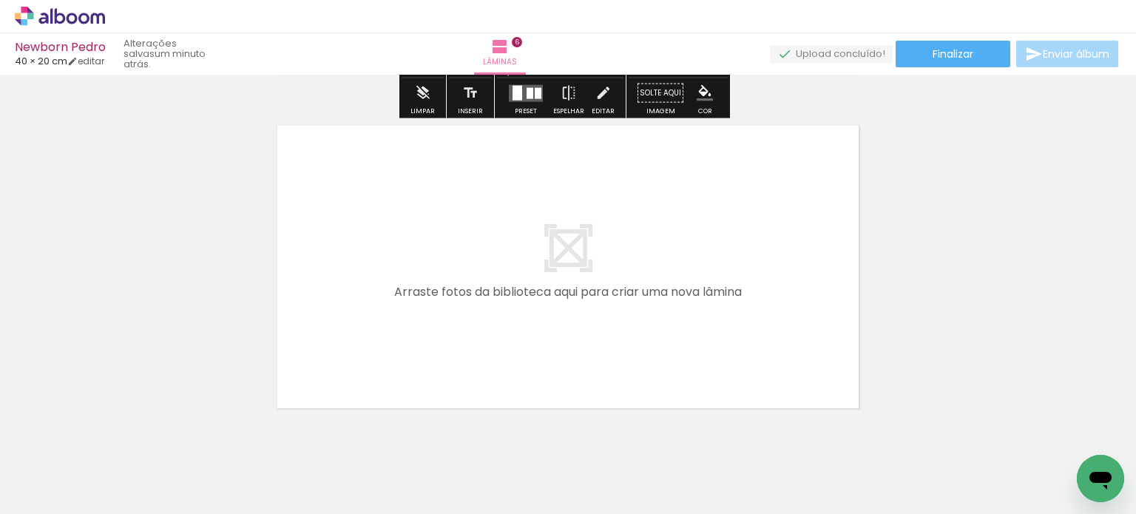
scroll to position [2061, 0]
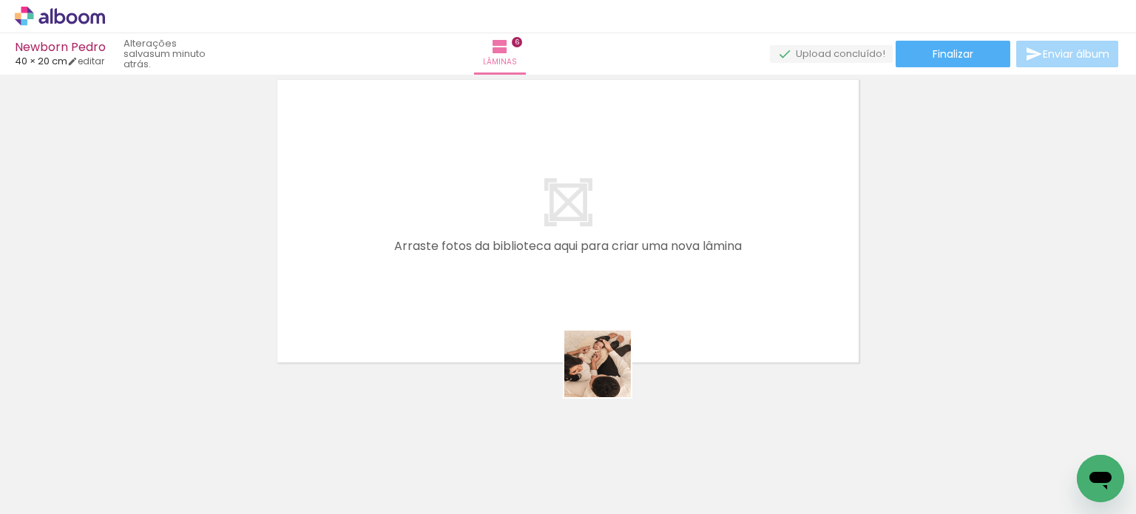
drag, startPoint x: 579, startPoint y: 459, endPoint x: 637, endPoint y: 321, distance: 149.5
click at [637, 321] on quentale-workspace at bounding box center [568, 257] width 1136 height 514
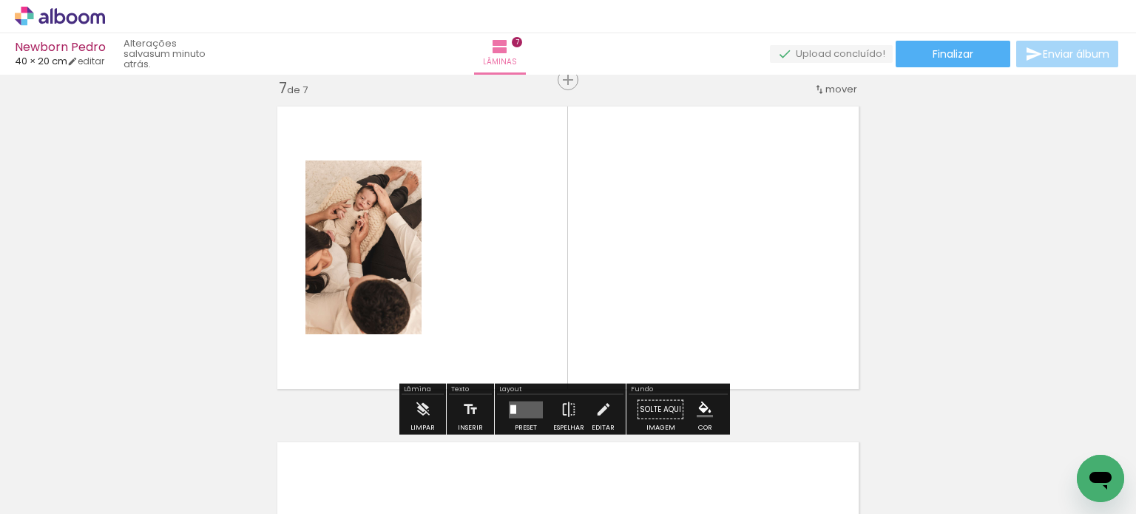
scroll to position [2034, 0]
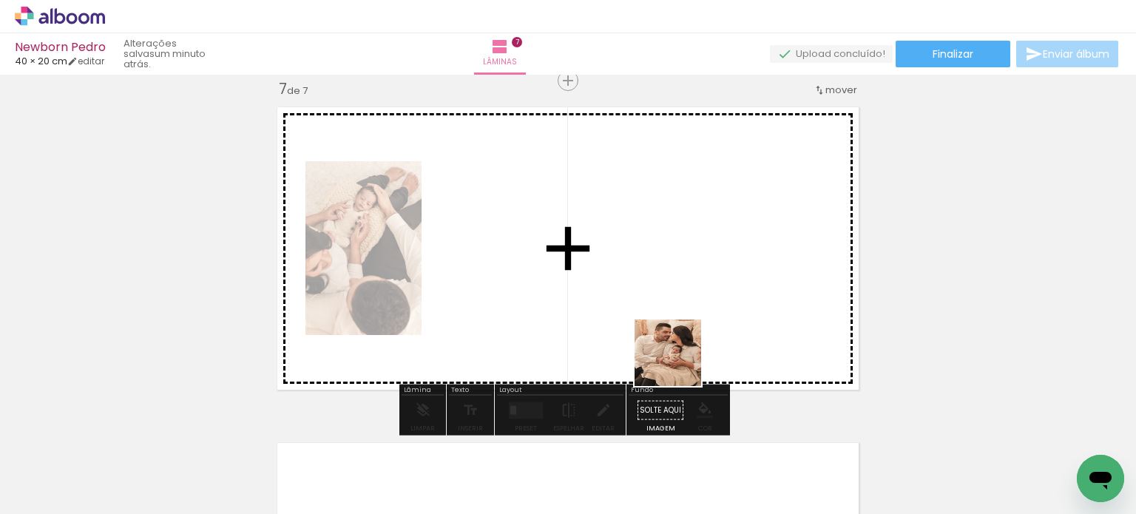
drag, startPoint x: 651, startPoint y: 492, endPoint x: 689, endPoint y: 315, distance: 180.8
click at [689, 315] on quentale-workspace at bounding box center [568, 257] width 1136 height 514
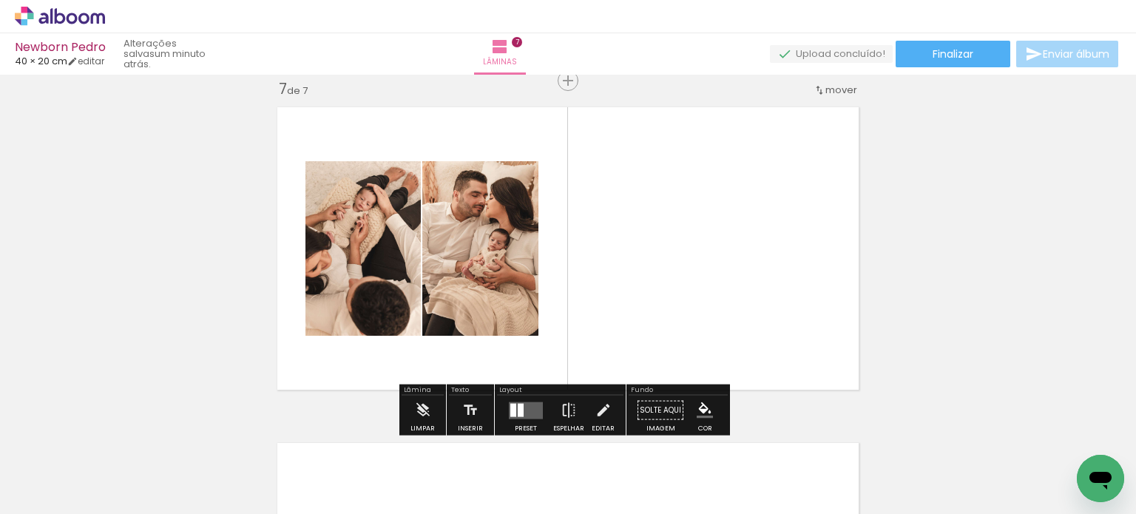
drag, startPoint x: 798, startPoint y: 476, endPoint x: 755, endPoint y: 340, distance: 143.0
click at [755, 340] on quentale-workspace at bounding box center [568, 257] width 1136 height 514
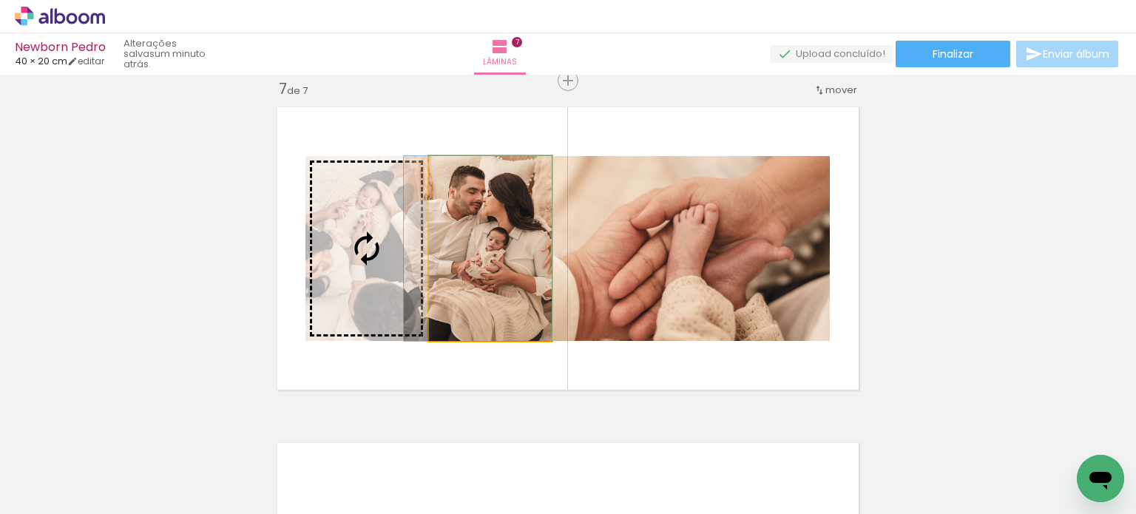
drag, startPoint x: 435, startPoint y: 257, endPoint x: 361, endPoint y: 241, distance: 75.6
click at [0, 0] on slot at bounding box center [0, 0] width 0 height 0
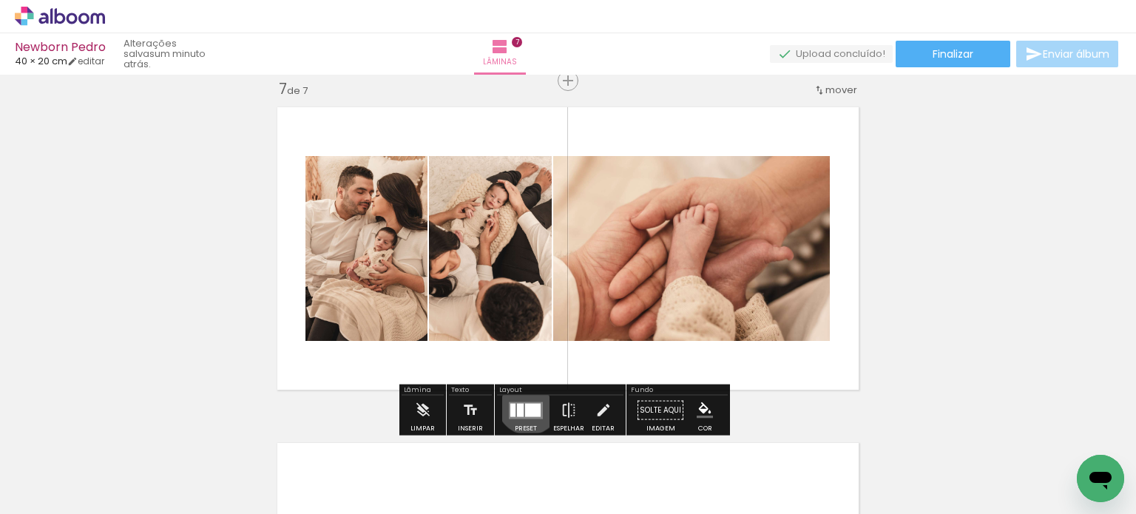
click at [525, 402] on quentale-layouter at bounding box center [526, 410] width 34 height 17
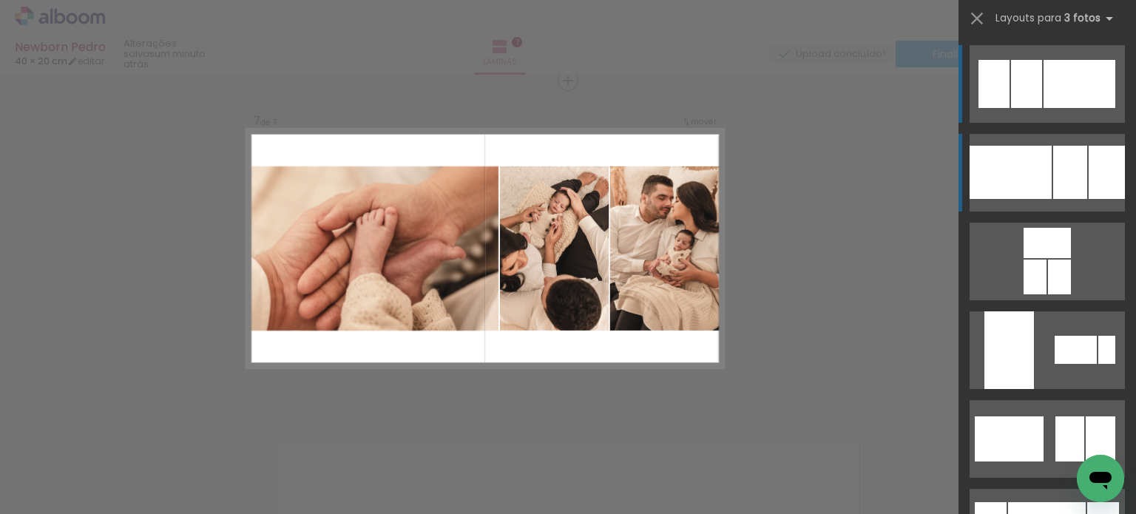
click at [1077, 185] on div at bounding box center [1071, 172] width 34 height 53
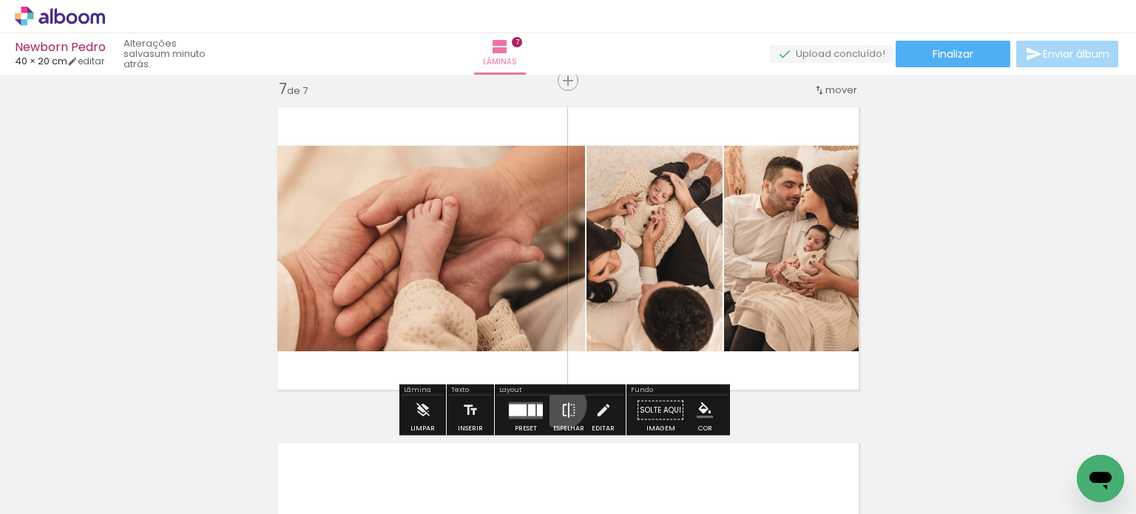
click at [561, 405] on iron-icon at bounding box center [569, 411] width 16 height 30
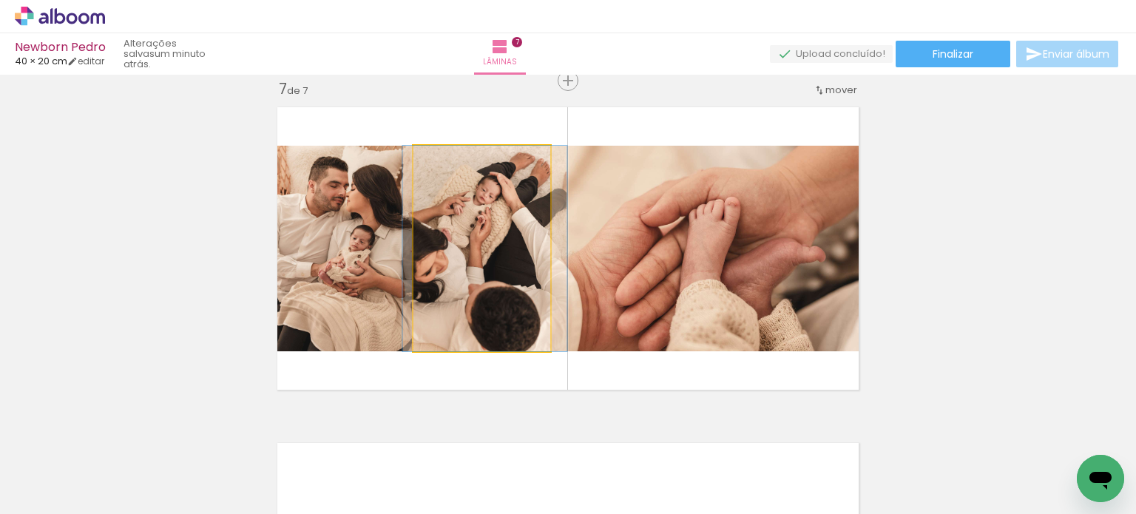
drag, startPoint x: 471, startPoint y: 269, endPoint x: 377, endPoint y: 252, distance: 95.4
click at [0, 0] on slot at bounding box center [0, 0] width 0 height 0
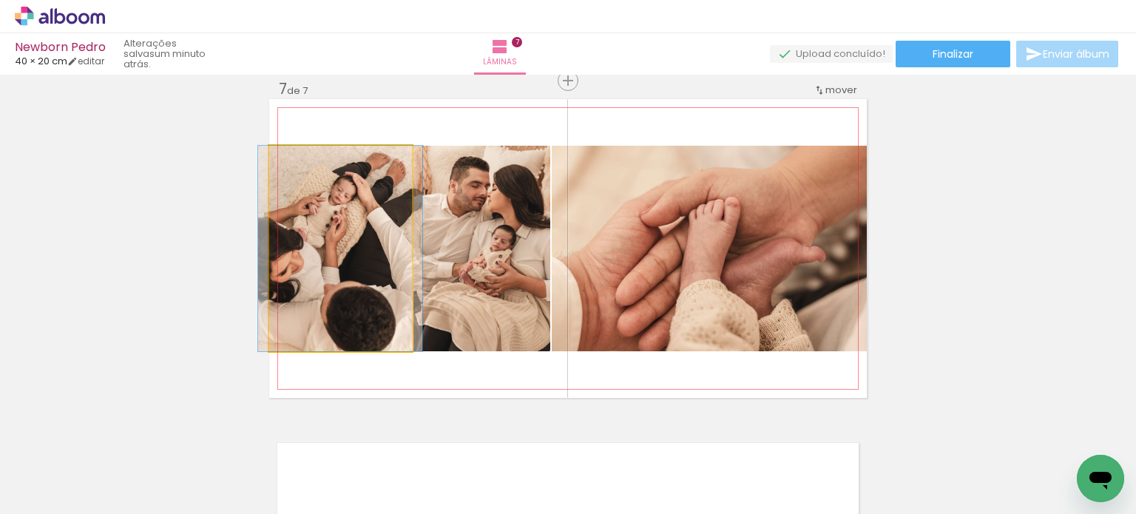
drag, startPoint x: 349, startPoint y: 236, endPoint x: 503, endPoint y: 246, distance: 154.2
click at [0, 0] on slot at bounding box center [0, 0] width 0 height 0
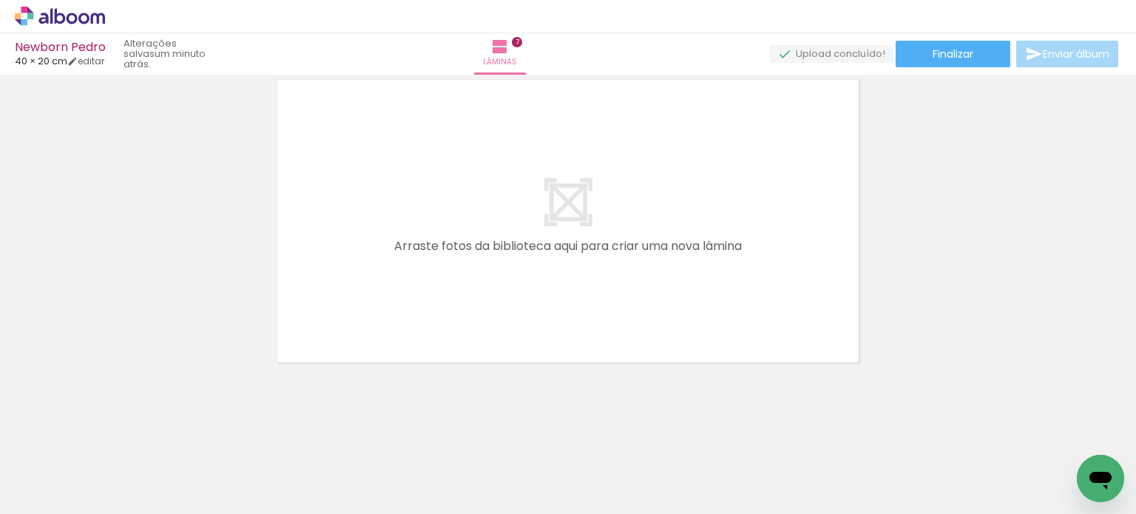
scroll to position [0, 1366]
drag, startPoint x: 544, startPoint y: 479, endPoint x: 601, endPoint y: 292, distance: 195.0
click at [601, 292] on quentale-workspace at bounding box center [568, 257] width 1136 height 514
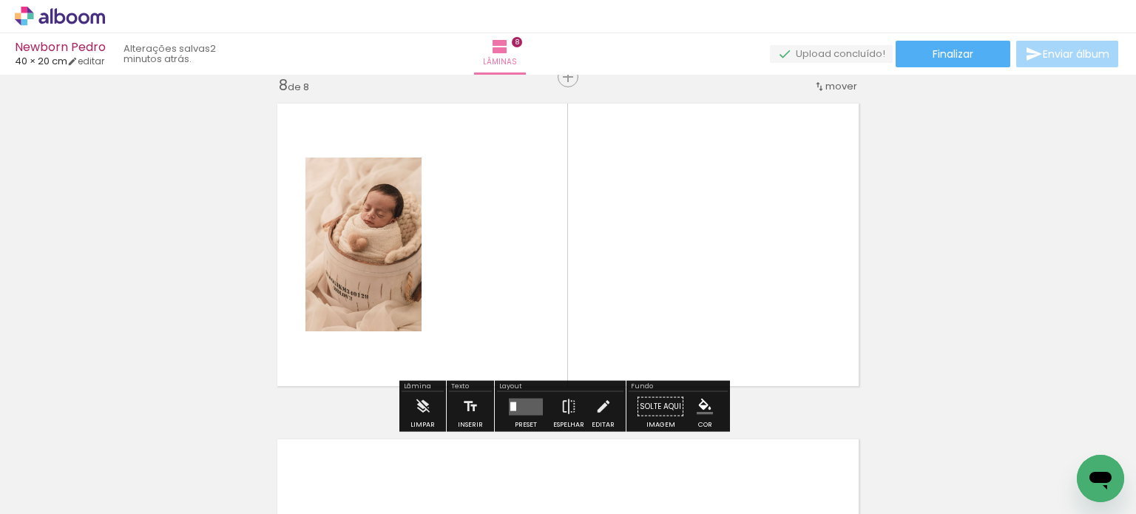
scroll to position [2370, 0]
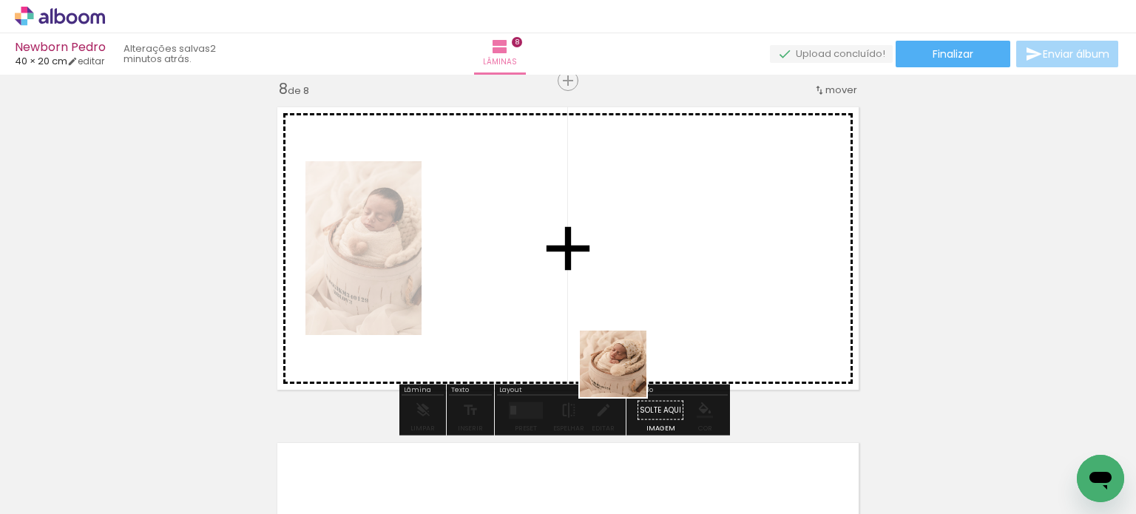
drag, startPoint x: 628, startPoint y: 477, endPoint x: 617, endPoint y: 345, distance: 132.9
click at [617, 345] on quentale-workspace at bounding box center [568, 257] width 1136 height 514
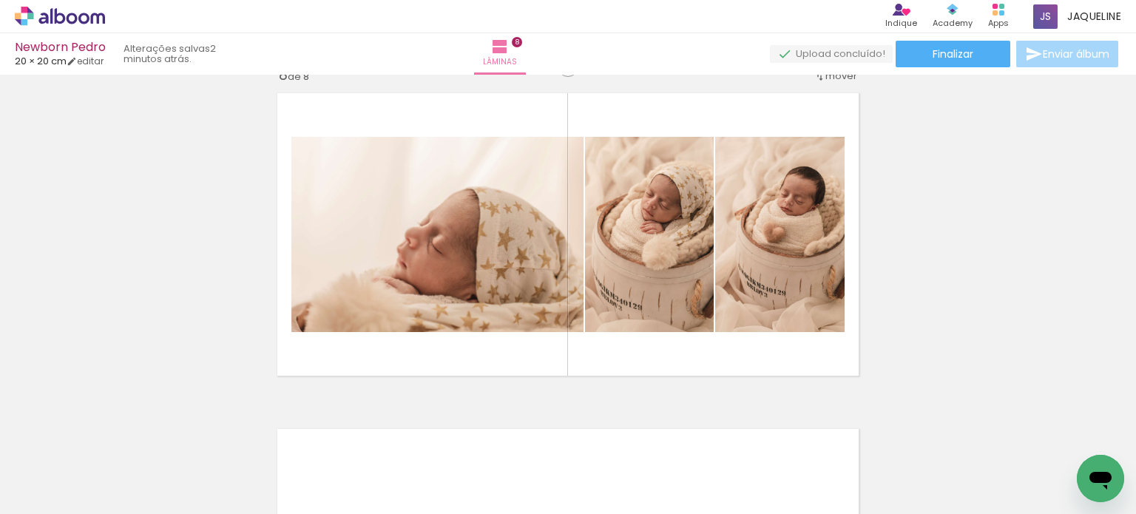
scroll to position [2371, 0]
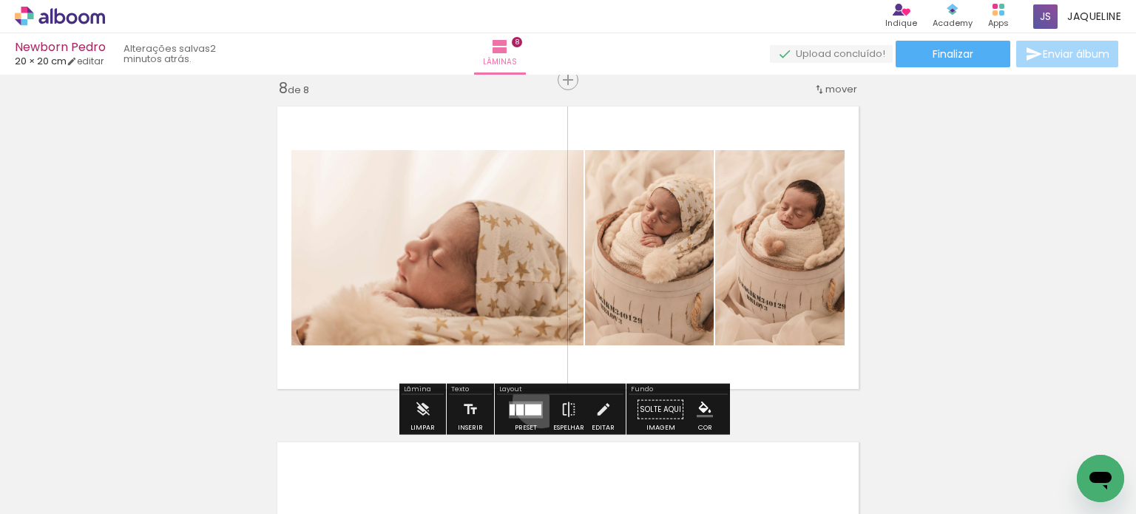
click at [538, 400] on div at bounding box center [526, 410] width 40 height 30
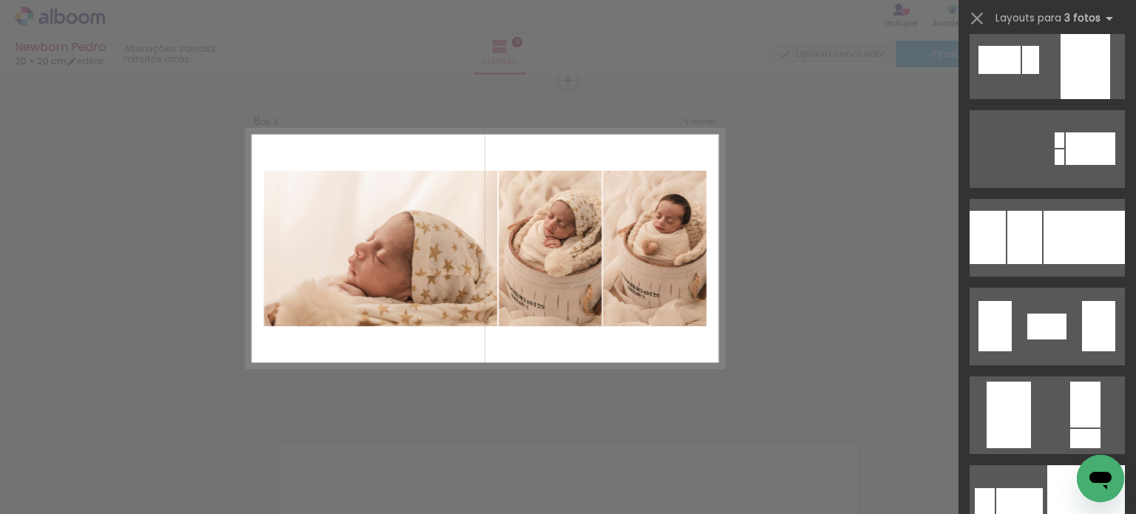
scroll to position [2891, 0]
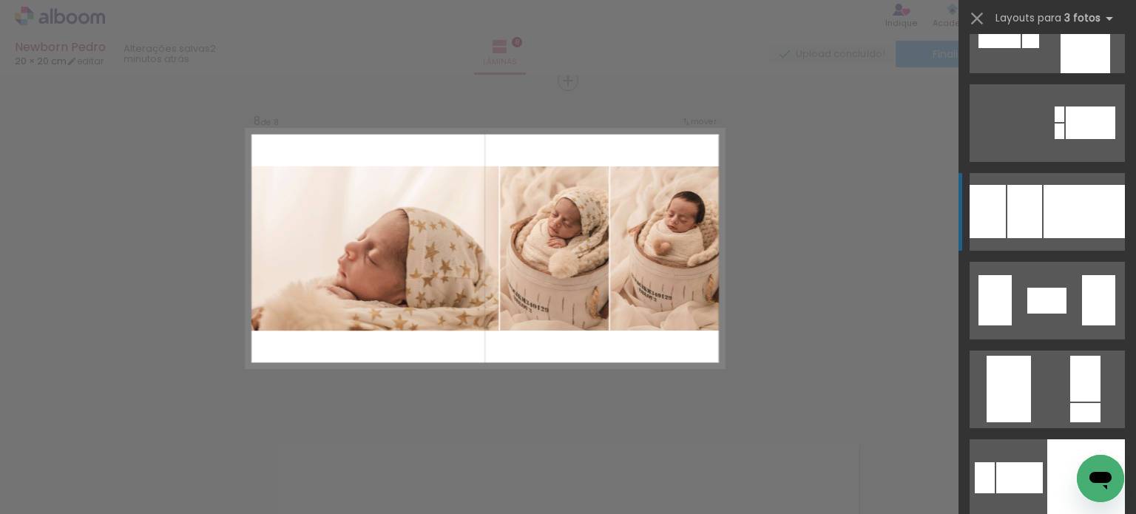
click at [1083, 225] on div at bounding box center [1084, 211] width 81 height 53
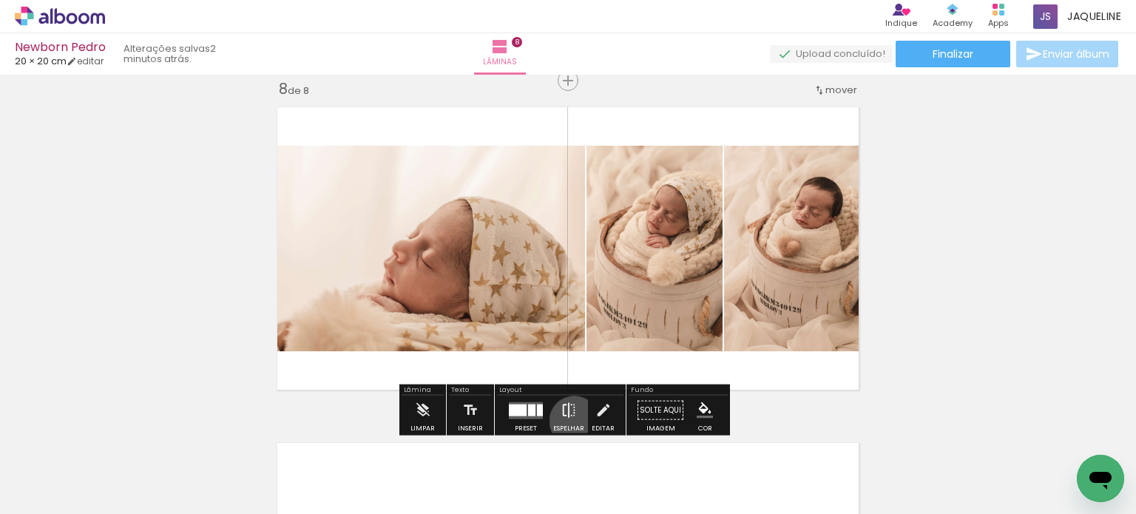
click at [571, 421] on iron-icon at bounding box center [569, 411] width 16 height 30
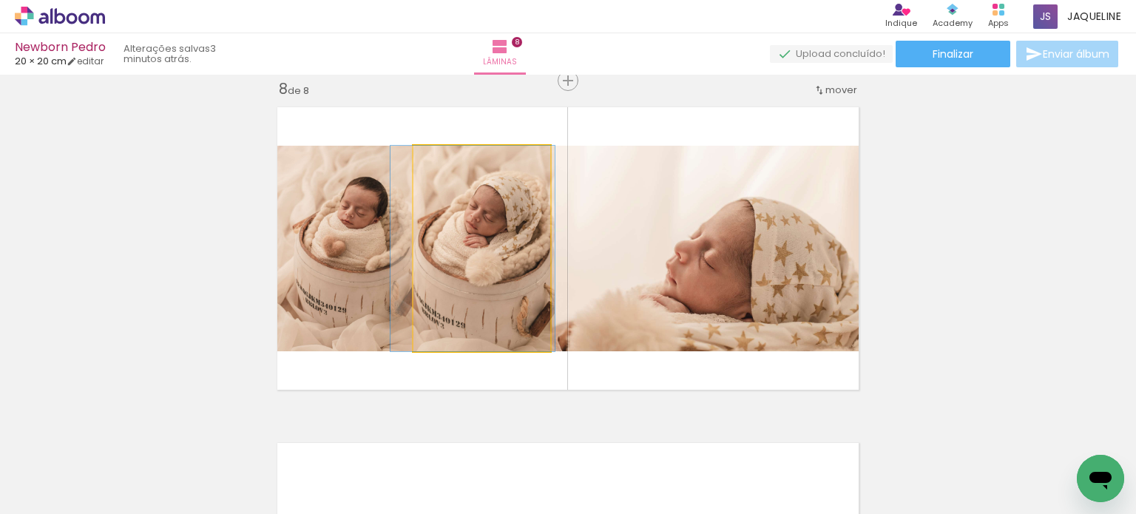
drag, startPoint x: 509, startPoint y: 230, endPoint x: 500, endPoint y: 231, distance: 8.9
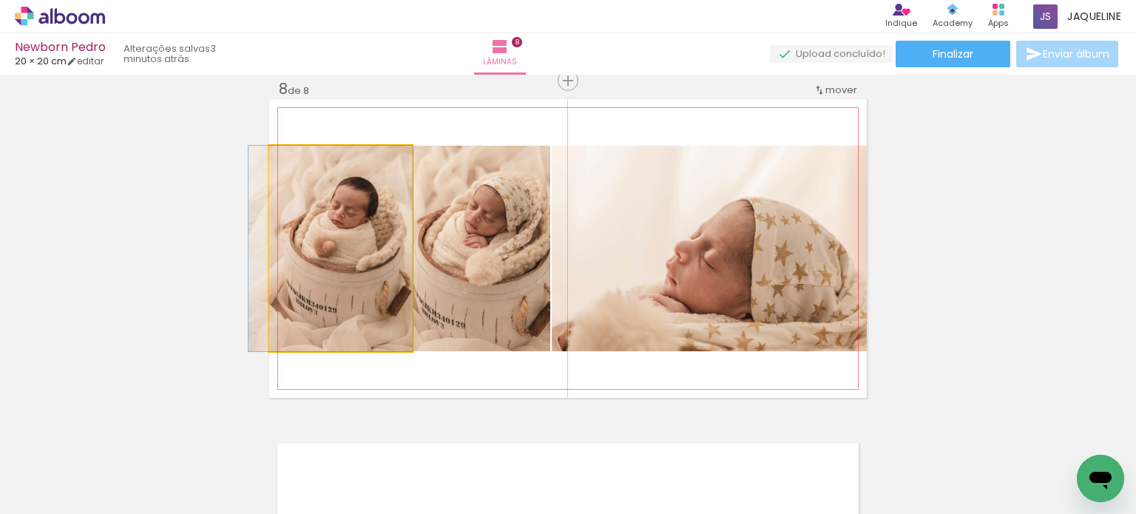
drag, startPoint x: 382, startPoint y: 290, endPoint x: 372, endPoint y: 287, distance: 10.1
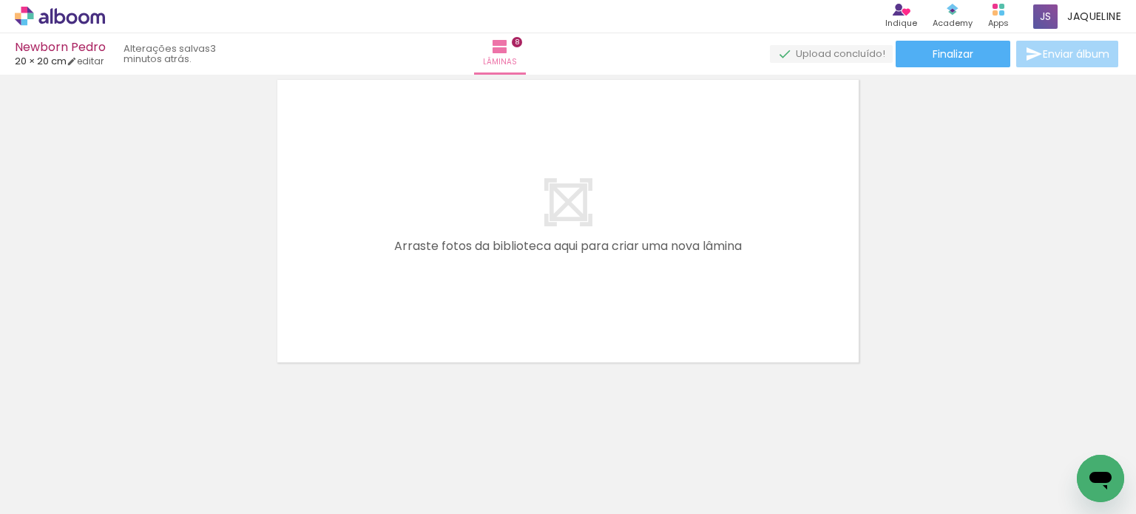
scroll to position [0, 1580]
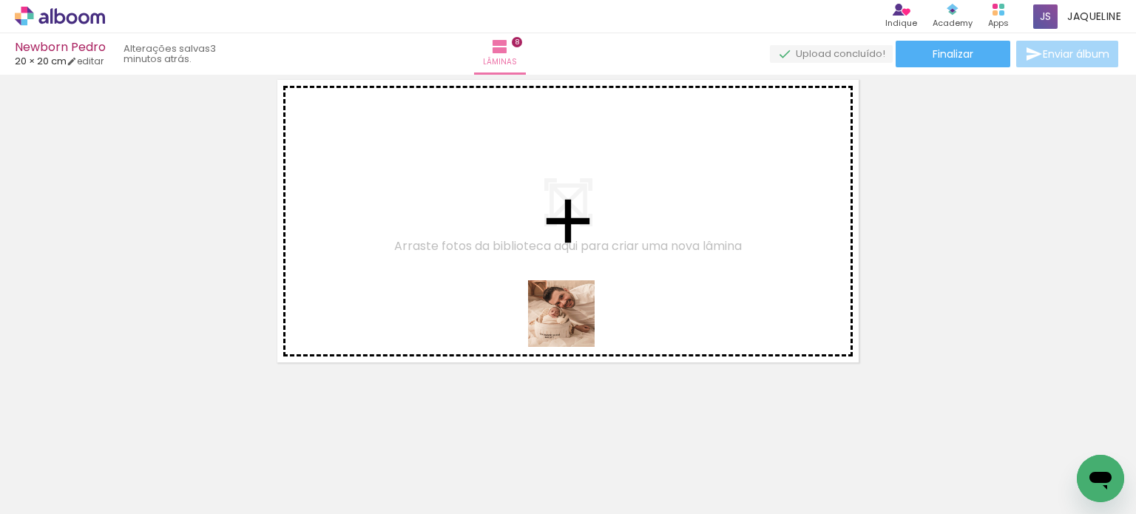
drag, startPoint x: 480, startPoint y: 471, endPoint x: 597, endPoint y: 284, distance: 220.7
click at [597, 284] on quentale-workspace at bounding box center [568, 257] width 1136 height 514
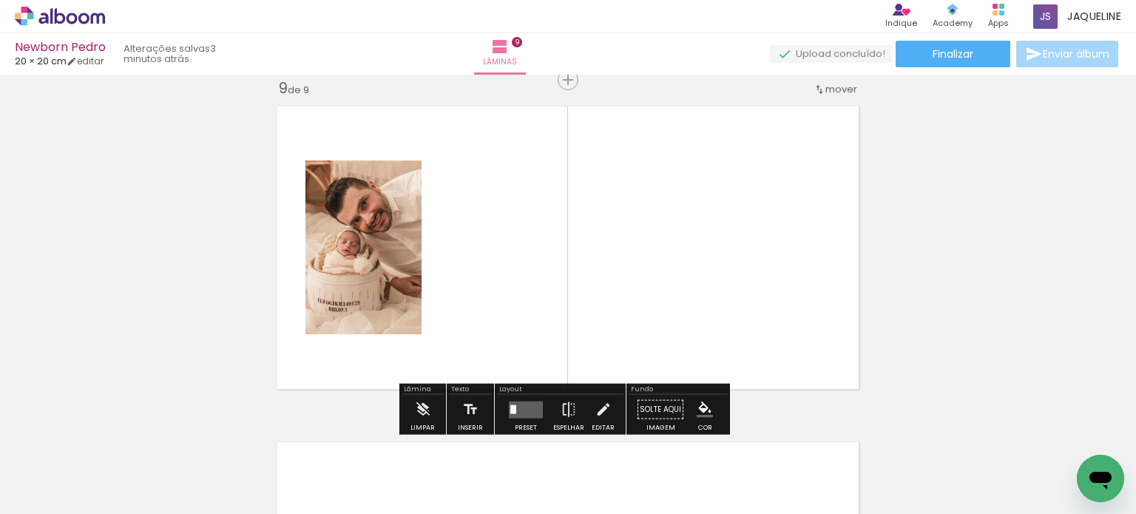
scroll to position [2706, 0]
drag, startPoint x: 740, startPoint y: 485, endPoint x: 681, endPoint y: 302, distance: 192.1
click at [681, 302] on quentale-workspace at bounding box center [568, 257] width 1136 height 514
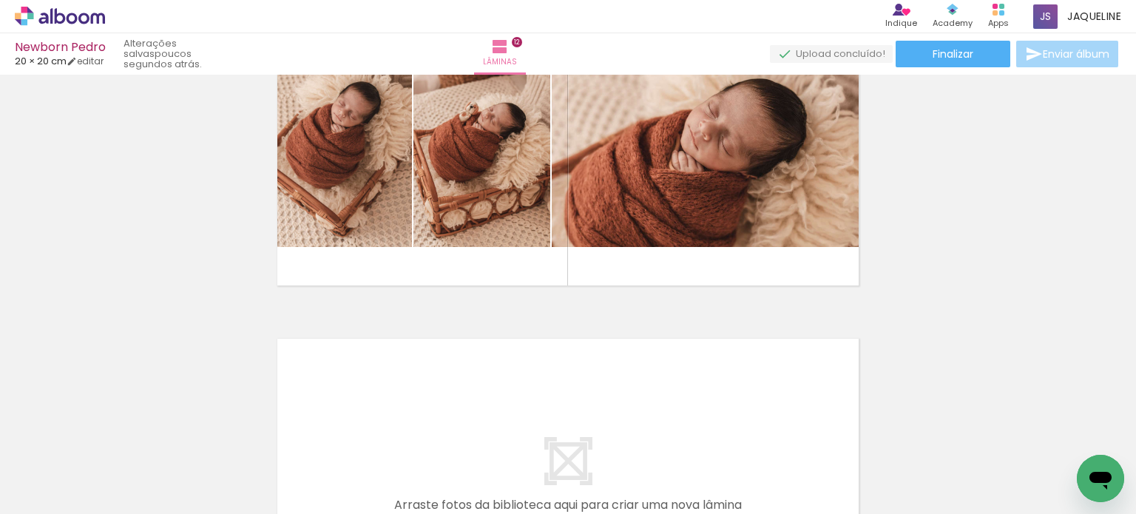
scroll to position [0, 2273]
drag, startPoint x: 763, startPoint y: 491, endPoint x: 749, endPoint y: 431, distance: 60.8
click at [749, 431] on quentale-thumb at bounding box center [775, 464] width 83 height 85
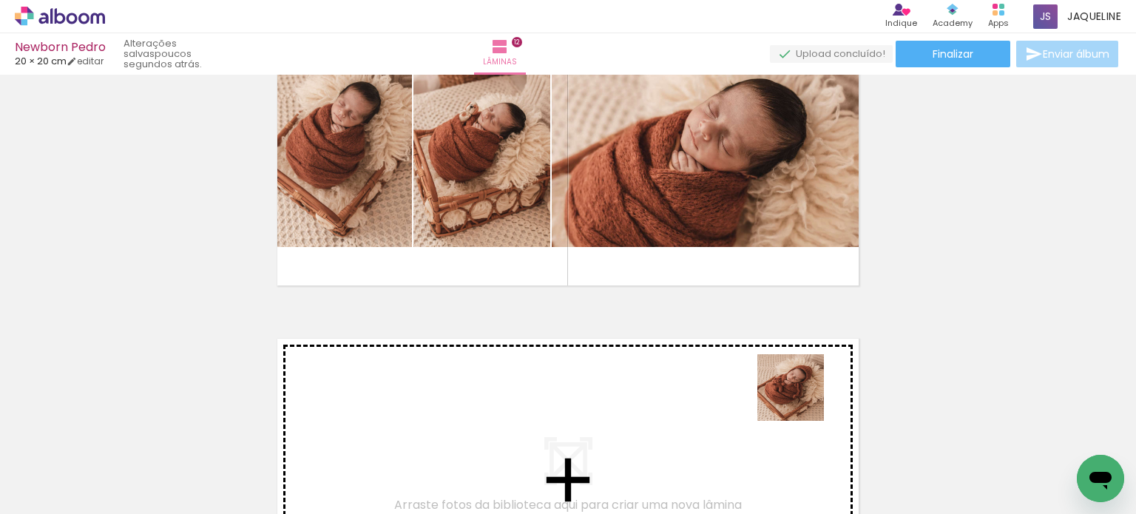
drag, startPoint x: 807, startPoint y: 467, endPoint x: 802, endPoint y: 399, distance: 68.3
click at [802, 399] on quentale-workspace at bounding box center [568, 257] width 1136 height 514
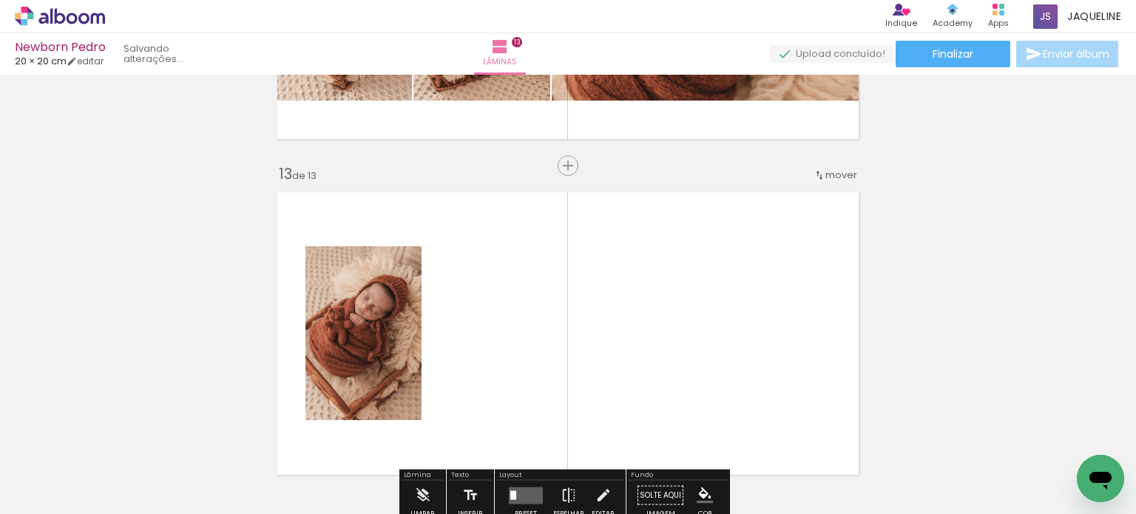
scroll to position [4049, 0]
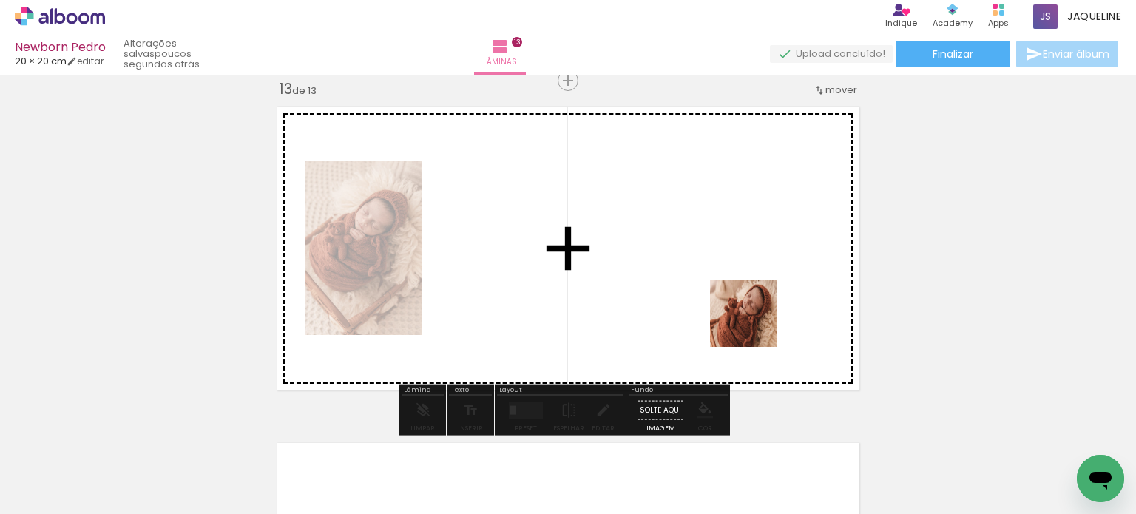
drag, startPoint x: 861, startPoint y: 468, endPoint x: 754, endPoint y: 323, distance: 180.4
click at [754, 323] on quentale-workspace at bounding box center [568, 257] width 1136 height 514
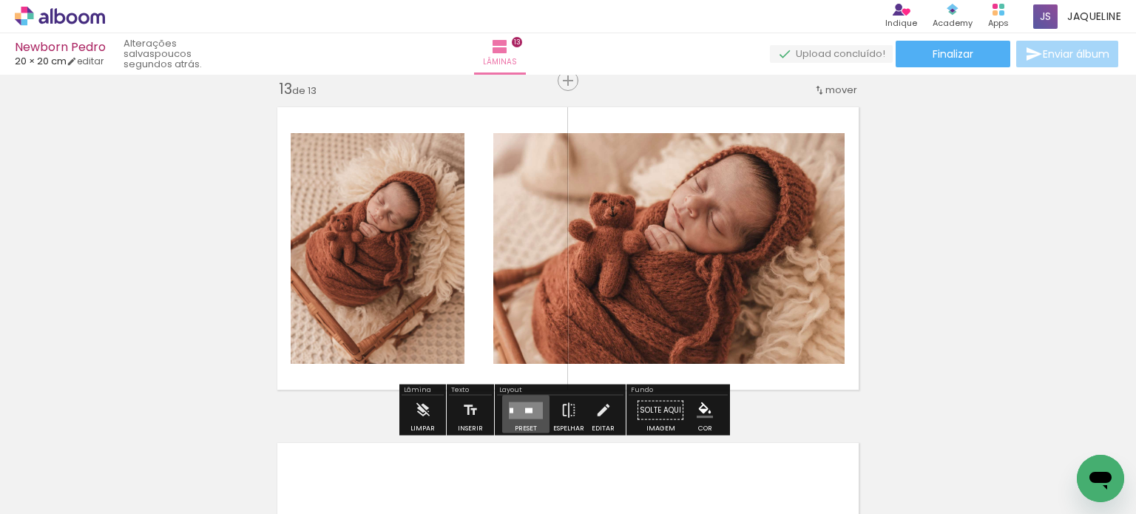
click at [525, 408] on div at bounding box center [528, 410] width 7 height 5
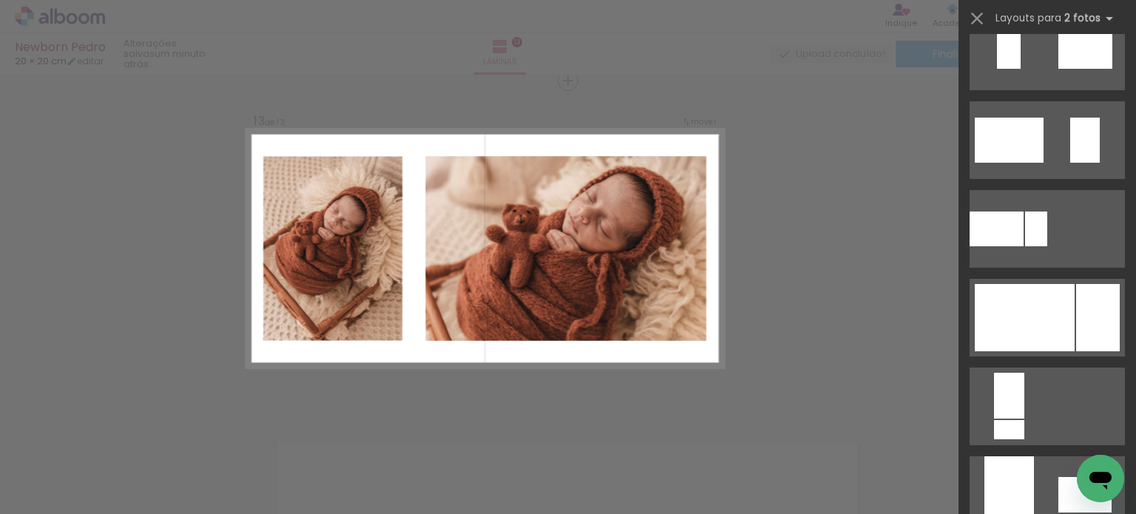
scroll to position [610, 0]
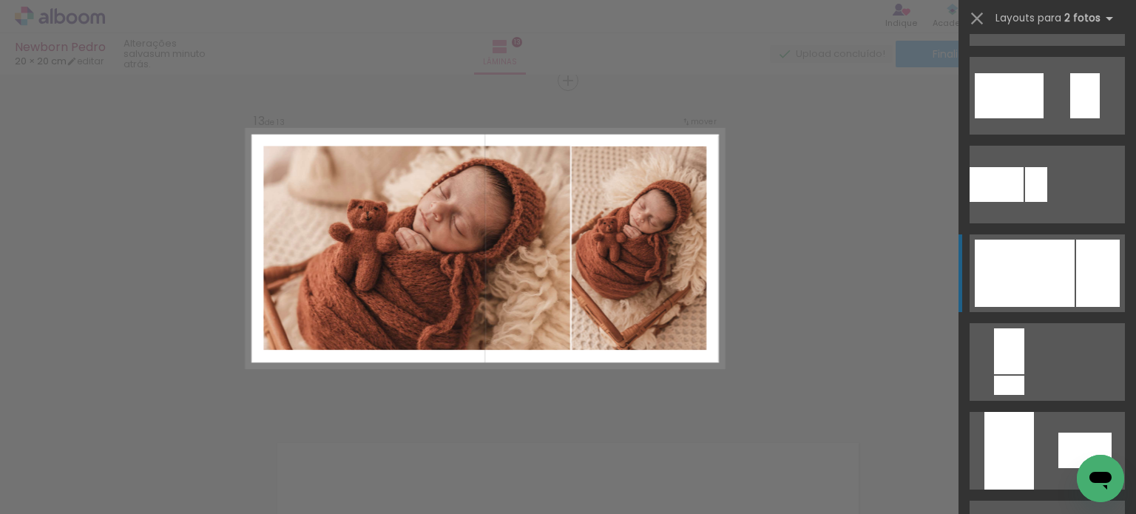
click at [1082, 255] on div at bounding box center [1099, 273] width 44 height 67
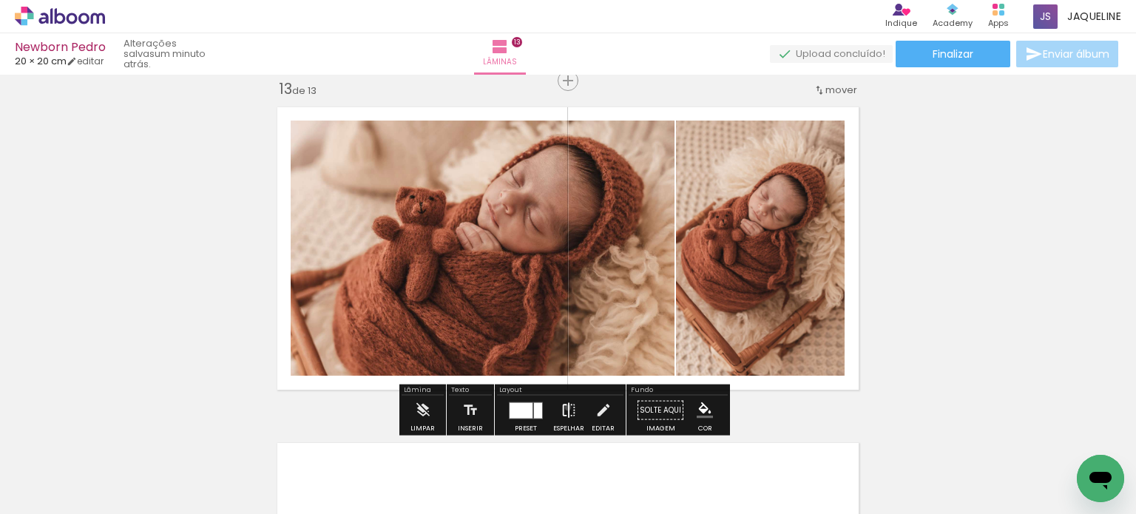
click at [565, 407] on iron-icon at bounding box center [569, 411] width 16 height 30
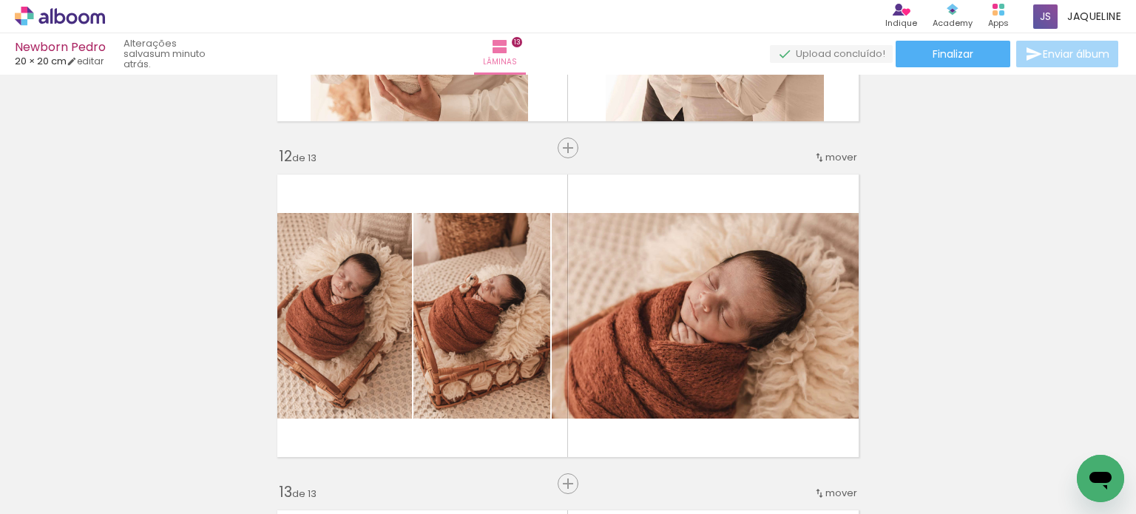
scroll to position [3757, 0]
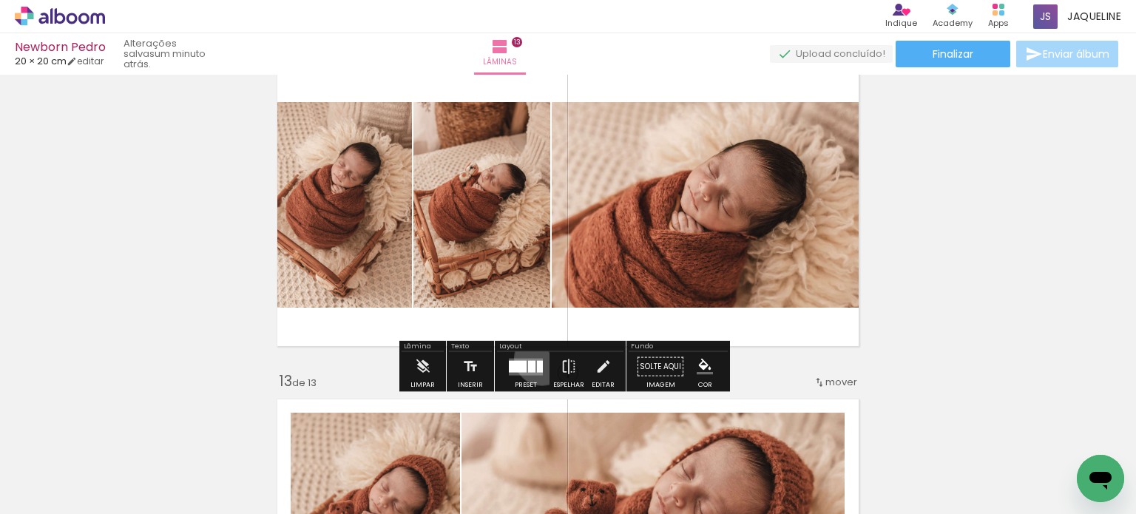
click at [539, 358] on quentale-layouter at bounding box center [526, 366] width 34 height 17
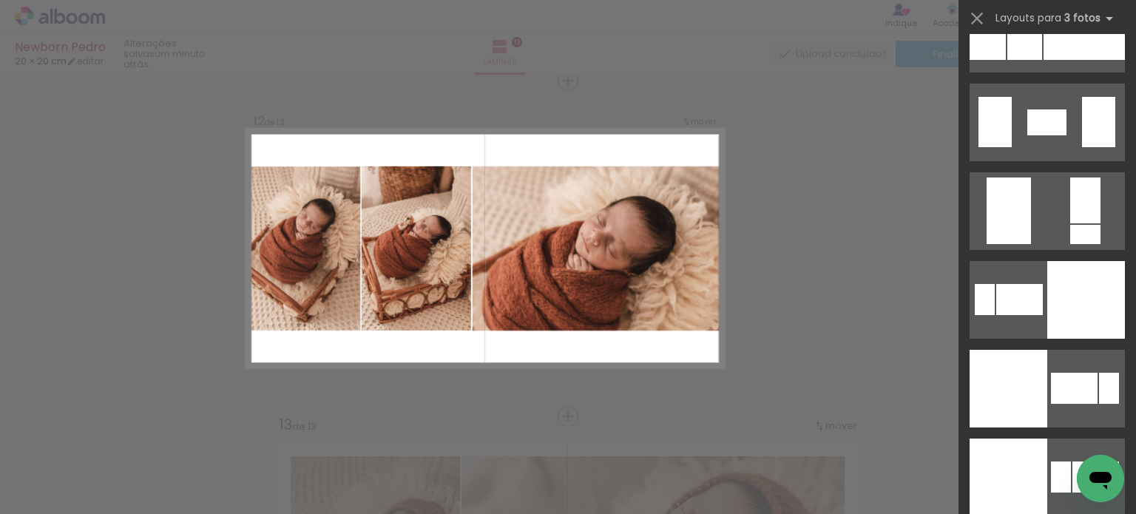
scroll to position [3095, 0]
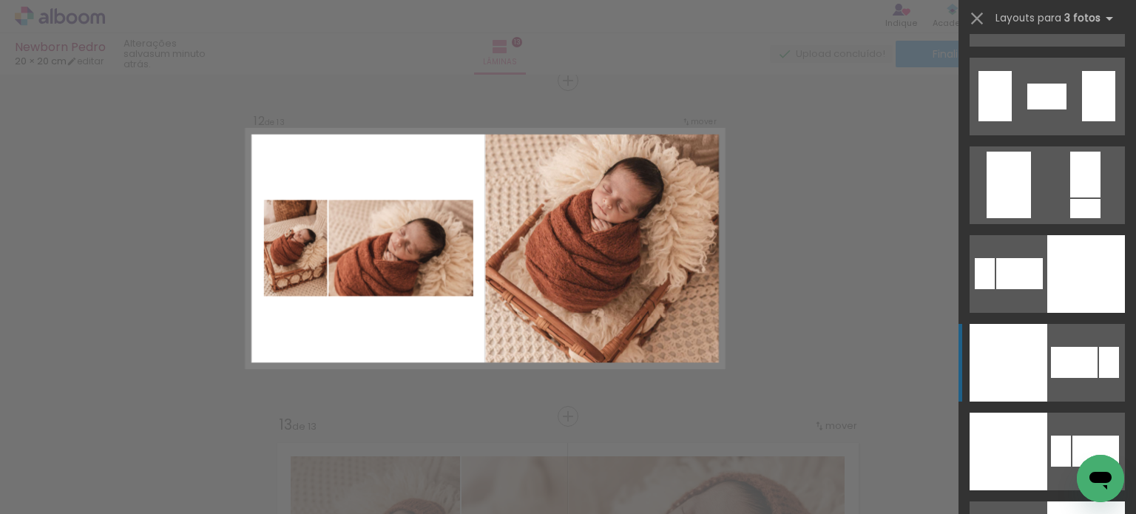
click at [1075, 334] on quentale-layouter at bounding box center [1047, 363] width 155 height 78
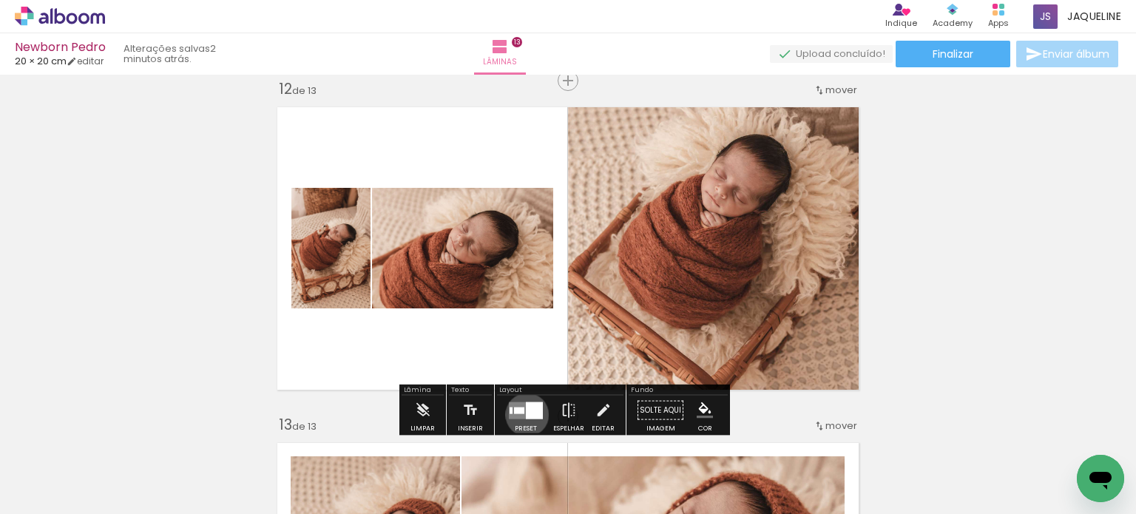
click at [526, 414] on div at bounding box center [534, 410] width 17 height 17
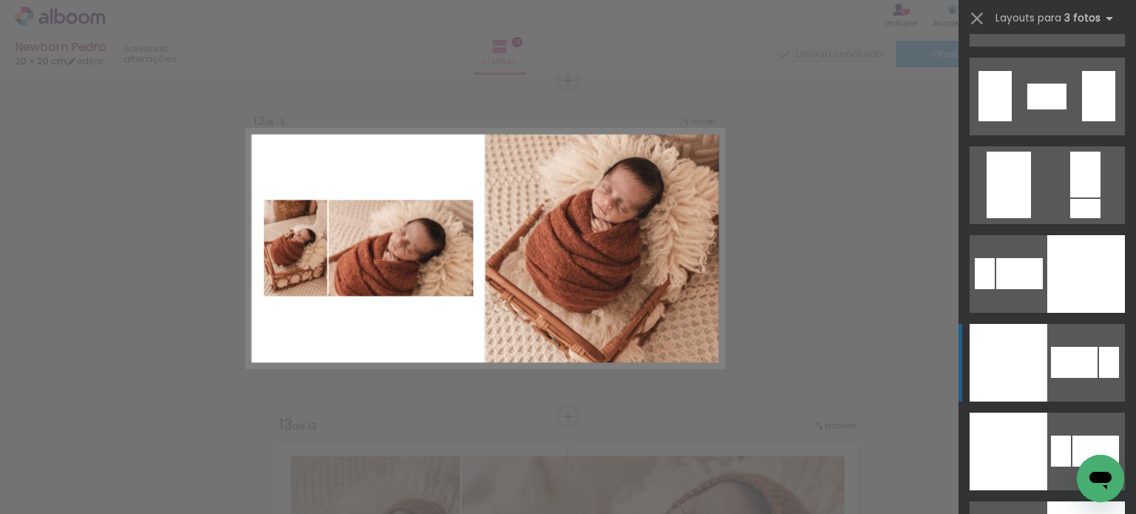
scroll to position [3374, 0]
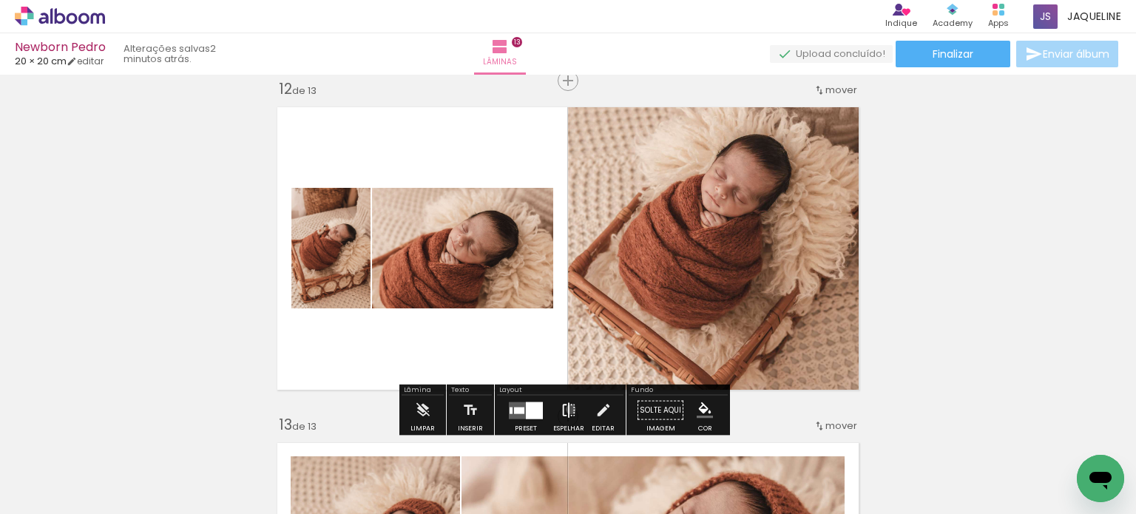
click at [567, 409] on iron-icon at bounding box center [569, 411] width 16 height 30
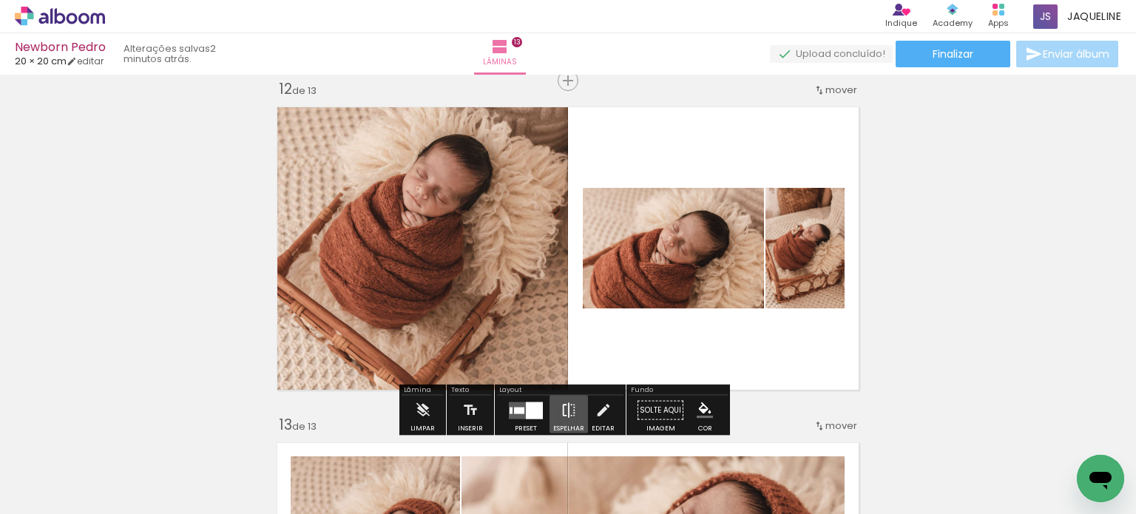
click at [562, 405] on iron-icon at bounding box center [569, 411] width 16 height 30
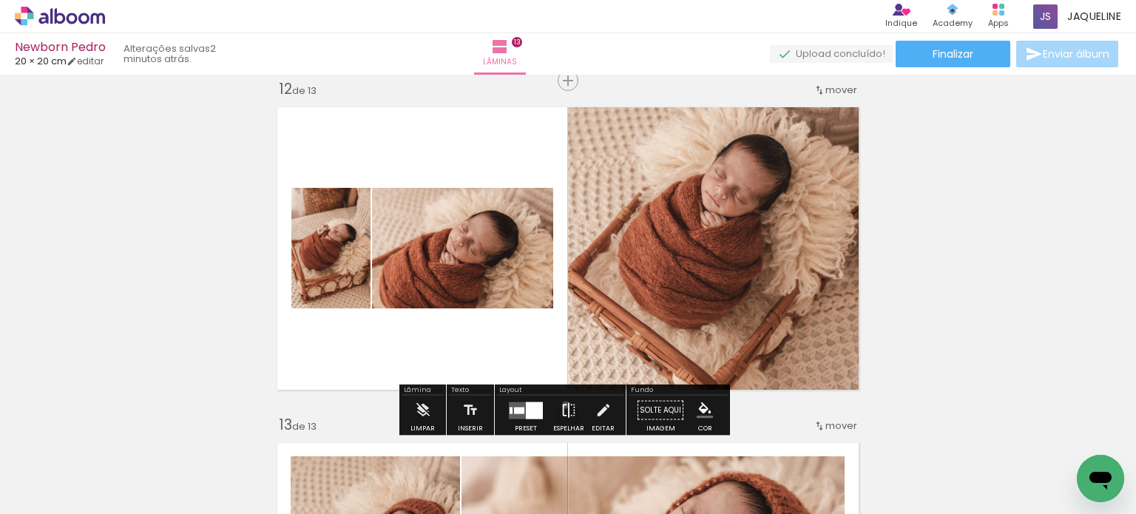
click at [562, 405] on iron-icon at bounding box center [569, 411] width 16 height 30
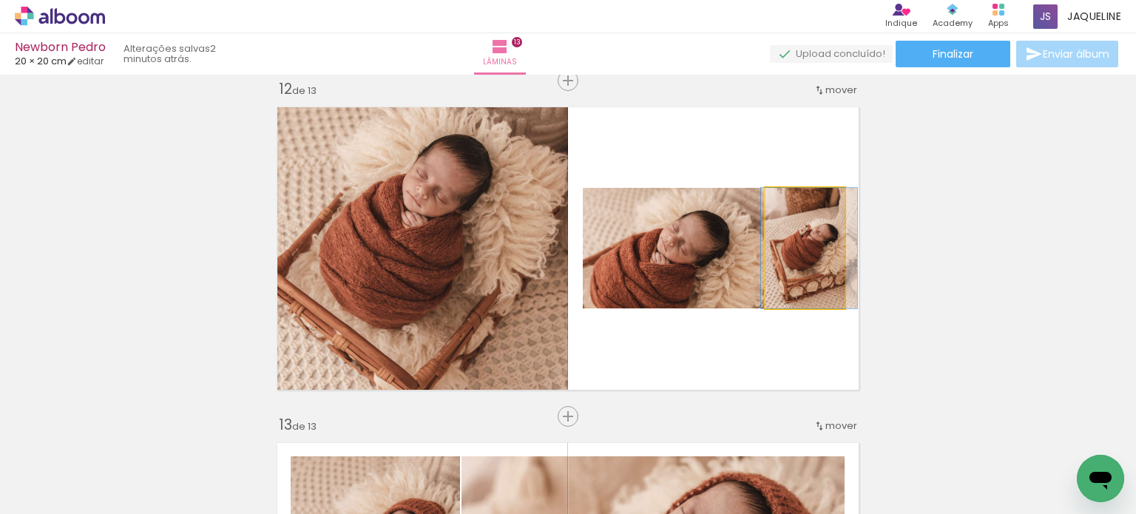
drag, startPoint x: 799, startPoint y: 249, endPoint x: 807, endPoint y: 251, distance: 8.4
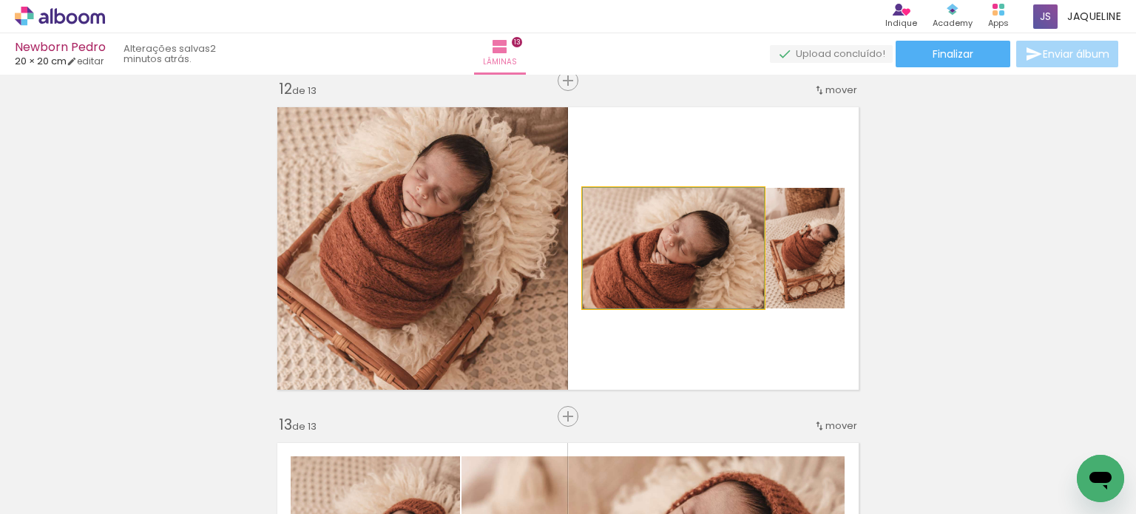
click at [671, 266] on quentale-photo at bounding box center [673, 248] width 181 height 121
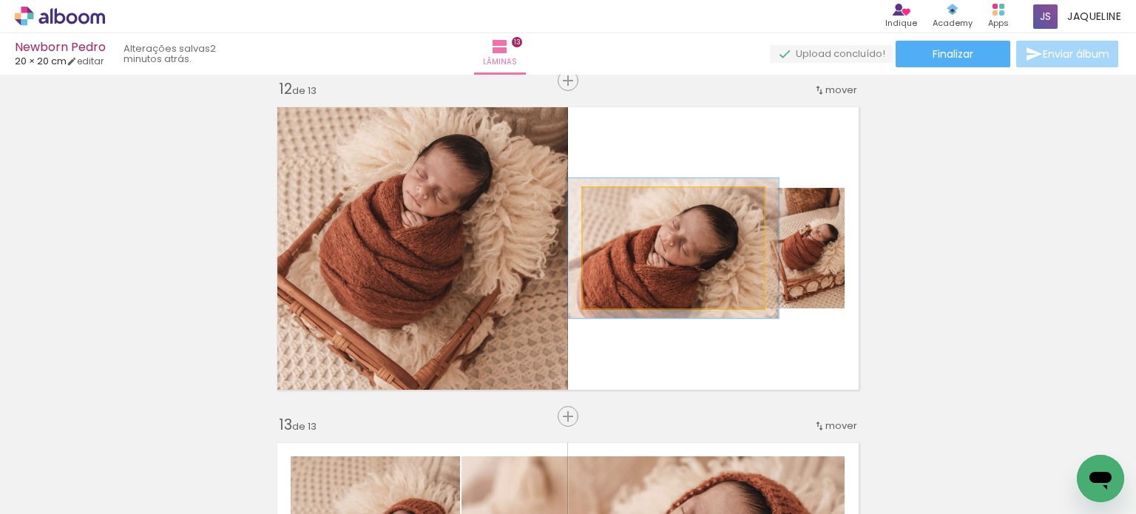
drag, startPoint x: 616, startPoint y: 206, endPoint x: 625, endPoint y: 206, distance: 8.9
type paper-slider "117"
click at [625, 206] on div at bounding box center [626, 204] width 24 height 24
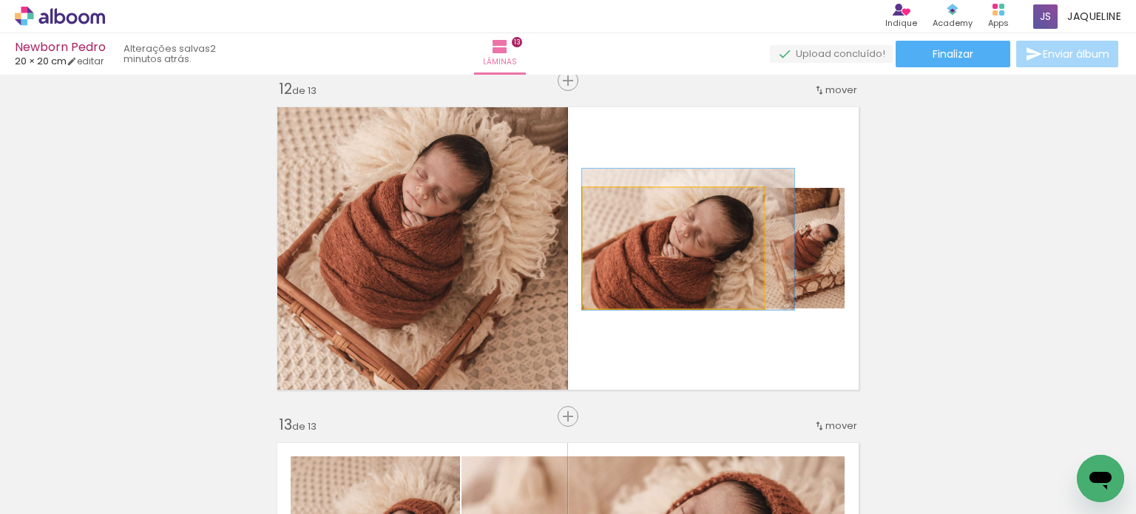
drag, startPoint x: 690, startPoint y: 247, endPoint x: 704, endPoint y: 238, distance: 17.3
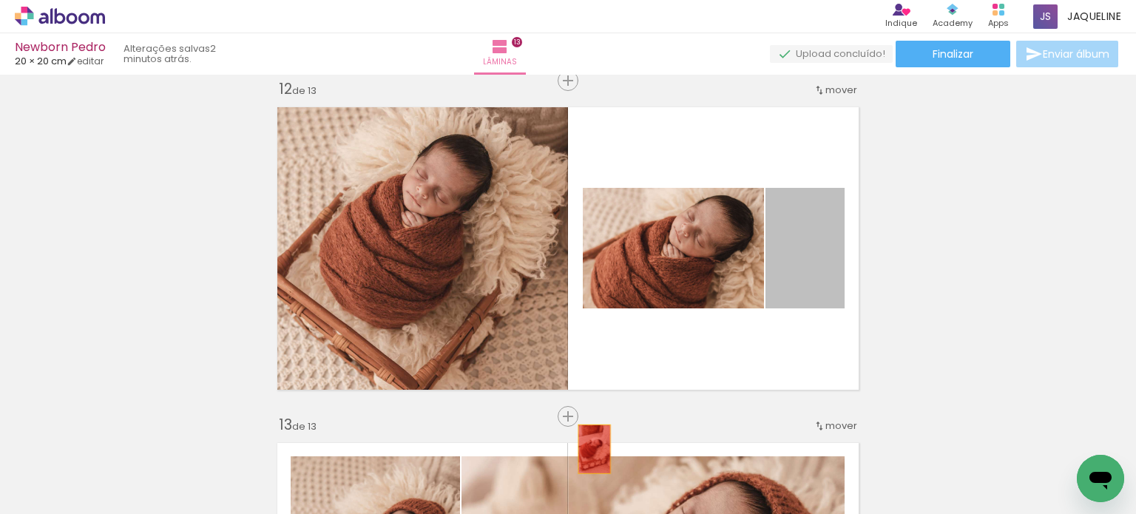
drag, startPoint x: 814, startPoint y: 249, endPoint x: 557, endPoint y: 471, distance: 339.4
click at [557, 471] on quentale-workspace at bounding box center [568, 257] width 1136 height 514
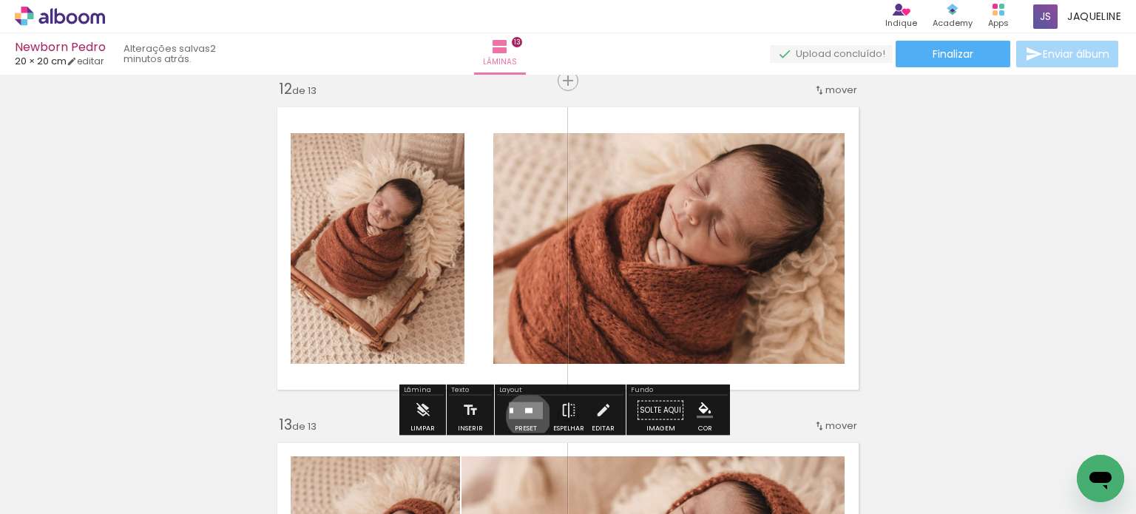
click at [525, 416] on quentale-layouter at bounding box center [526, 410] width 34 height 17
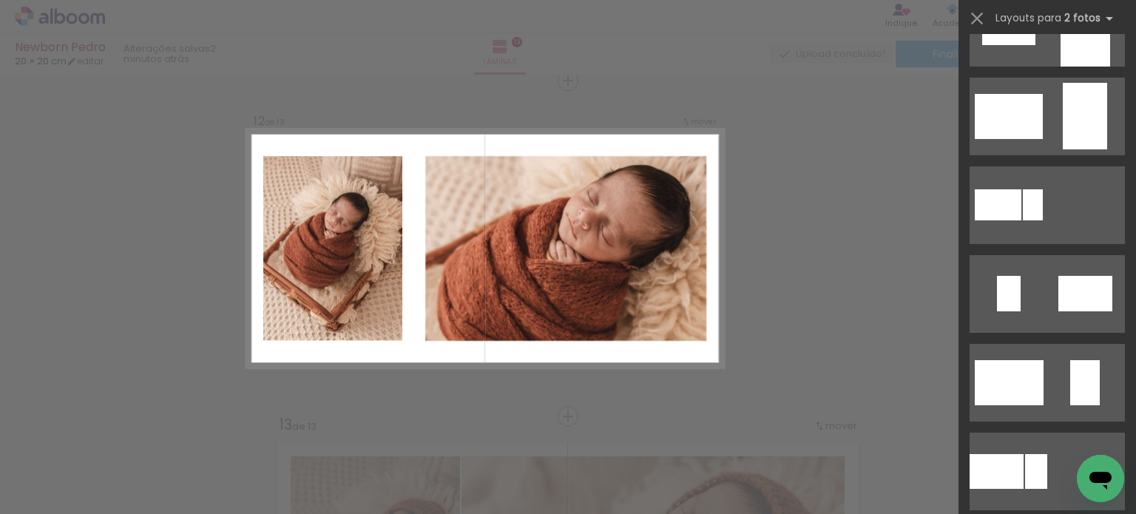
scroll to position [267, 0]
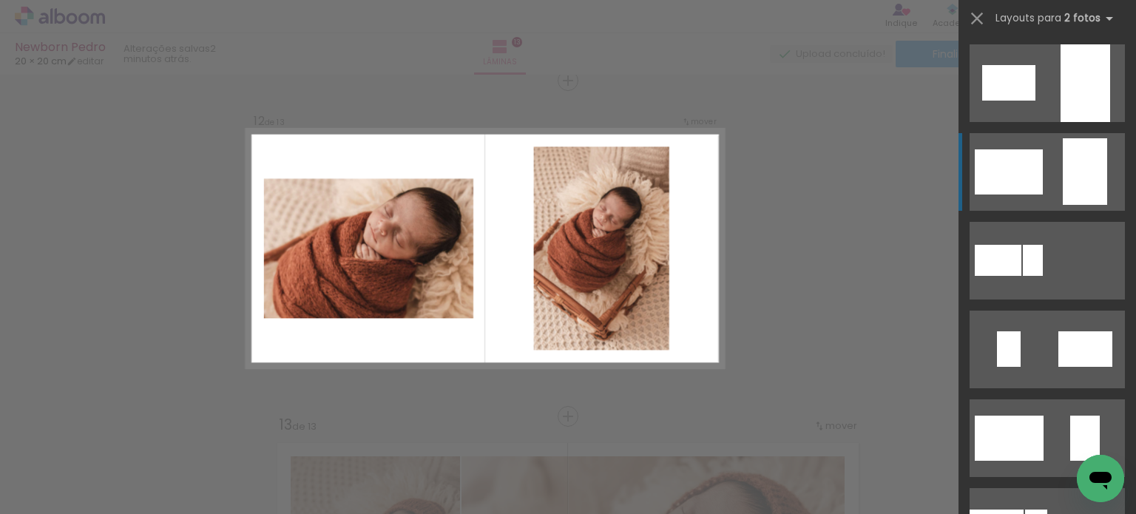
click at [1066, 164] on div at bounding box center [1085, 171] width 44 height 67
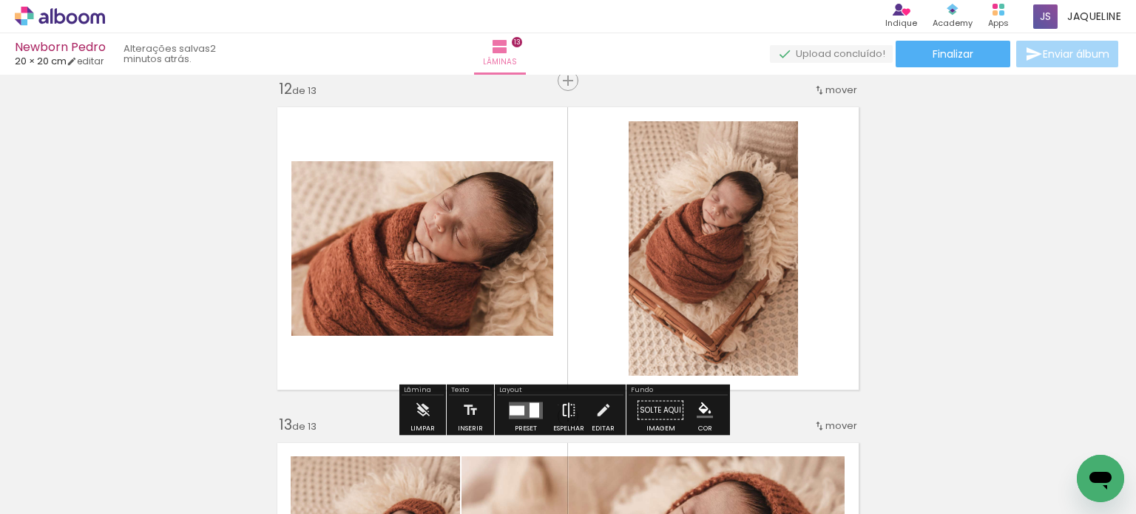
click at [555, 405] on paper-button "Espelhar" at bounding box center [569, 415] width 38 height 38
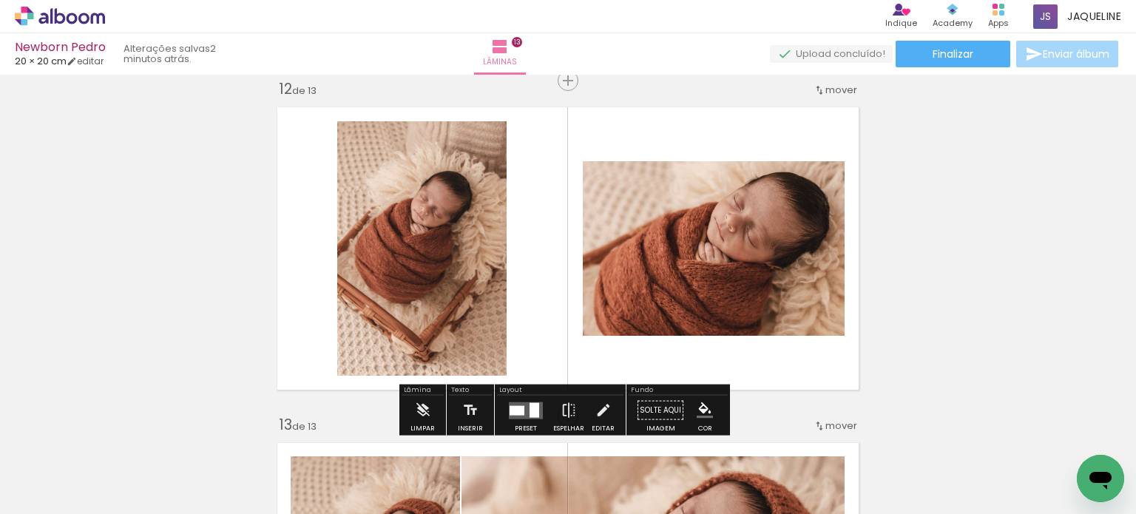
click at [452, 290] on quentale-photo at bounding box center [421, 248] width 169 height 255
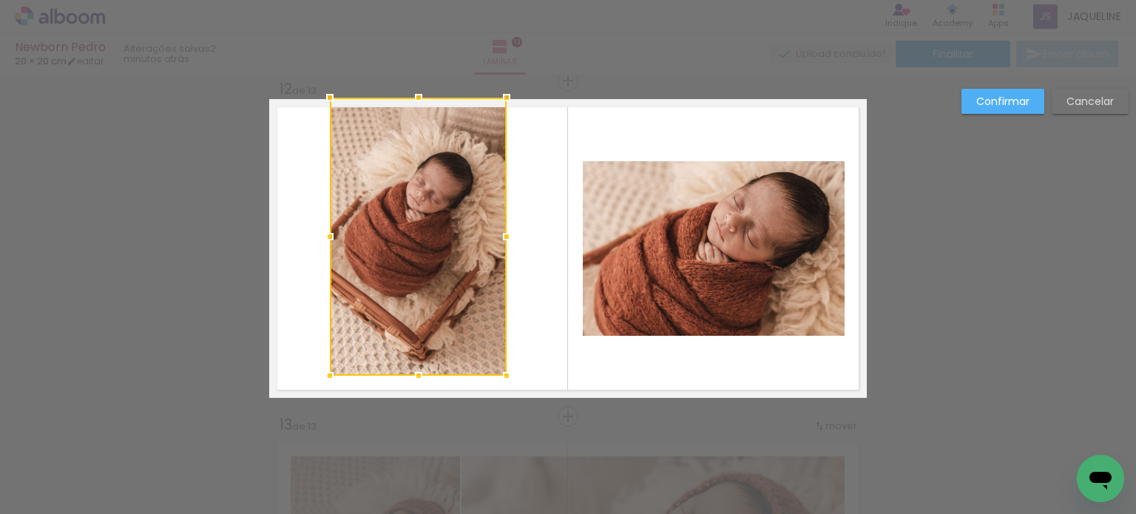
drag, startPoint x: 331, startPoint y: 123, endPoint x: 317, endPoint y: 106, distance: 22.1
click at [317, 106] on div at bounding box center [330, 98] width 30 height 30
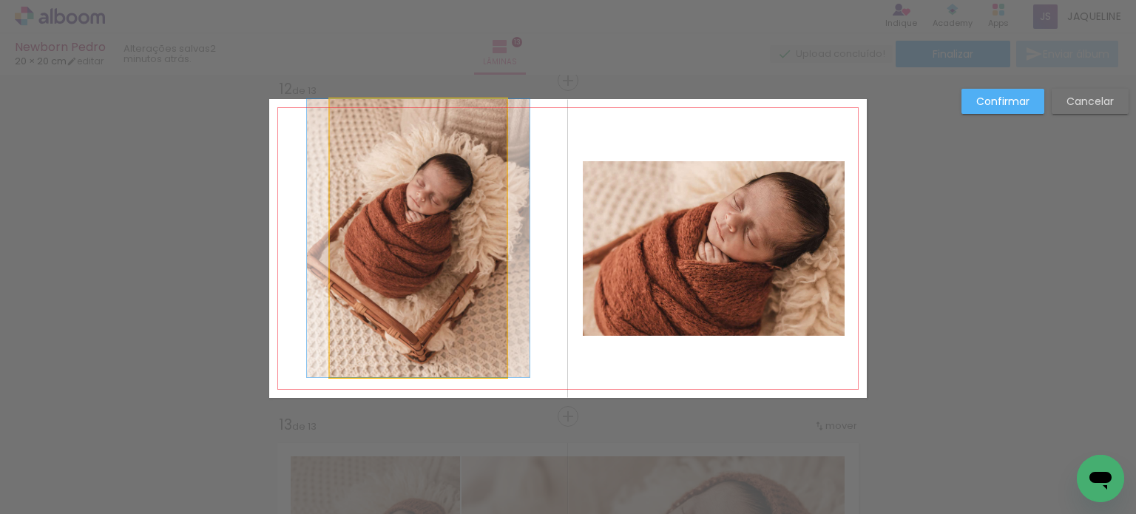
click at [468, 348] on quentale-photo at bounding box center [418, 238] width 177 height 278
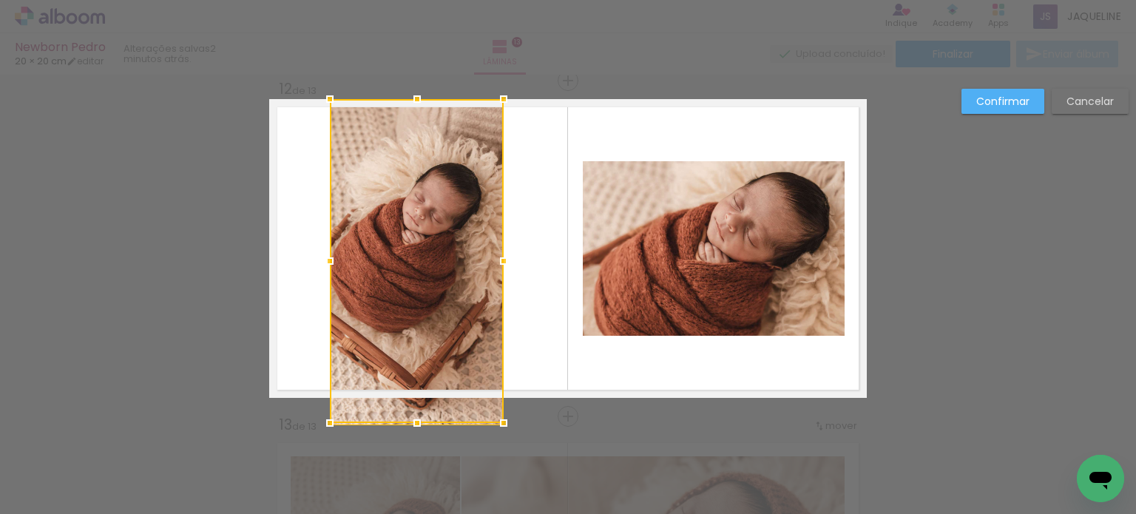
click at [498, 372] on album-spread "12 de 13" at bounding box center [568, 248] width 598 height 299
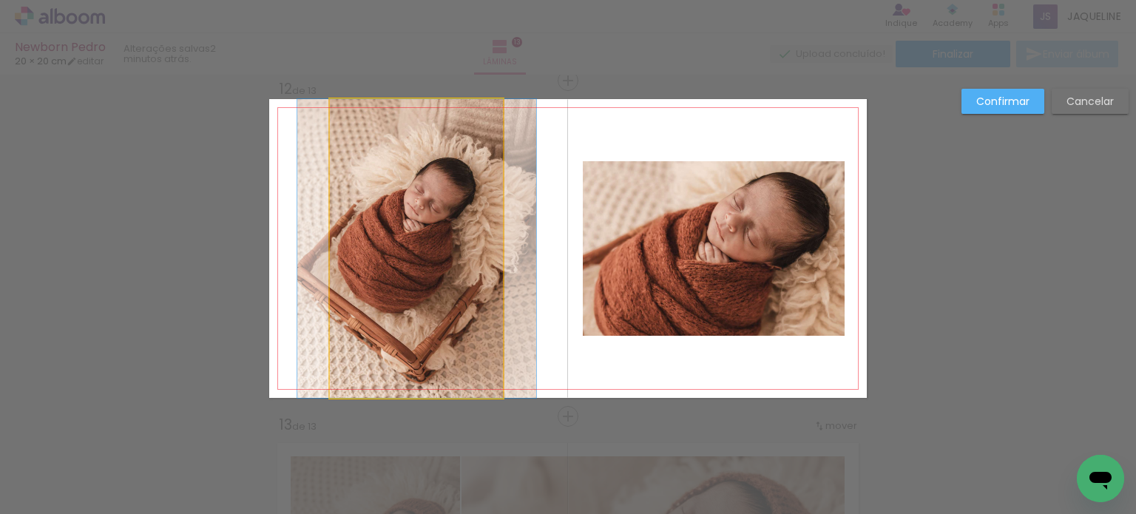
click at [457, 286] on quentale-photo at bounding box center [417, 248] width 174 height 299
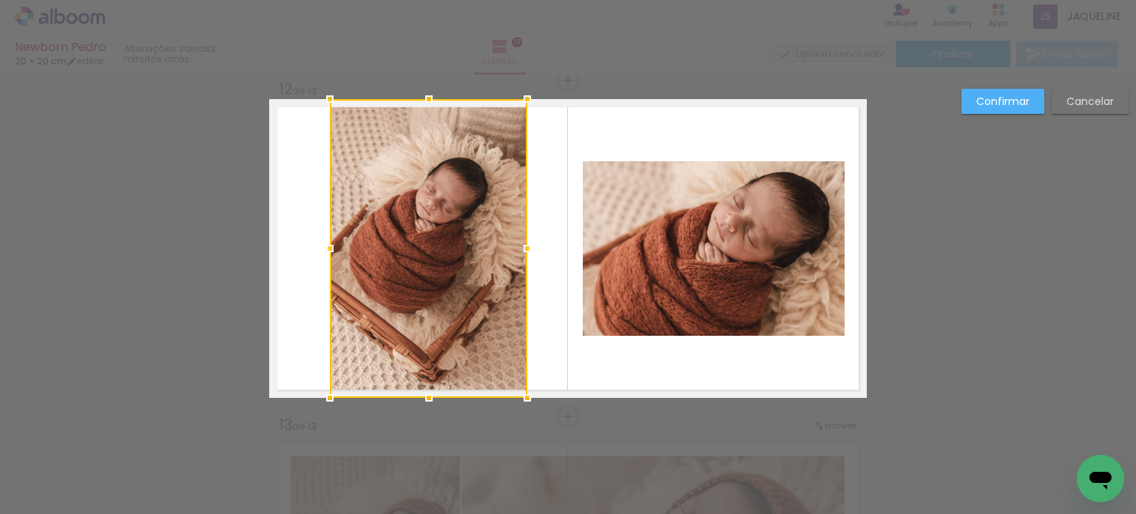
drag, startPoint x: 500, startPoint y: 243, endPoint x: 525, endPoint y: 252, distance: 26.0
click at [525, 252] on div at bounding box center [528, 249] width 30 height 30
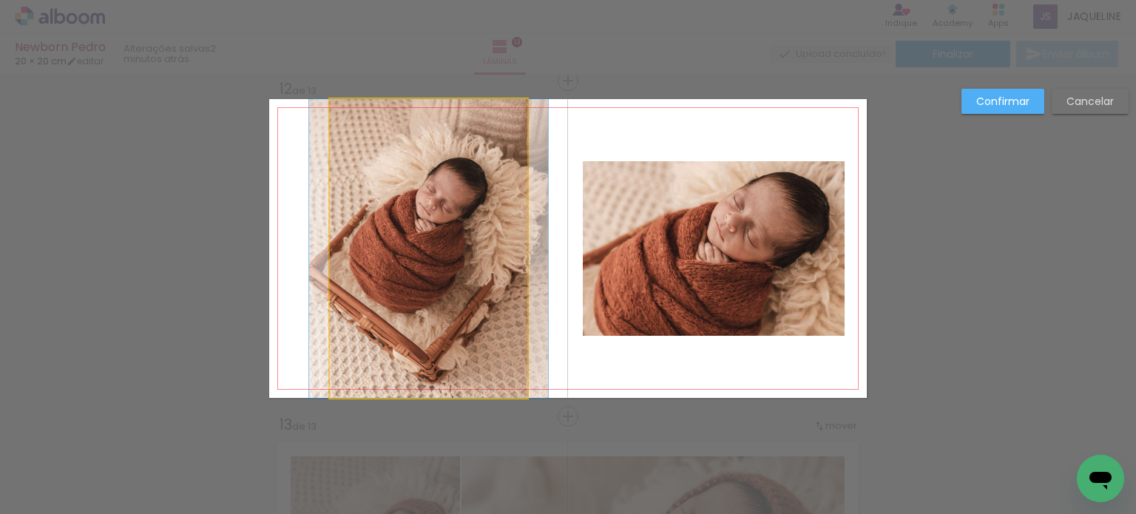
click at [412, 241] on quentale-photo at bounding box center [429, 248] width 198 height 299
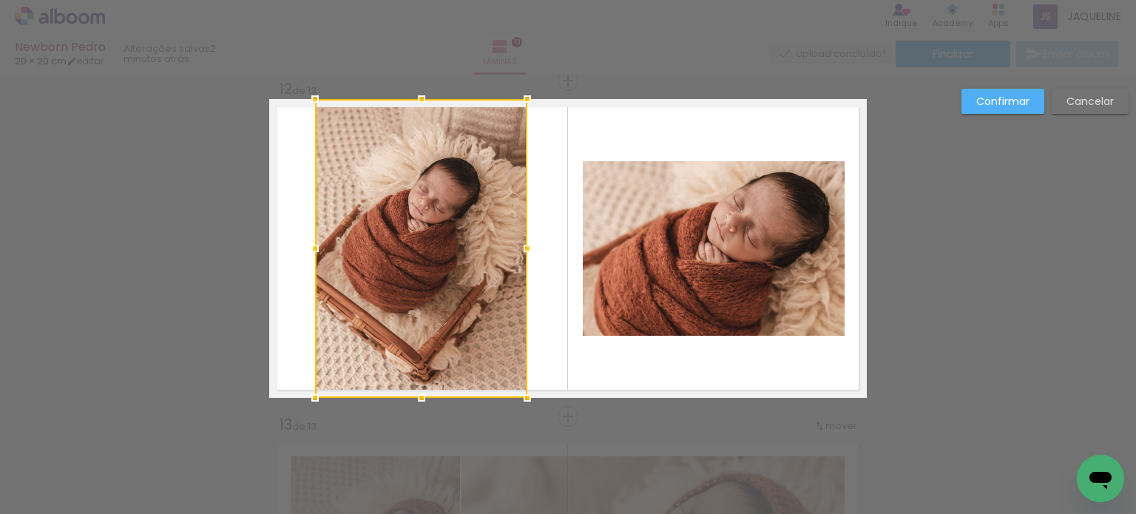
drag, startPoint x: 327, startPoint y: 248, endPoint x: 312, endPoint y: 246, distance: 14.9
click at [312, 246] on div at bounding box center [315, 249] width 30 height 30
click at [536, 335] on quentale-layouter at bounding box center [568, 248] width 598 height 299
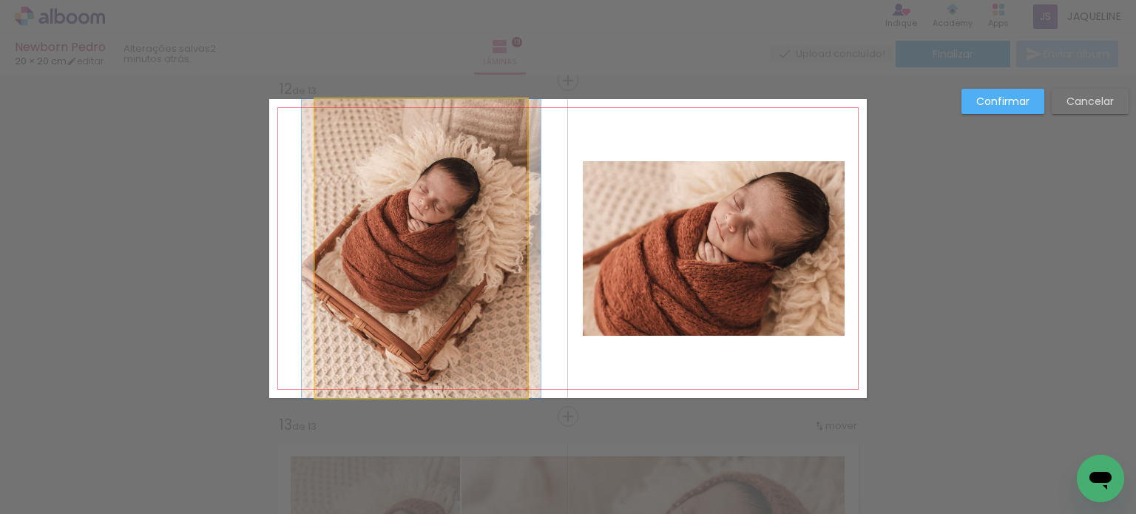
click at [516, 284] on quentale-photo at bounding box center [421, 248] width 212 height 299
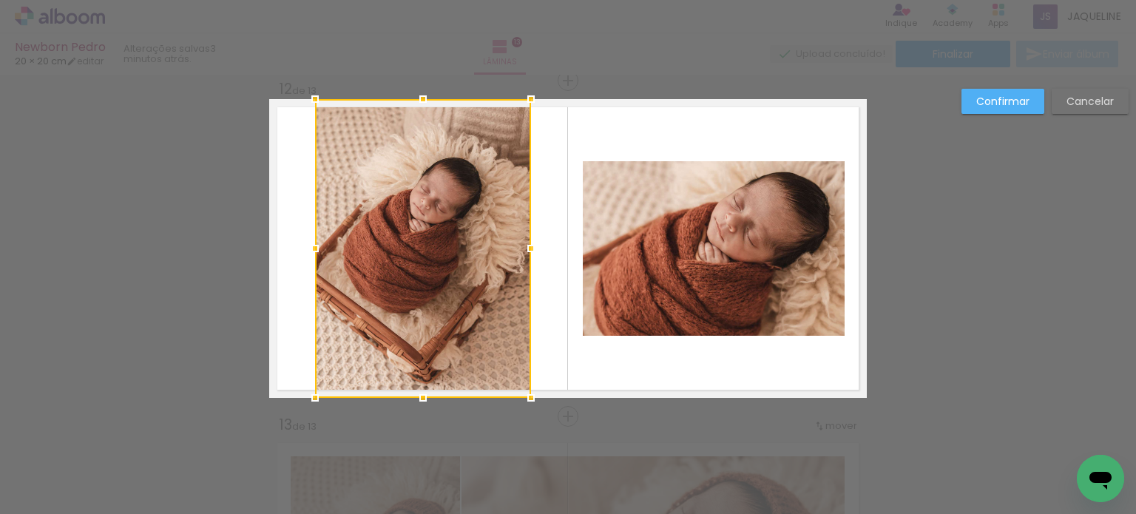
click at [527, 248] on div at bounding box center [531, 249] width 30 height 30
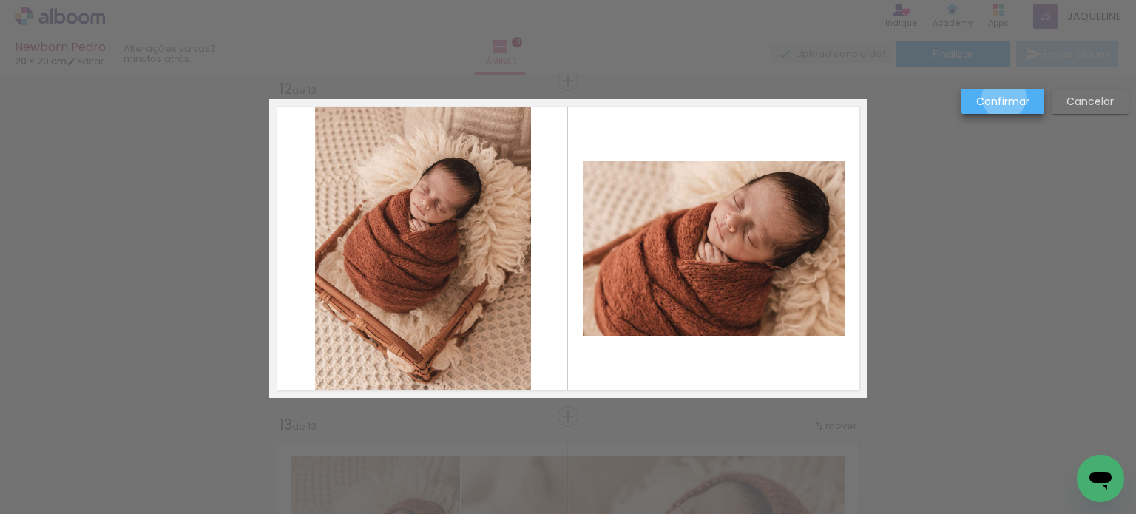
click at [0, 0] on slot "Confirmar" at bounding box center [0, 0] width 0 height 0
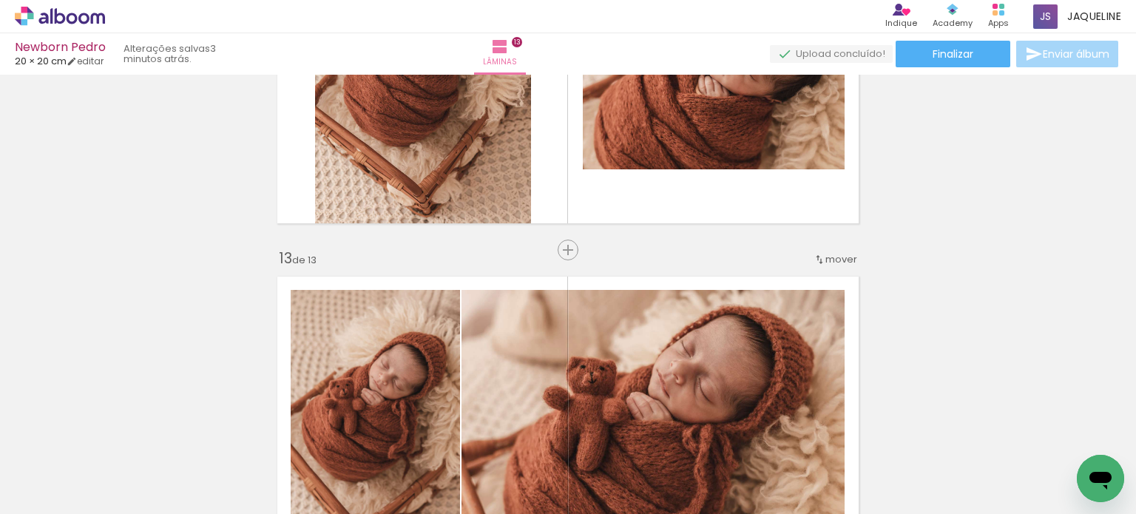
scroll to position [3866, 0]
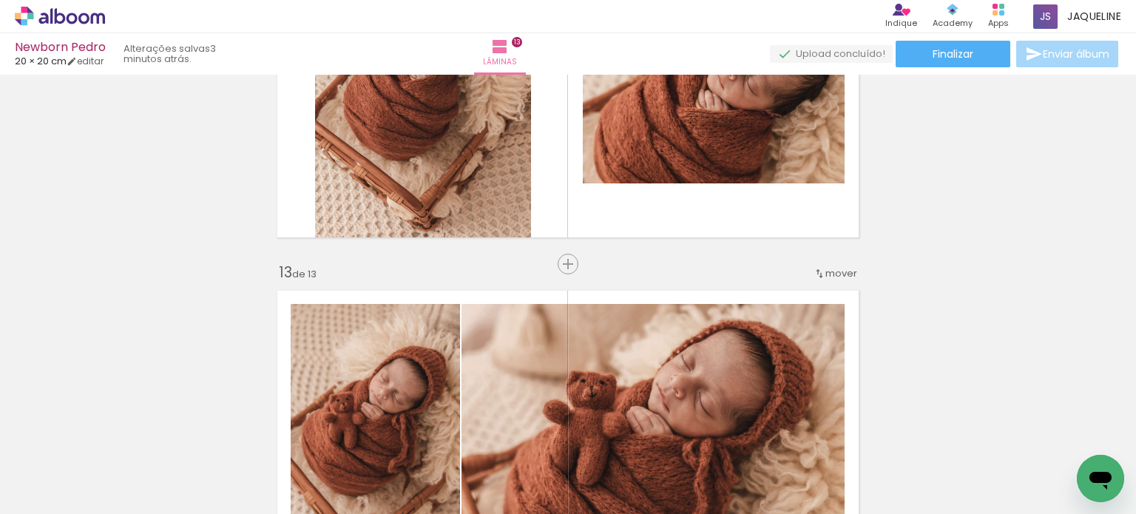
click at [833, 272] on span "mover" at bounding box center [842, 273] width 32 height 14
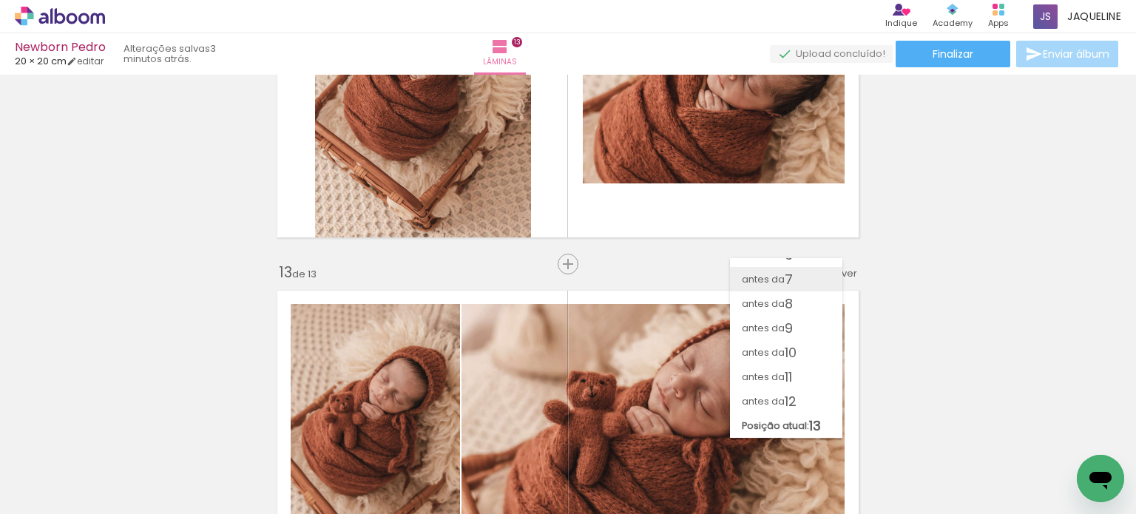
scroll to position [137, 0]
click at [772, 405] on span "antes da" at bounding box center [763, 402] width 43 height 24
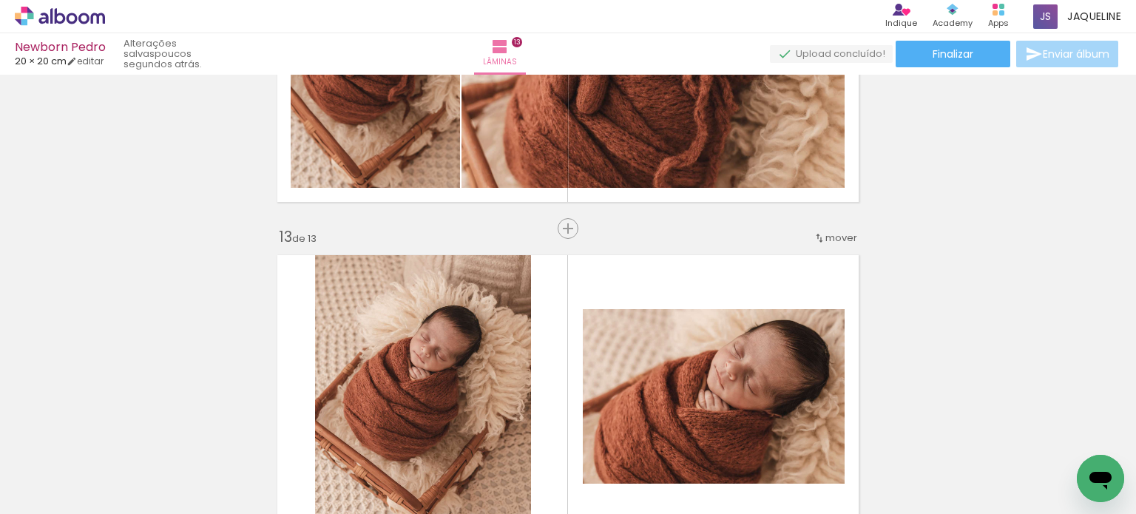
scroll to position [3985, 0]
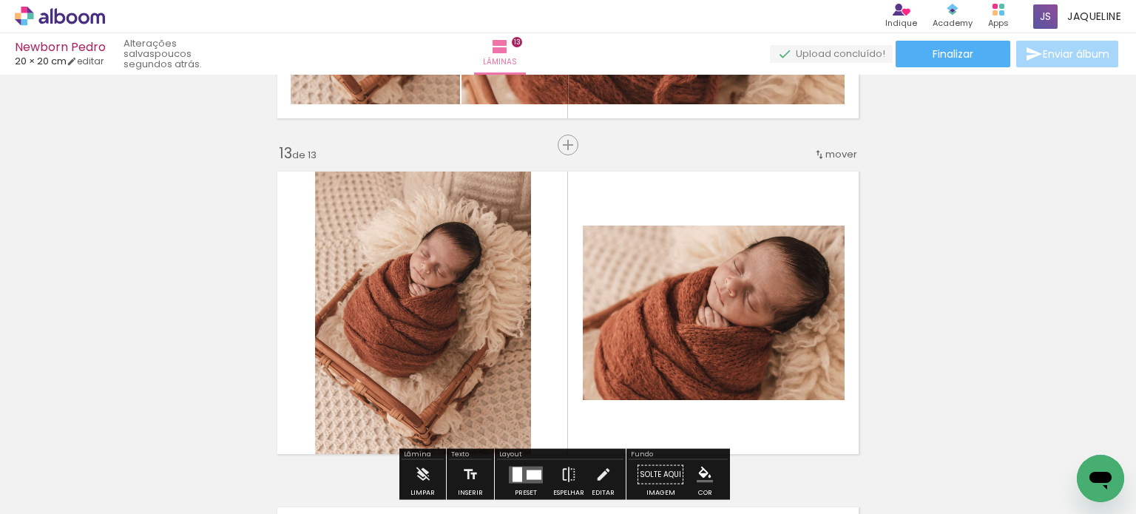
click at [829, 147] on span "mover" at bounding box center [842, 154] width 32 height 14
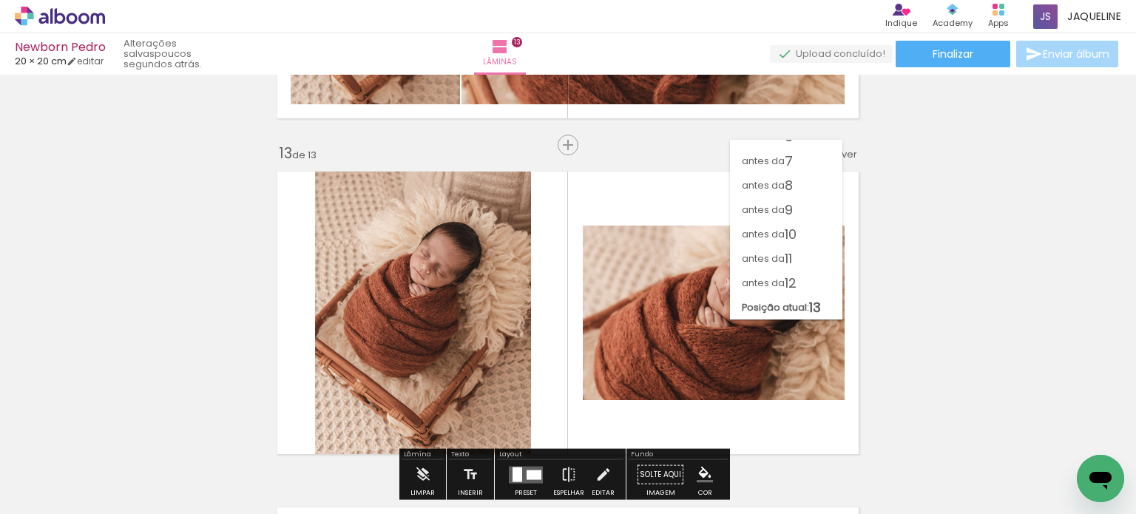
scroll to position [137, 0]
click at [839, 276] on paper-item "antes da 12" at bounding box center [786, 284] width 112 height 24
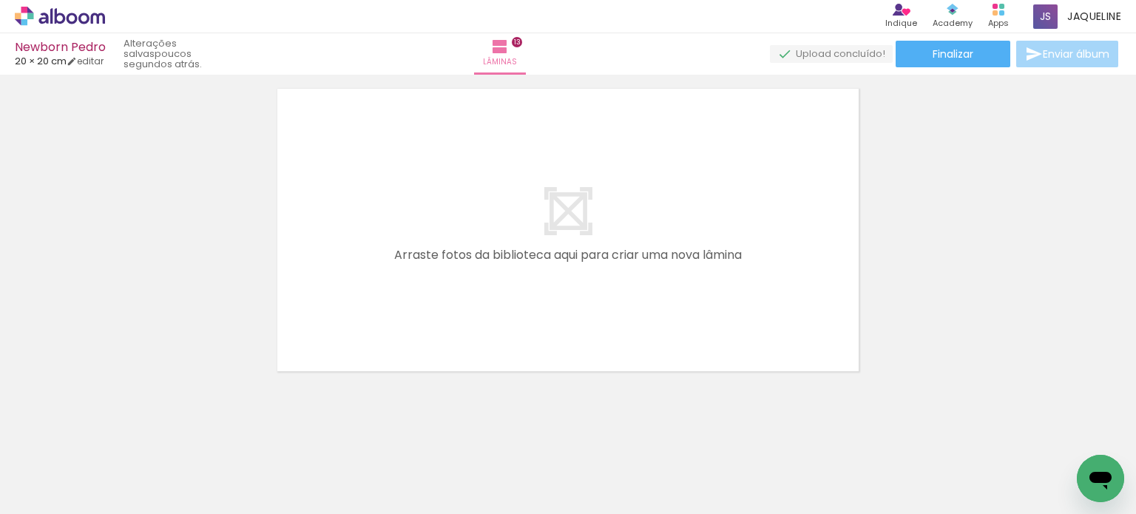
scroll to position [4413, 0]
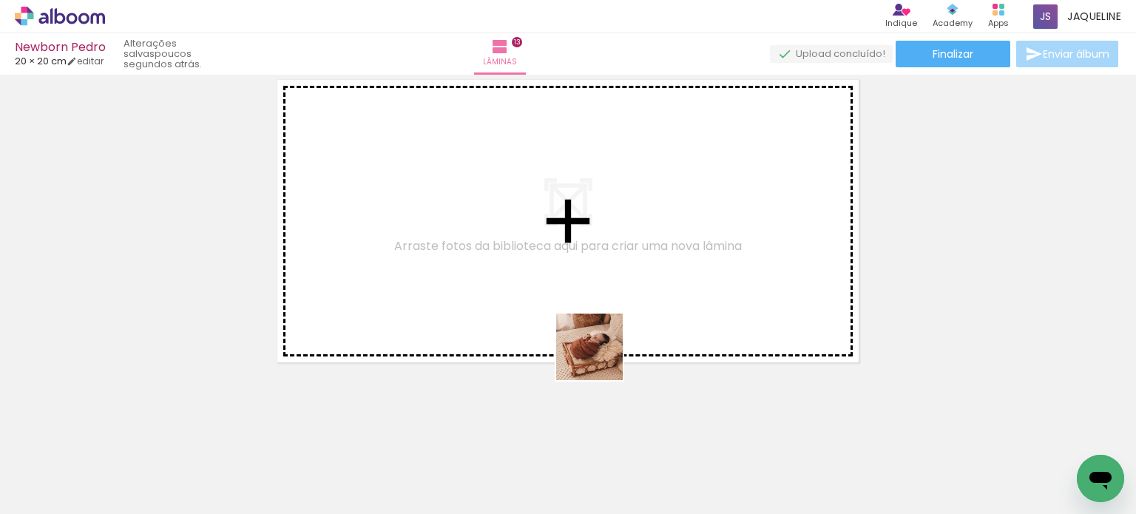
drag, startPoint x: 513, startPoint y: 467, endPoint x: 614, endPoint y: 341, distance: 161.1
click at [614, 341] on quentale-workspace at bounding box center [568, 257] width 1136 height 514
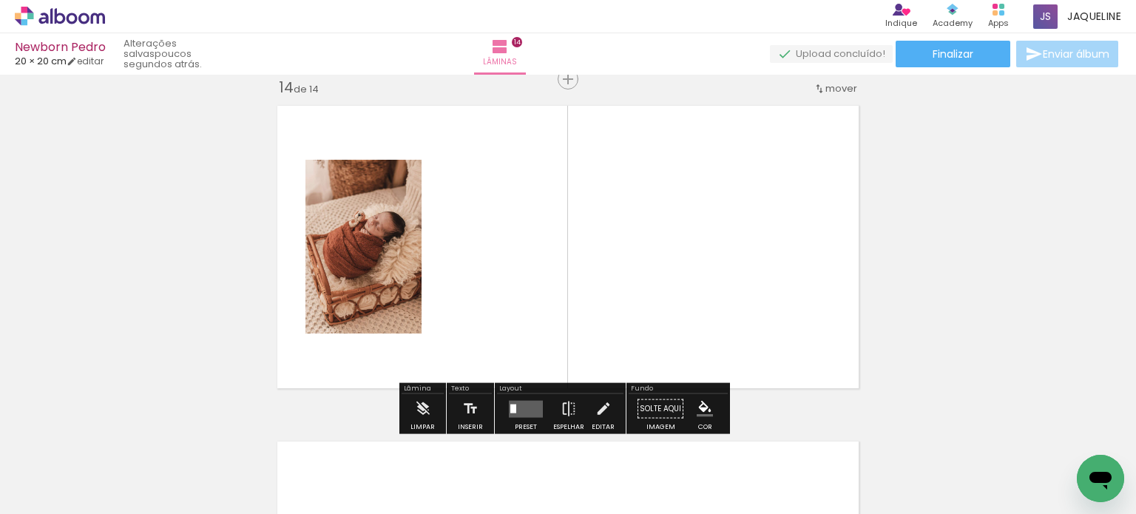
scroll to position [4385, 0]
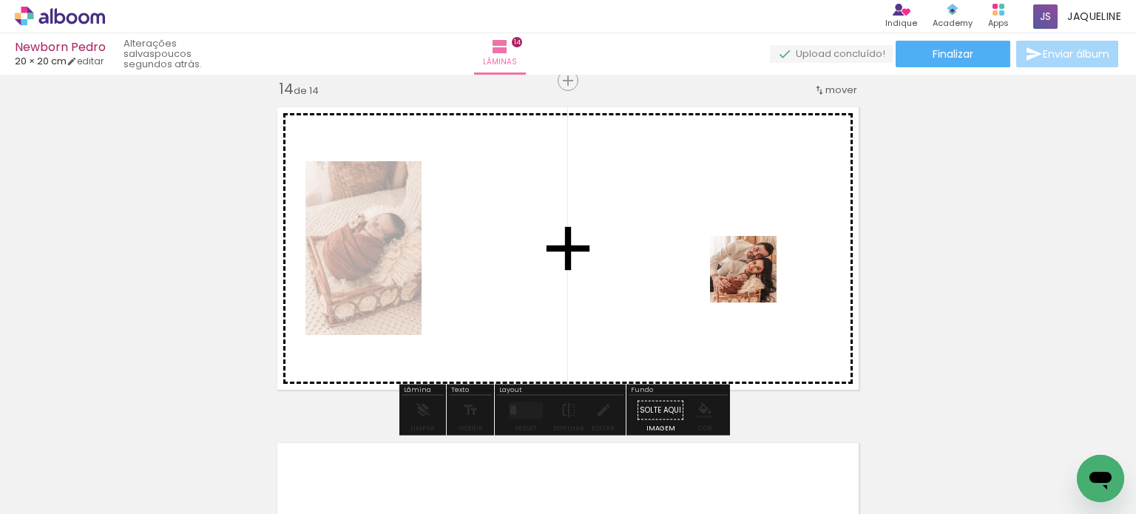
drag, startPoint x: 930, startPoint y: 488, endPoint x: 750, endPoint y: 275, distance: 278.8
click at [750, 275] on quentale-workspace at bounding box center [568, 257] width 1136 height 514
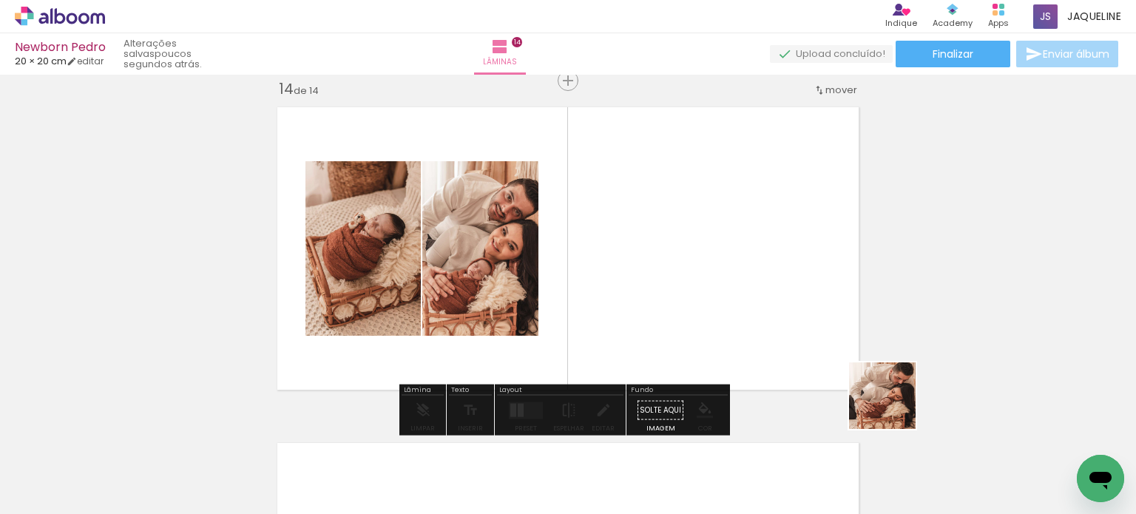
drag, startPoint x: 988, startPoint y: 473, endPoint x: 713, endPoint y: 260, distance: 348.7
click at [713, 260] on quentale-workspace at bounding box center [568, 257] width 1136 height 514
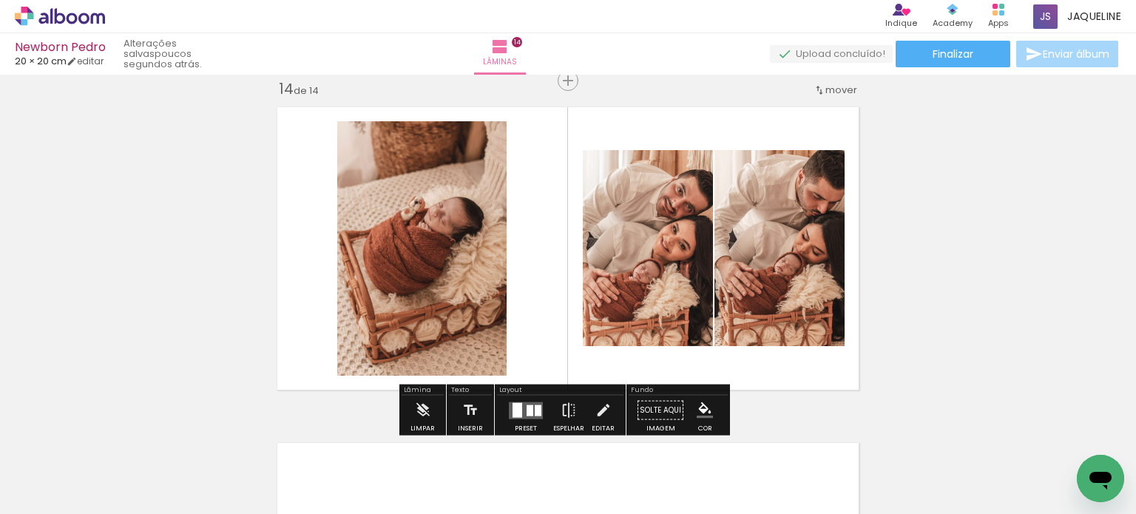
drag, startPoint x: 1070, startPoint y: 468, endPoint x: 726, endPoint y: 283, distance: 390.3
click at [726, 283] on quentale-workspace at bounding box center [568, 257] width 1136 height 514
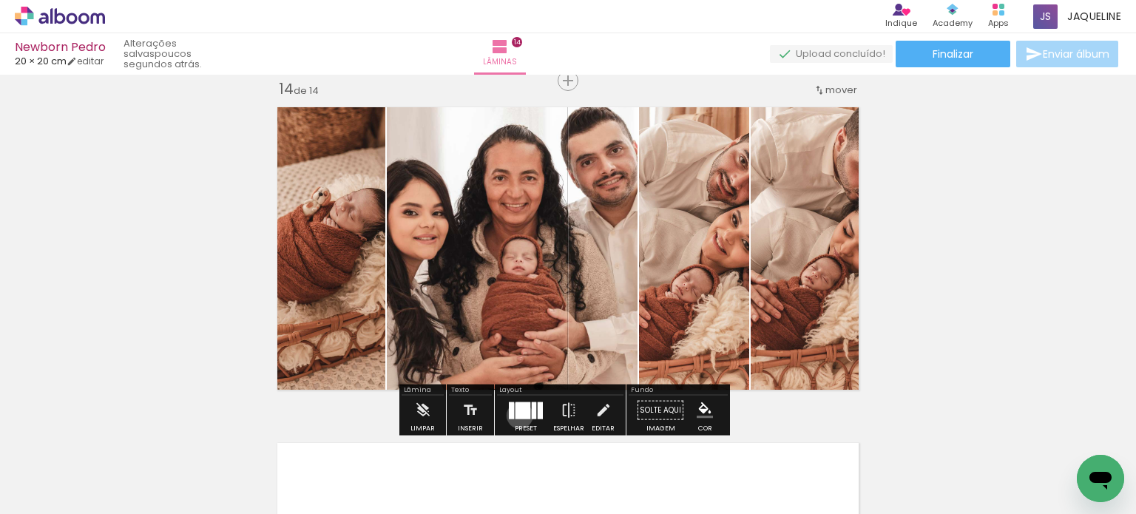
click at [516, 415] on div at bounding box center [523, 410] width 15 height 17
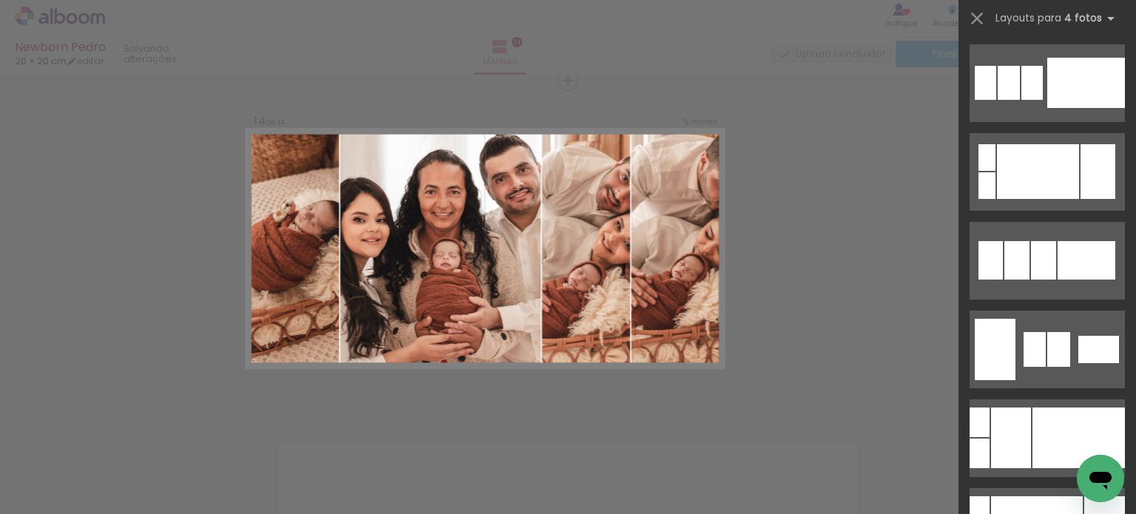
scroll to position [0, 0]
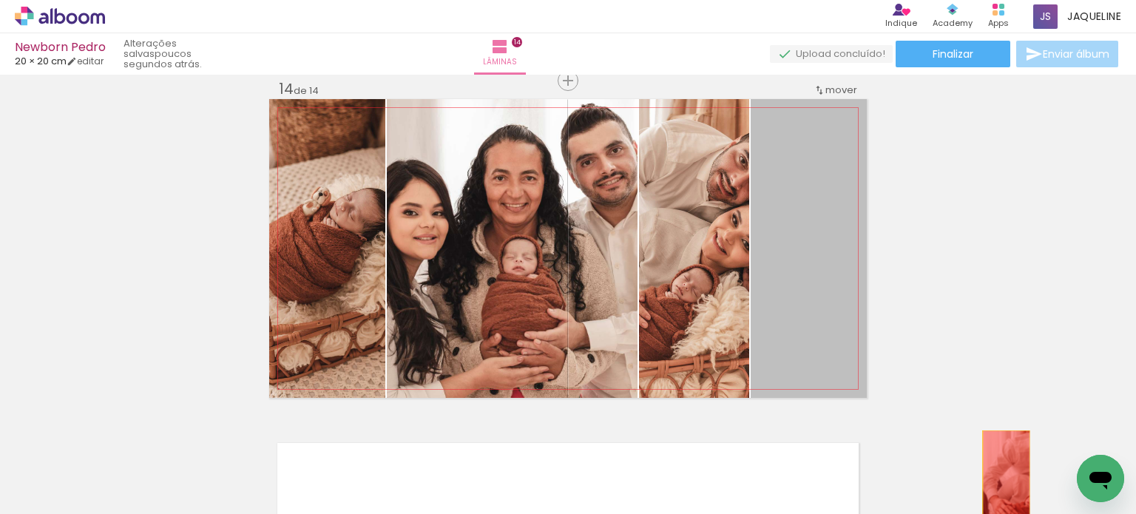
drag, startPoint x: 804, startPoint y: 311, endPoint x: 1000, endPoint y: 486, distance: 262.6
click at [1000, 486] on quentale-workspace at bounding box center [568, 257] width 1136 height 514
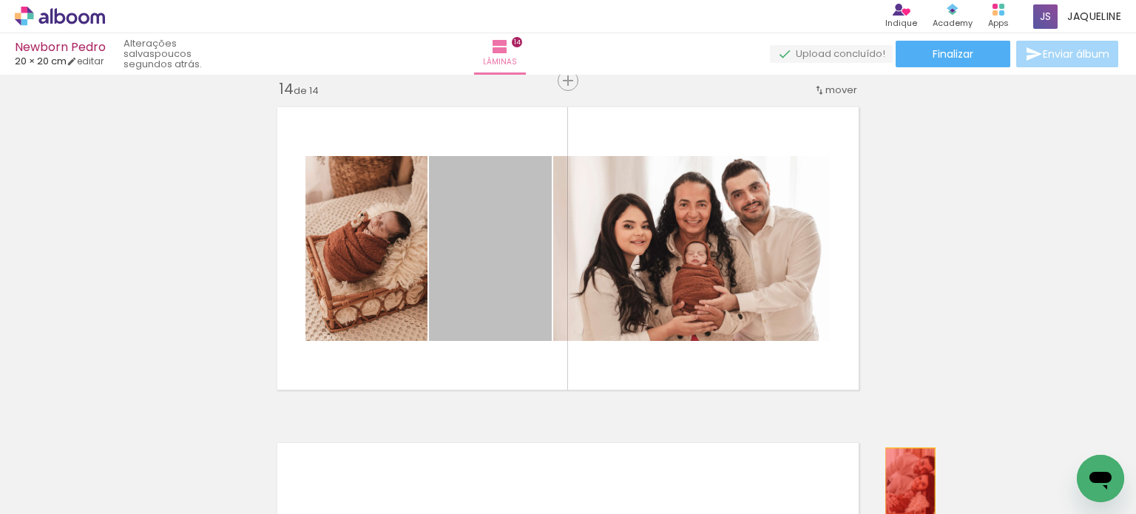
drag, startPoint x: 515, startPoint y: 231, endPoint x: 905, endPoint y: 484, distance: 464.8
click at [905, 484] on quentale-workspace at bounding box center [568, 257] width 1136 height 514
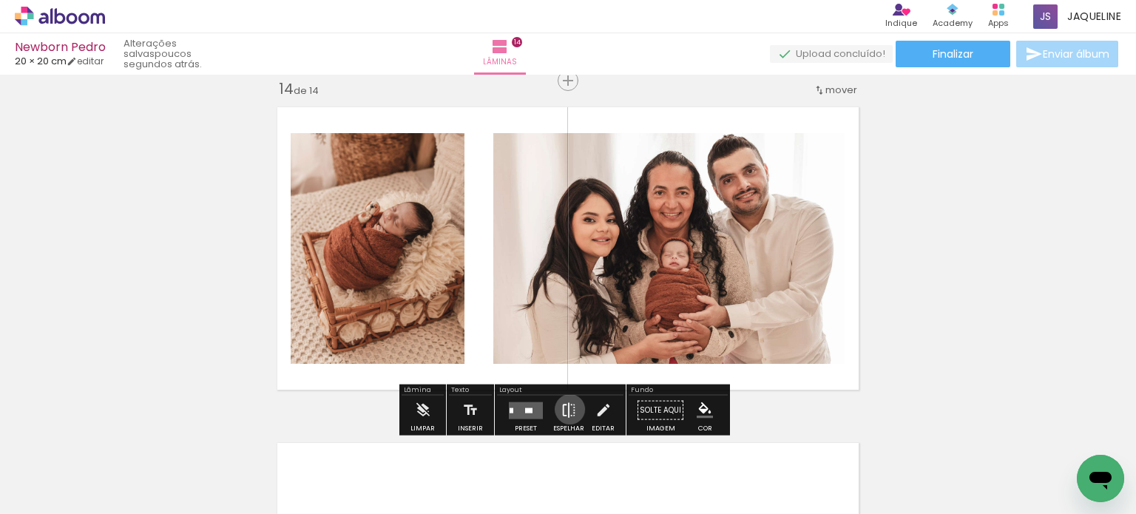
click at [567, 409] on iron-icon at bounding box center [569, 411] width 16 height 30
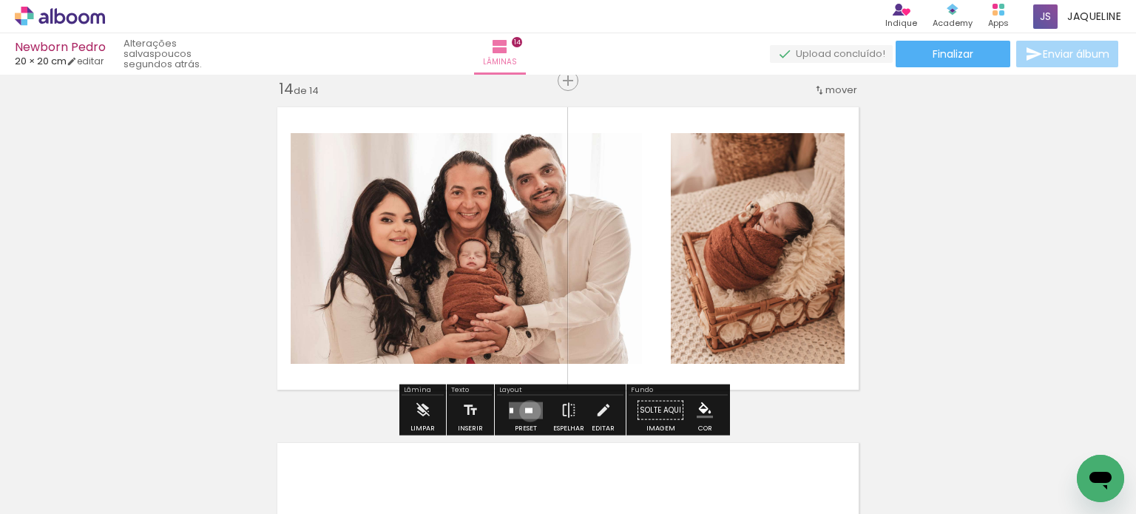
click at [527, 411] on div at bounding box center [528, 410] width 7 height 5
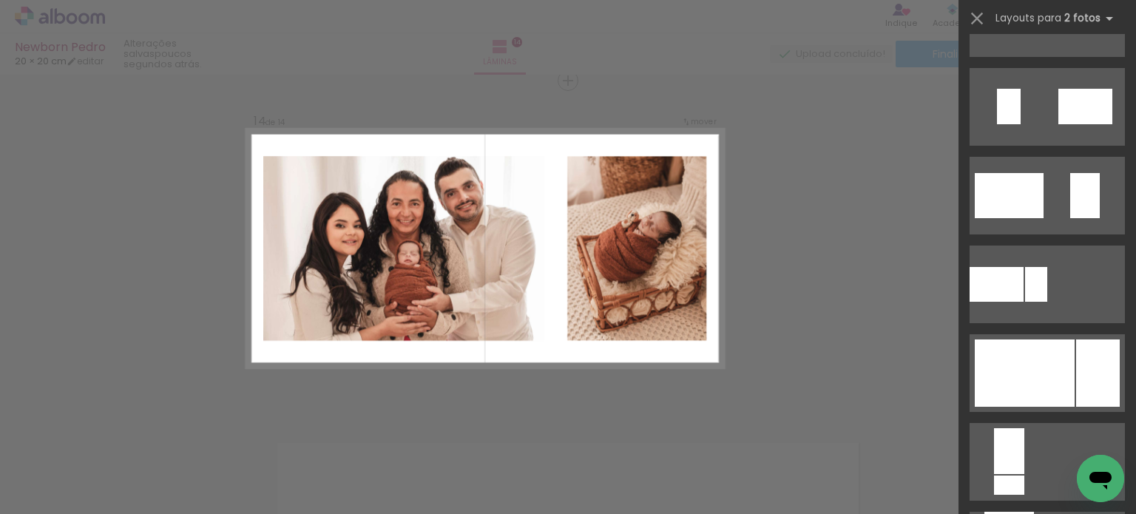
scroll to position [533, 0]
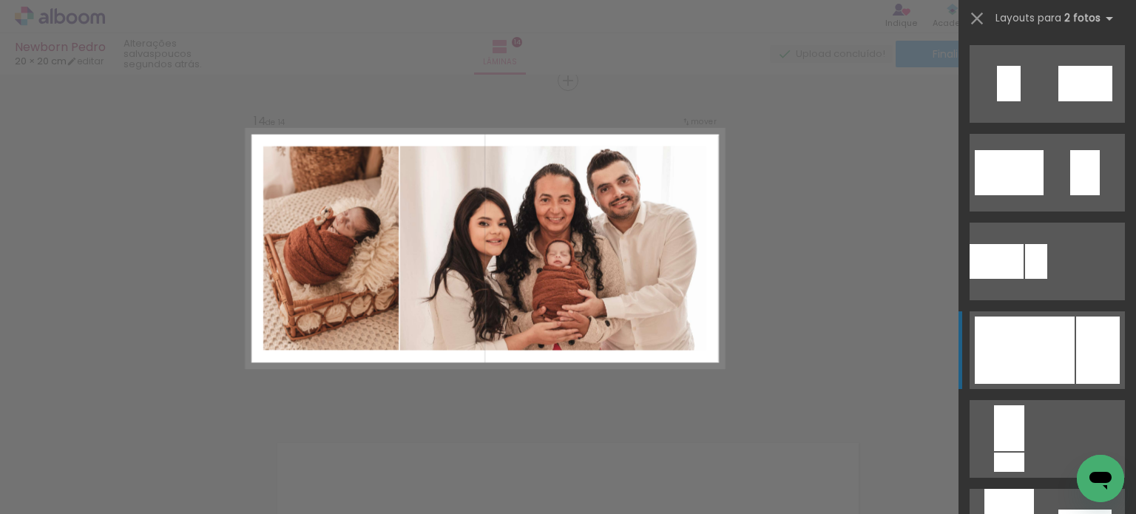
click at [1042, 341] on div at bounding box center [1025, 350] width 100 height 67
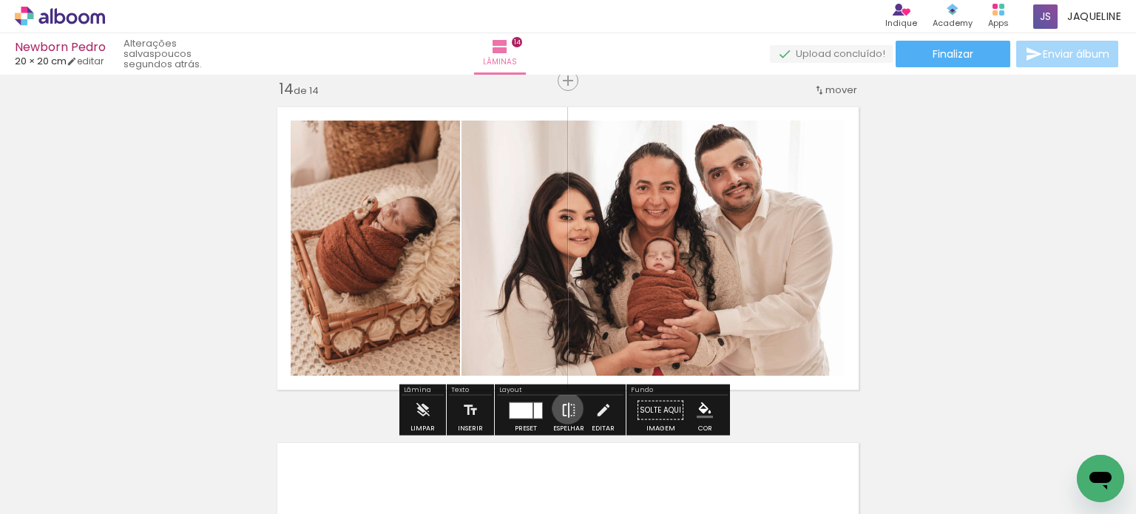
click at [565, 408] on iron-icon at bounding box center [569, 411] width 16 height 30
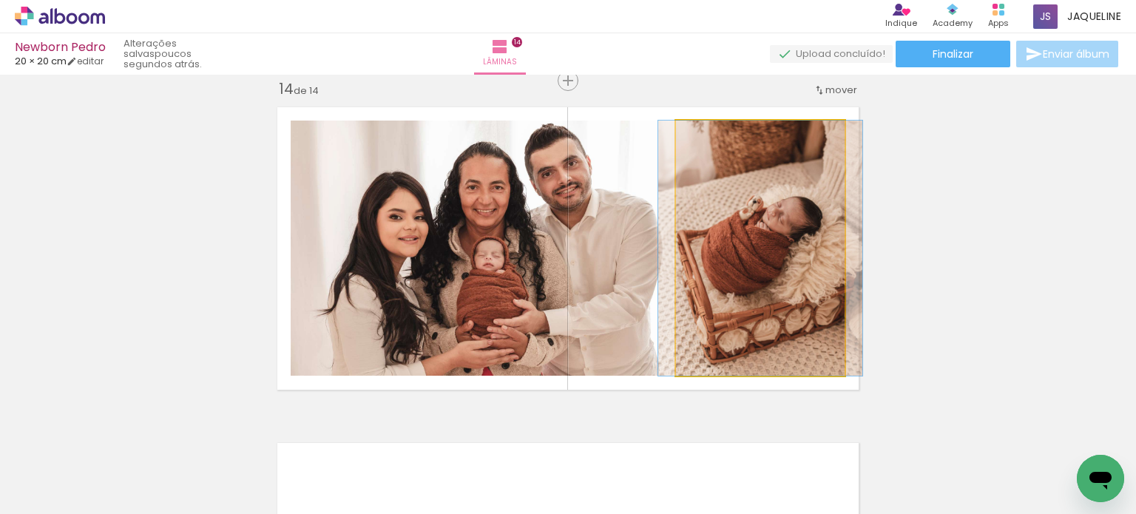
click at [812, 304] on quentale-photo at bounding box center [760, 248] width 169 height 255
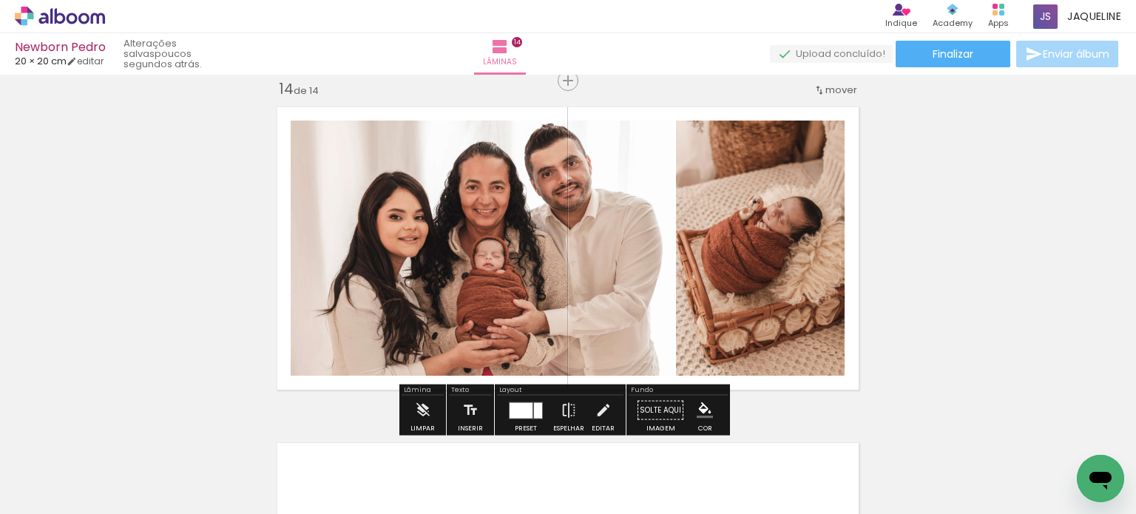
click at [550, 405] on paper-button "Espelhar" at bounding box center [569, 415] width 38 height 38
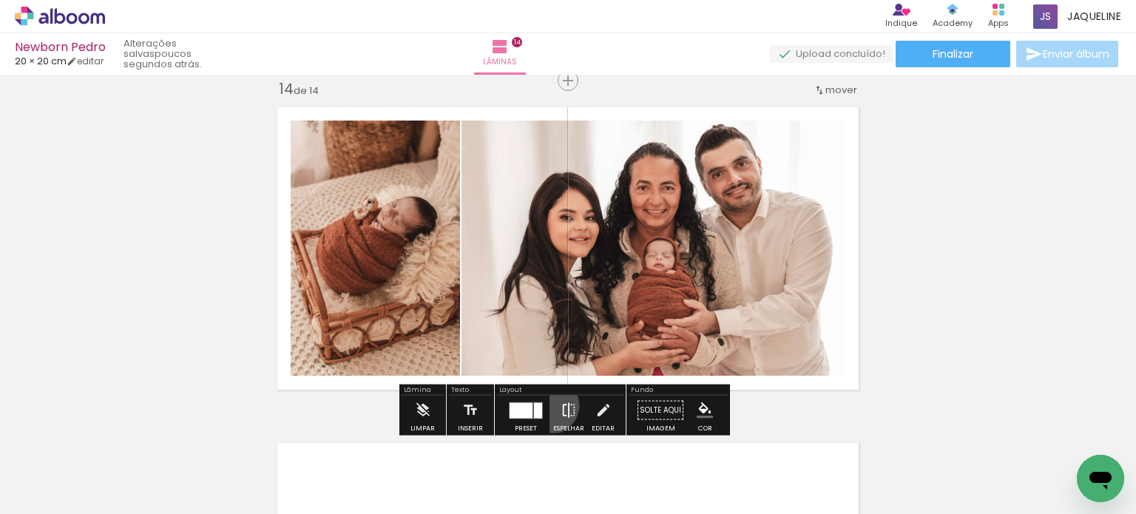
click at [550, 405] on paper-button "Espelhar" at bounding box center [569, 415] width 38 height 38
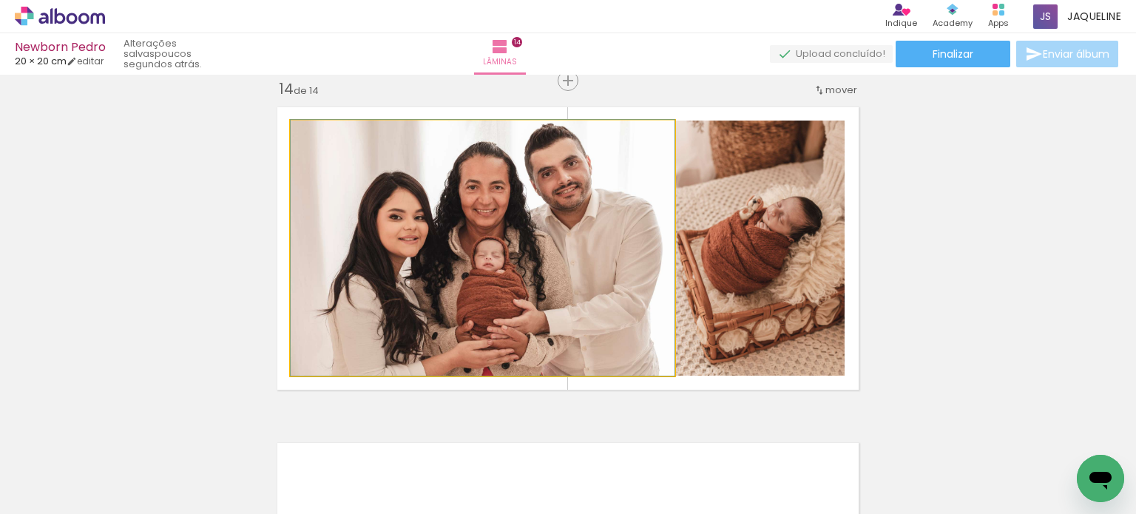
drag, startPoint x: 625, startPoint y: 298, endPoint x: 610, endPoint y: 298, distance: 15.5
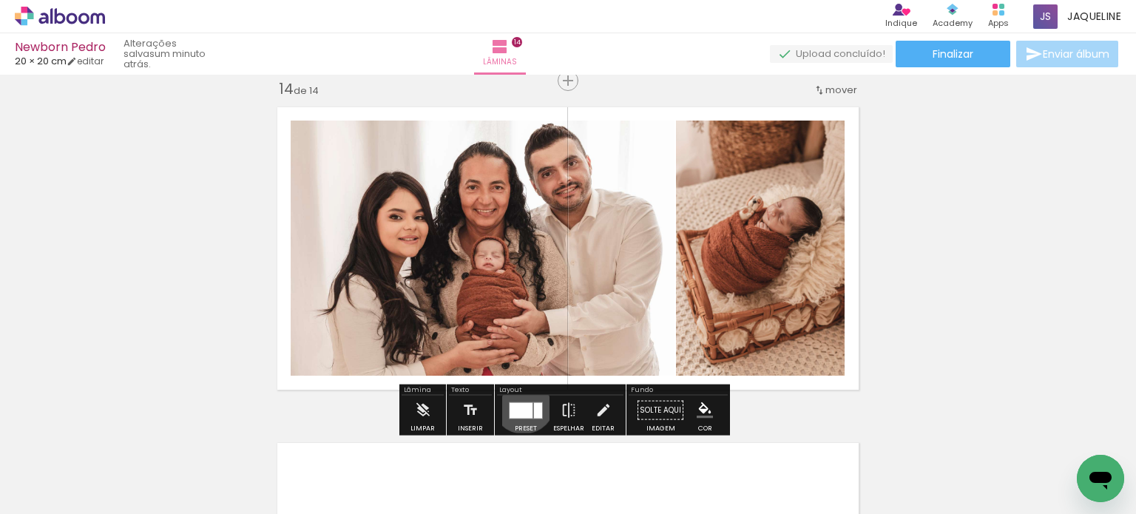
click at [520, 402] on div at bounding box center [521, 410] width 23 height 16
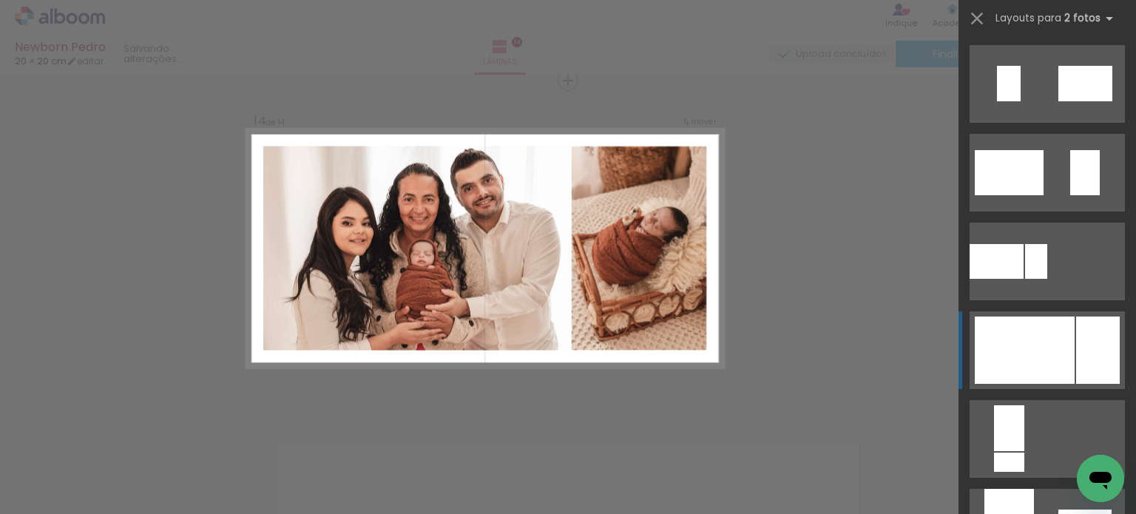
scroll to position [799, 0]
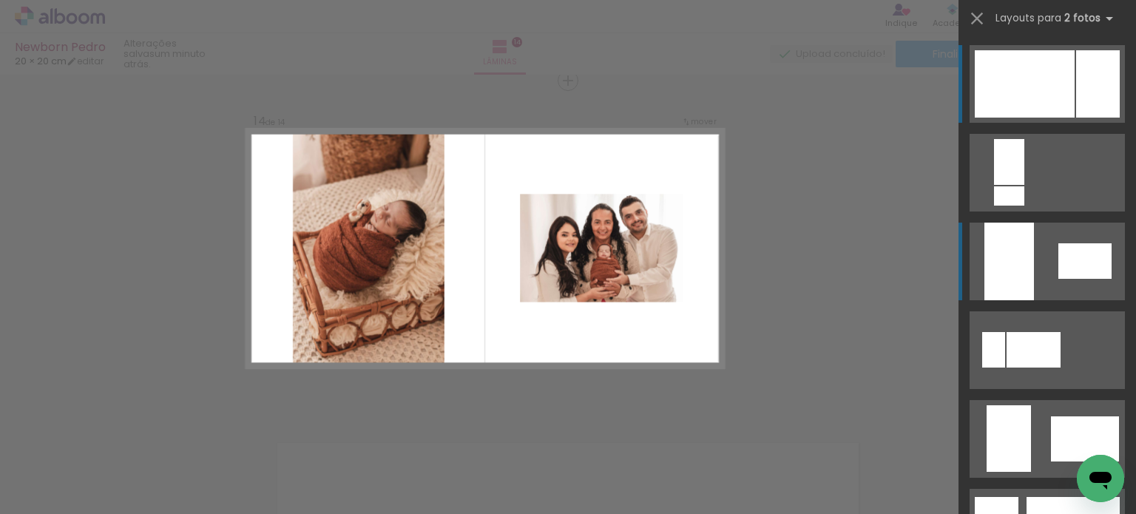
click at [1060, 285] on quentale-layouter at bounding box center [1047, 262] width 155 height 78
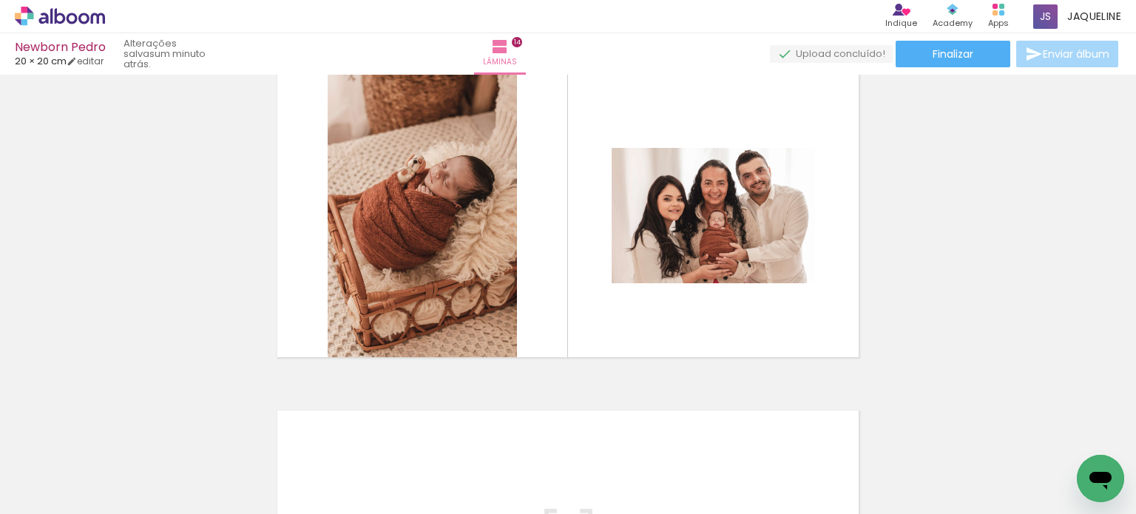
scroll to position [4410, 0]
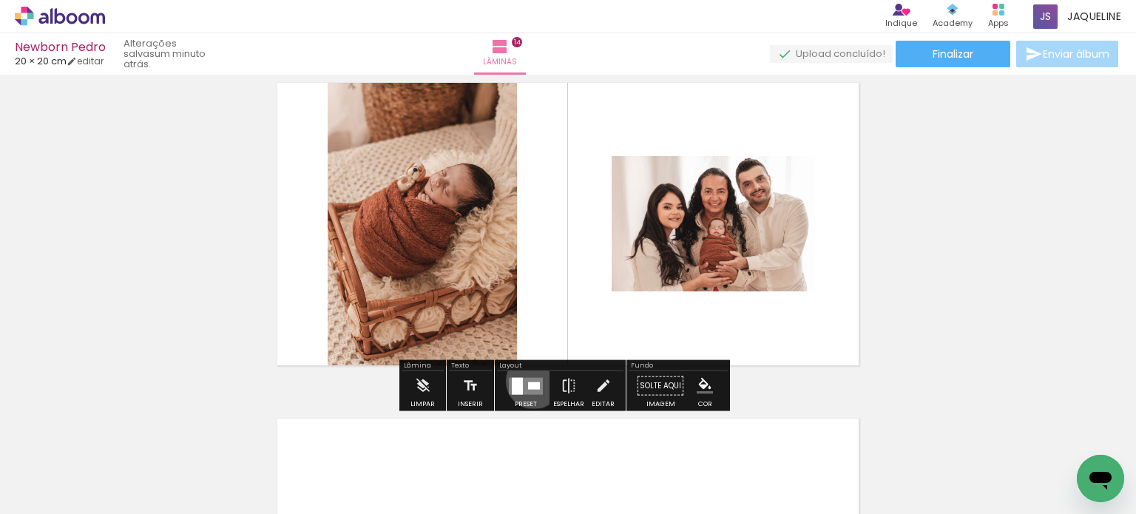
click at [530, 380] on quentale-layouter at bounding box center [526, 385] width 34 height 17
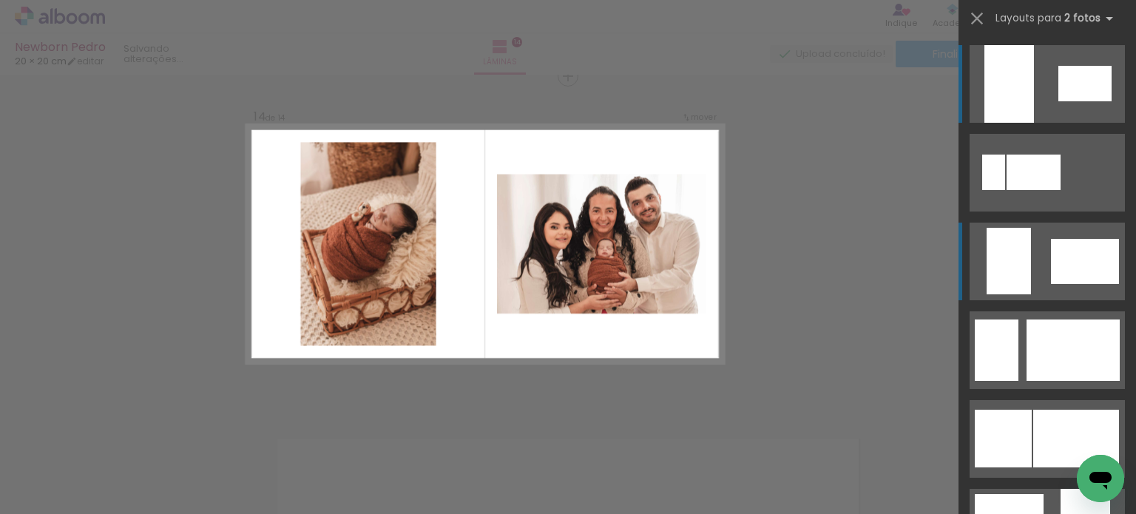
scroll to position [4385, 0]
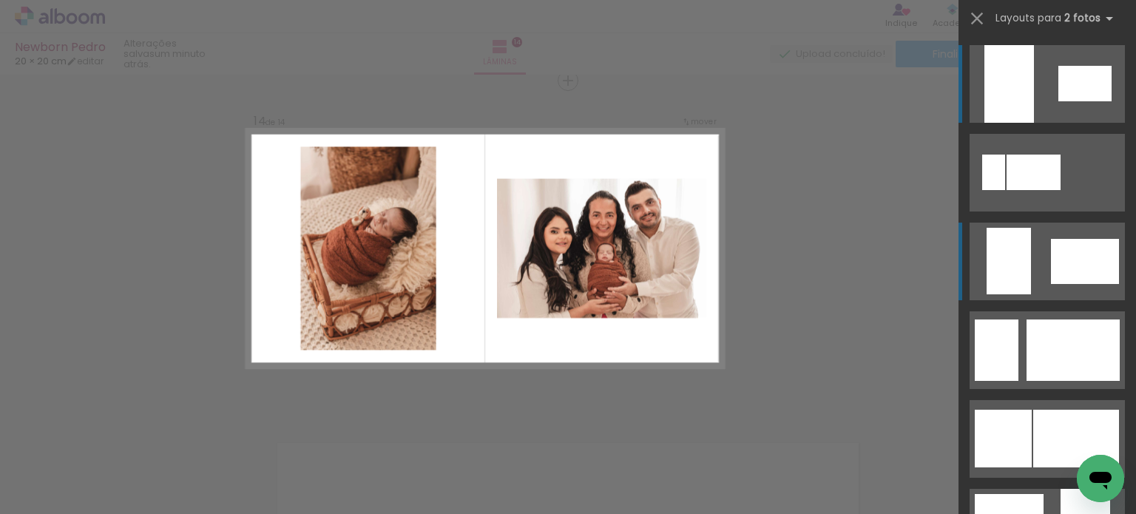
click at [1053, 267] on div at bounding box center [1085, 261] width 68 height 45
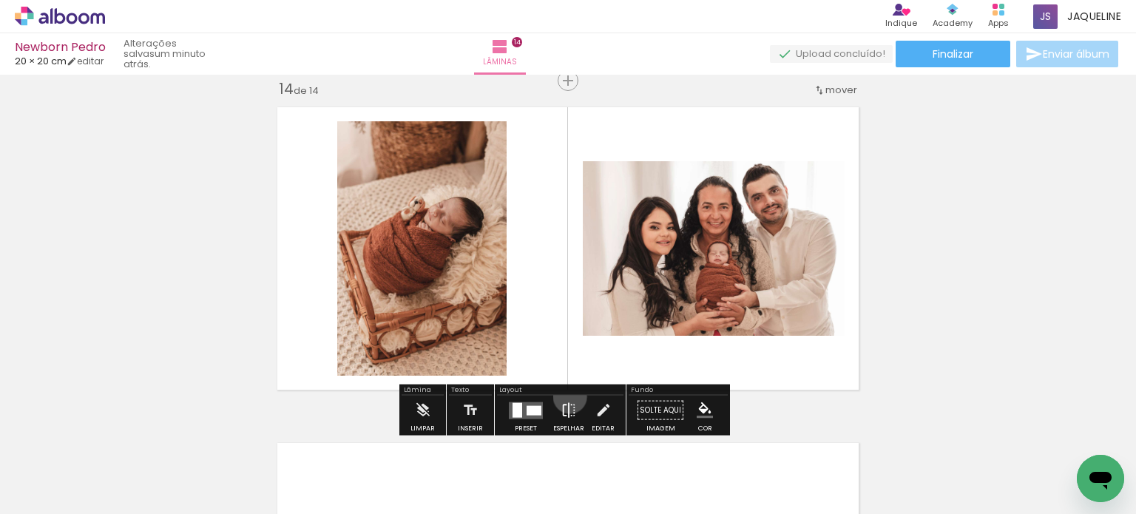
click at [567, 397] on iron-icon at bounding box center [569, 411] width 16 height 30
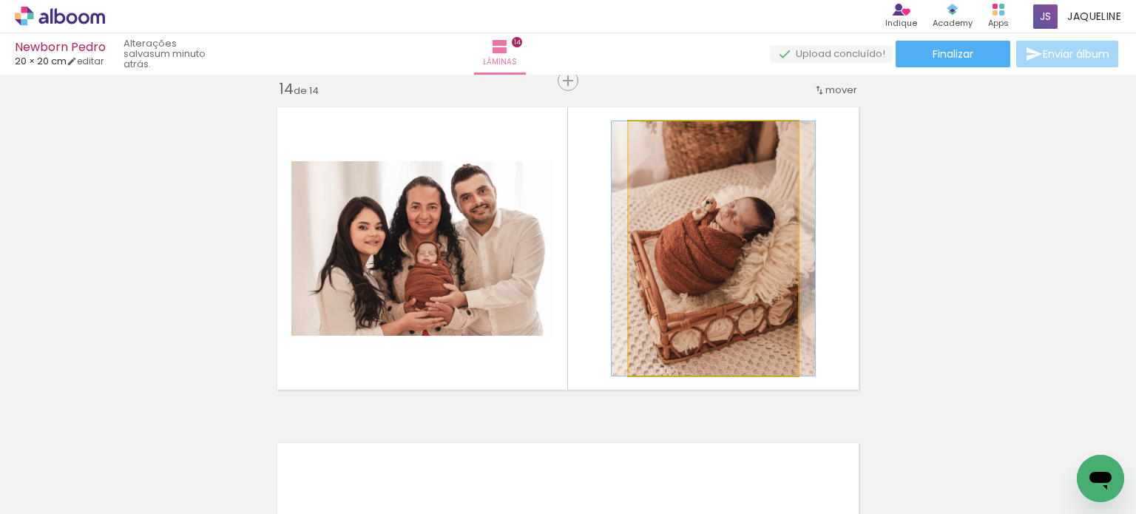
click at [704, 272] on quentale-photo at bounding box center [713, 248] width 169 height 255
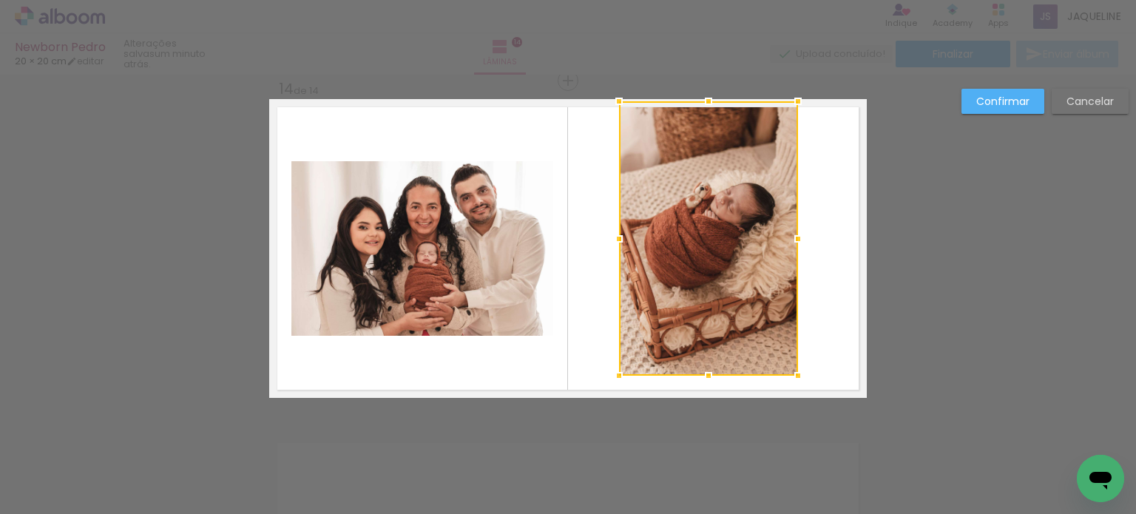
drag, startPoint x: 624, startPoint y: 118, endPoint x: 614, endPoint y: 104, distance: 17.6
click at [614, 104] on div at bounding box center [619, 102] width 30 height 30
click at [733, 300] on div at bounding box center [708, 238] width 179 height 274
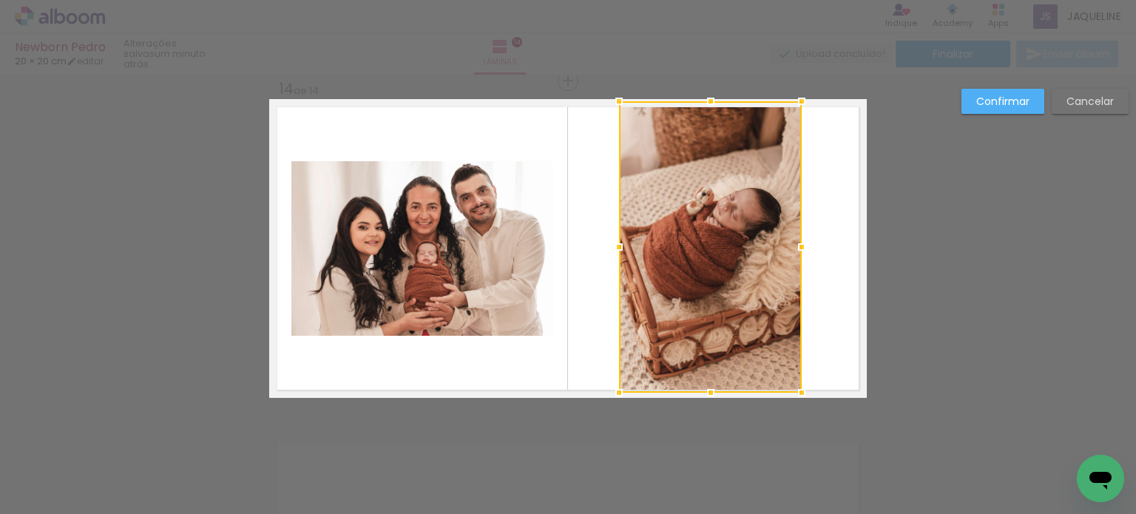
drag, startPoint x: 794, startPoint y: 375, endPoint x: 798, endPoint y: 387, distance: 12.6
click at [798, 387] on div at bounding box center [802, 393] width 30 height 30
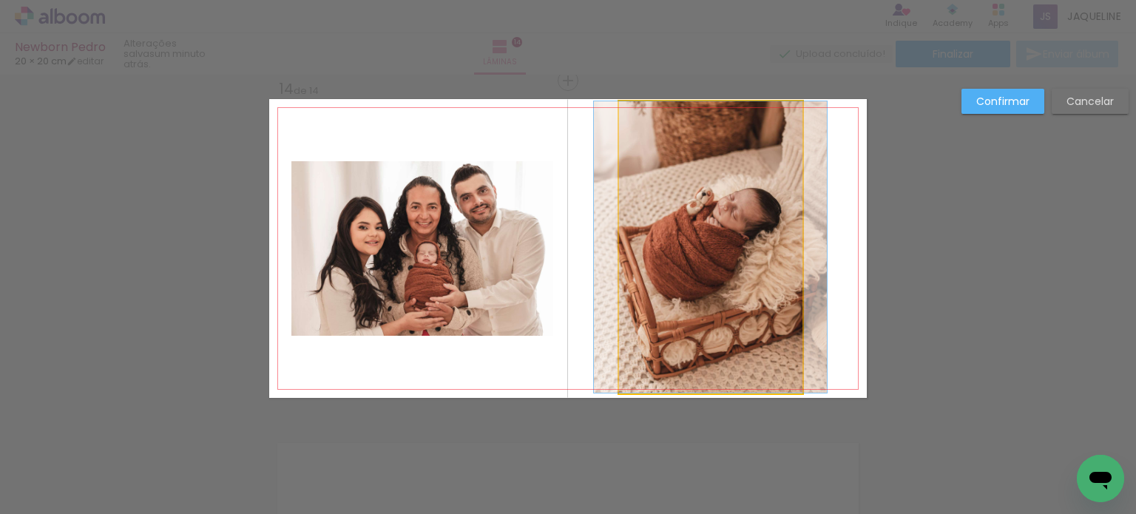
click at [780, 244] on quentale-photo at bounding box center [710, 247] width 183 height 292
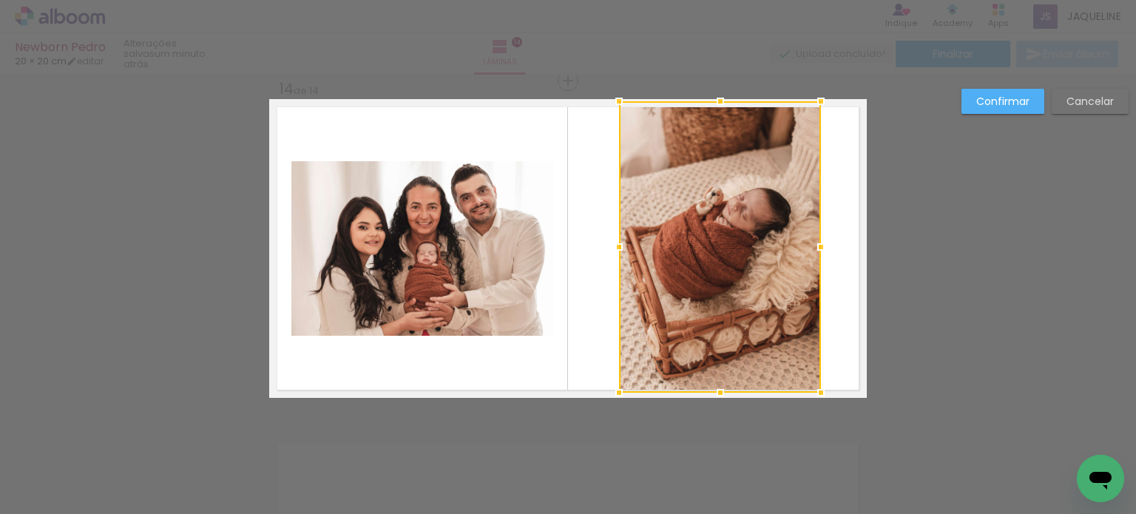
drag, startPoint x: 798, startPoint y: 245, endPoint x: 817, endPoint y: 252, distance: 20.4
click at [817, 252] on div at bounding box center [821, 247] width 30 height 30
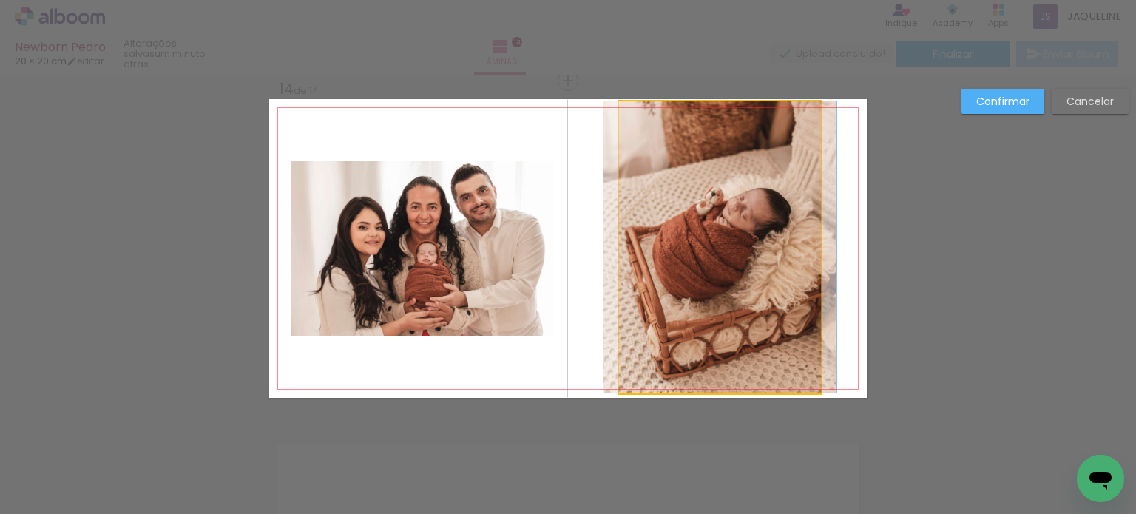
click at [713, 245] on quentale-photo at bounding box center [720, 247] width 202 height 292
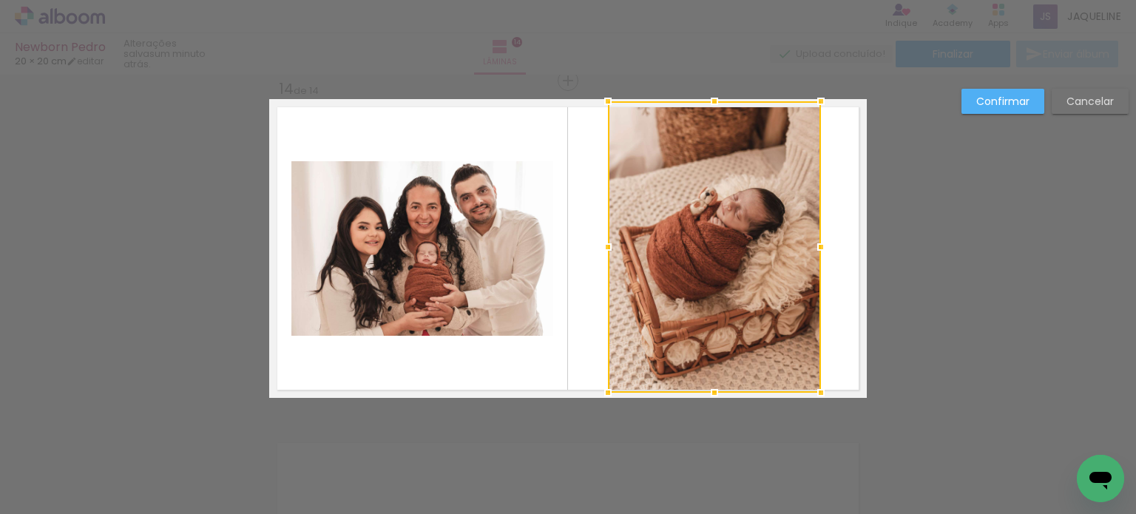
drag, startPoint x: 610, startPoint y: 245, endPoint x: 599, endPoint y: 245, distance: 11.1
click at [599, 245] on div at bounding box center [608, 247] width 30 height 30
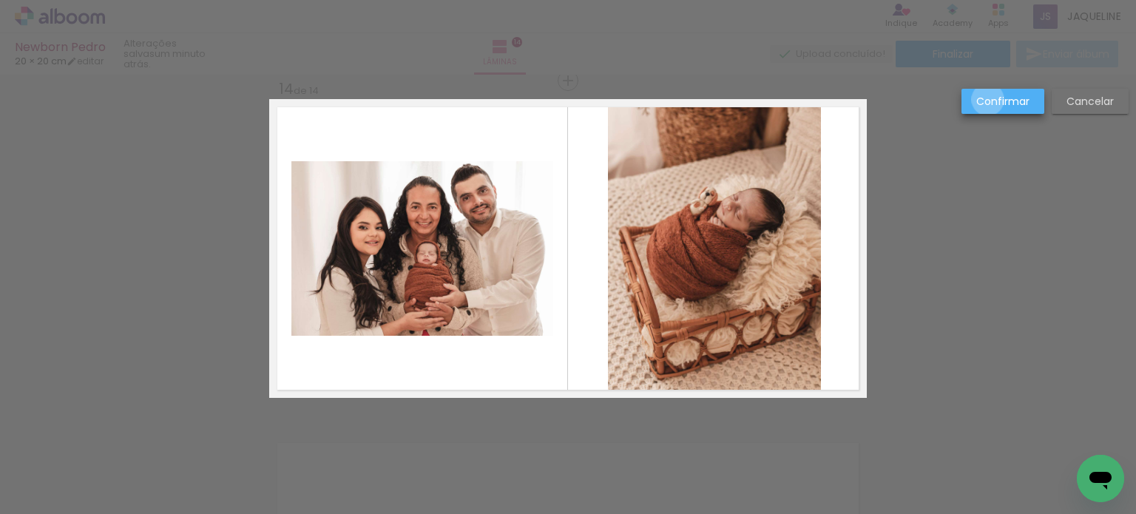
click at [0, 0] on slot "Confirmar" at bounding box center [0, 0] width 0 height 0
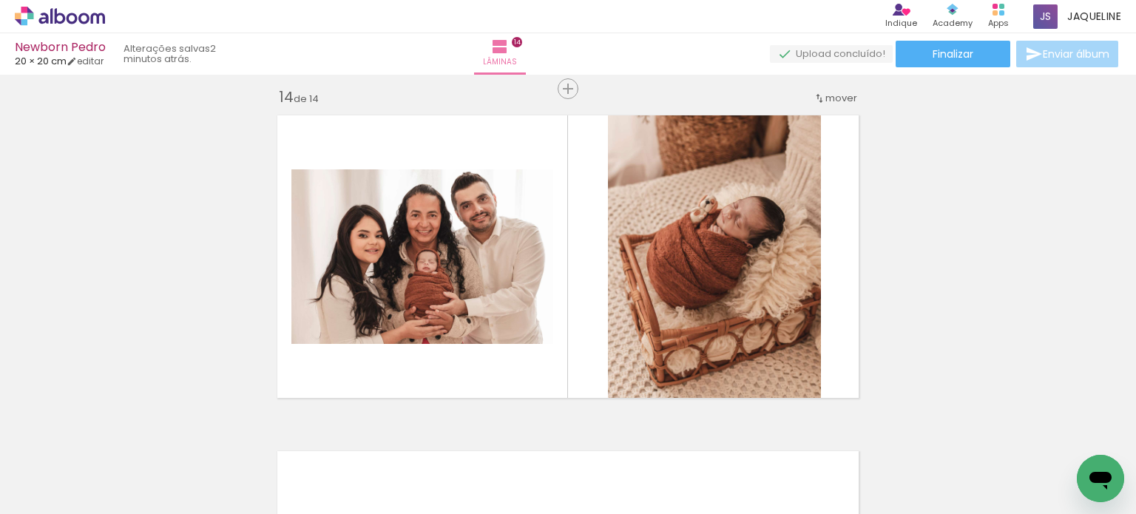
scroll to position [4369, 0]
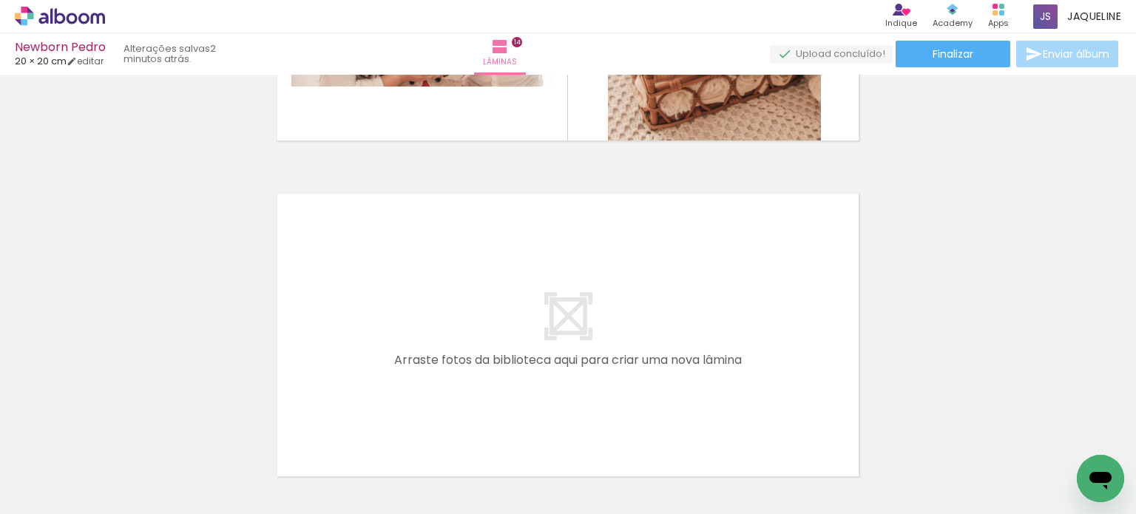
scroll to position [4749, 0]
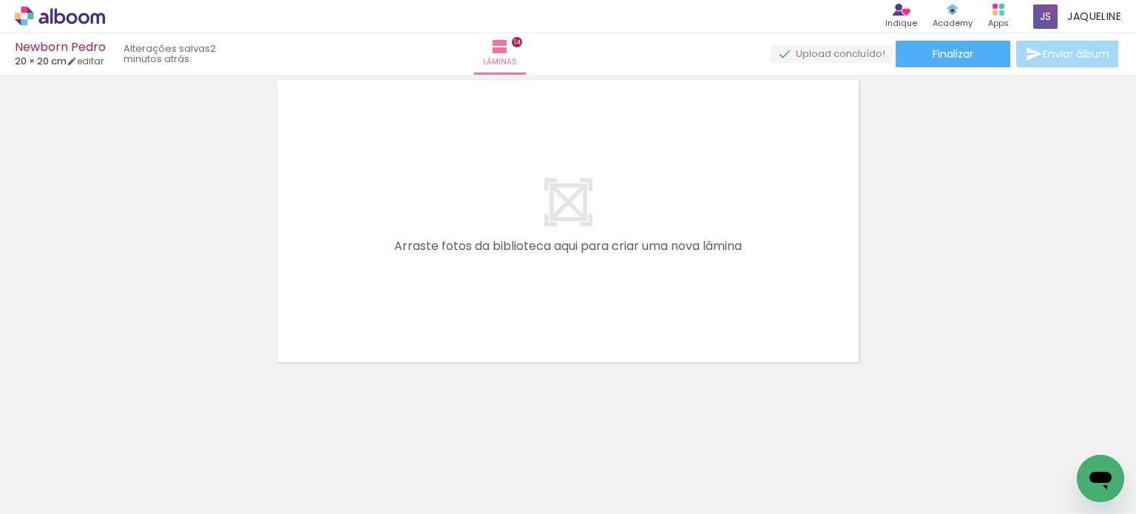
drag, startPoint x: 923, startPoint y: 475, endPoint x: 673, endPoint y: 240, distance: 343.4
click at [673, 240] on quentale-workspace at bounding box center [568, 257] width 1136 height 514
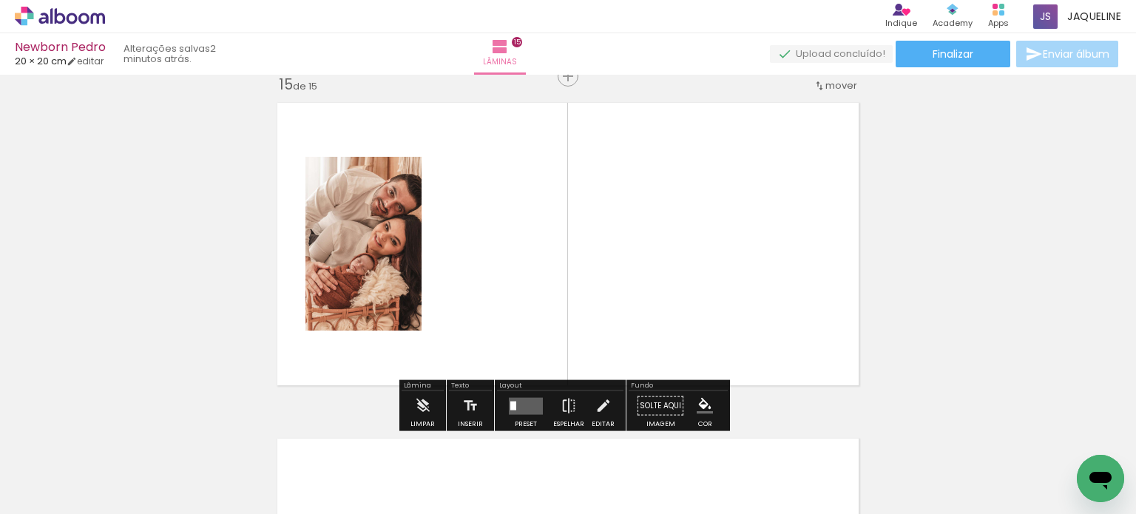
scroll to position [4721, 0]
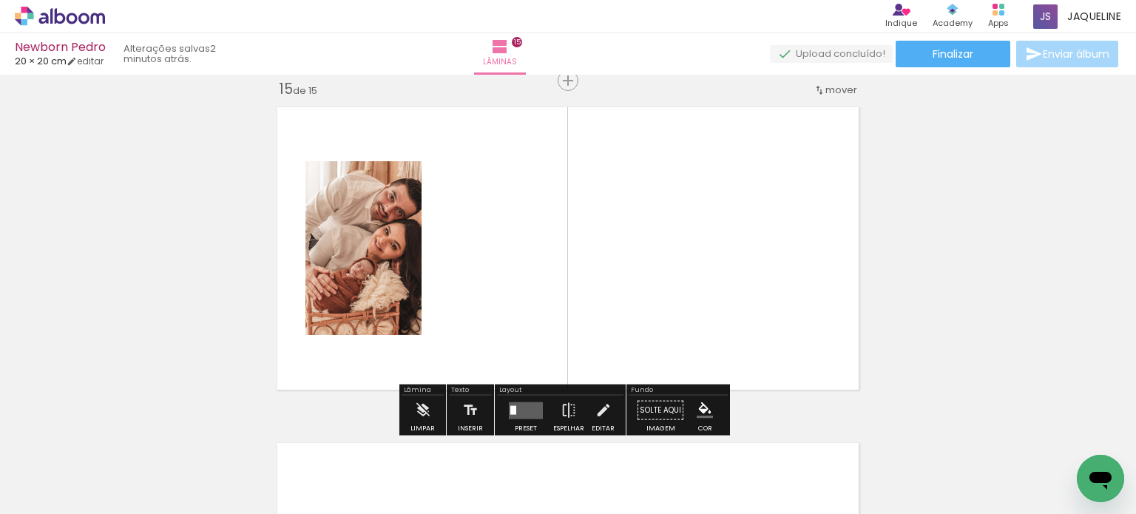
drag, startPoint x: 992, startPoint y: 473, endPoint x: 698, endPoint y: 249, distance: 369.1
click at [698, 249] on quentale-workspace at bounding box center [568, 257] width 1136 height 514
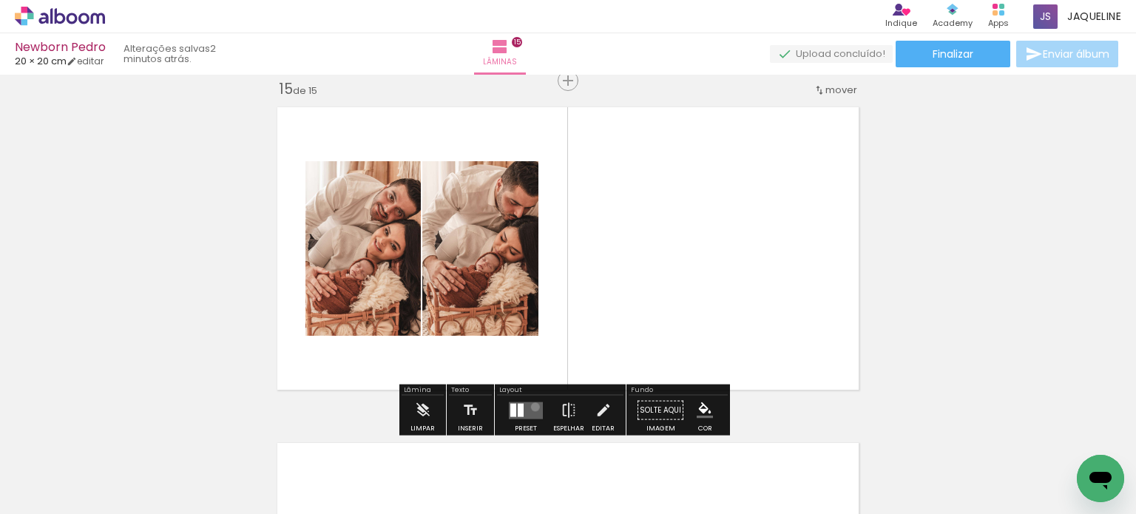
click at [532, 406] on quentale-layouter at bounding box center [526, 410] width 34 height 17
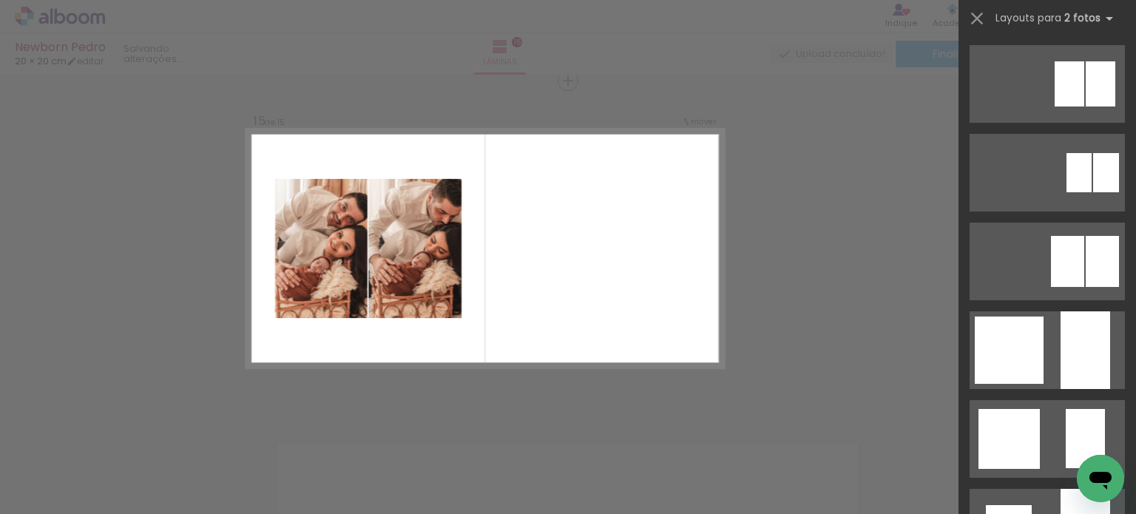
scroll to position [0, 0]
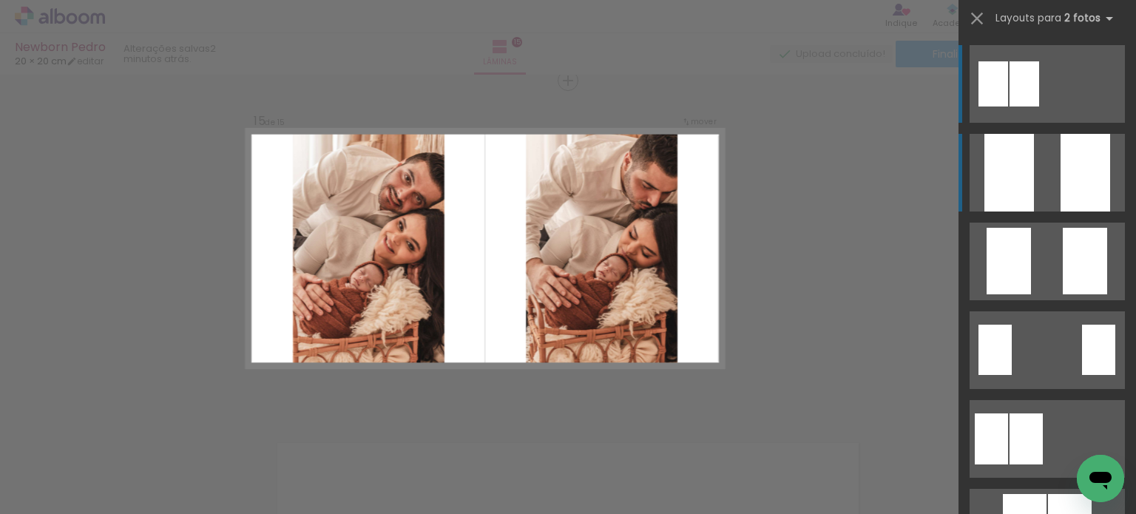
click at [1092, 150] on div at bounding box center [1086, 173] width 50 height 78
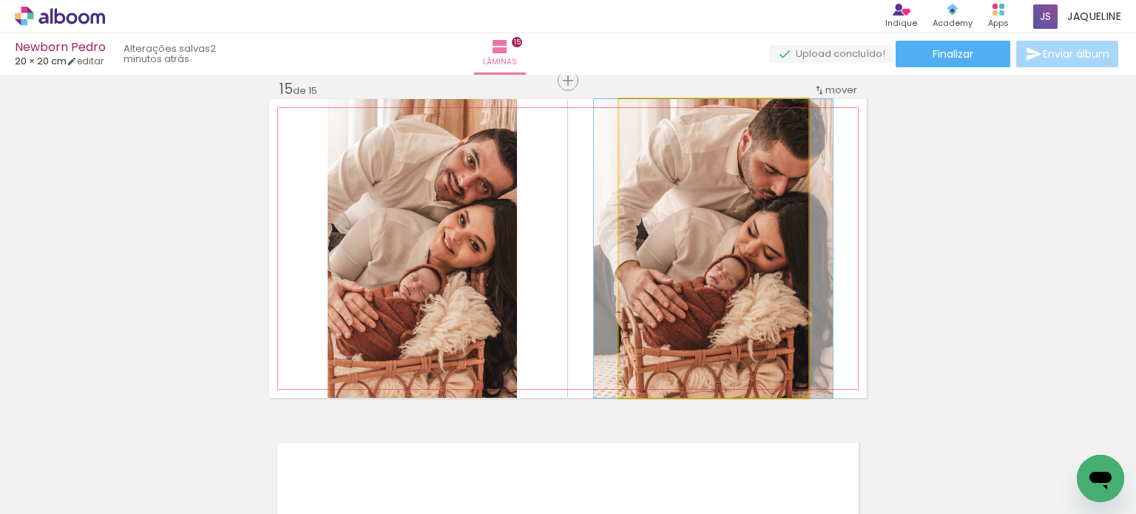
click at [747, 290] on quentale-photo at bounding box center [713, 248] width 189 height 299
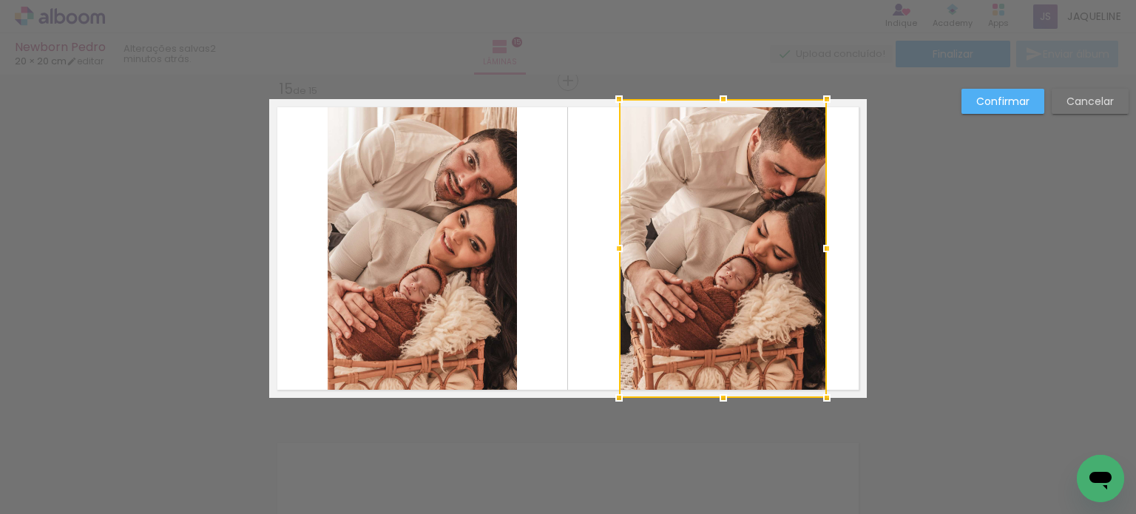
drag, startPoint x: 809, startPoint y: 247, endPoint x: 828, endPoint y: 252, distance: 19.2
click at [828, 252] on div at bounding box center [827, 249] width 30 height 30
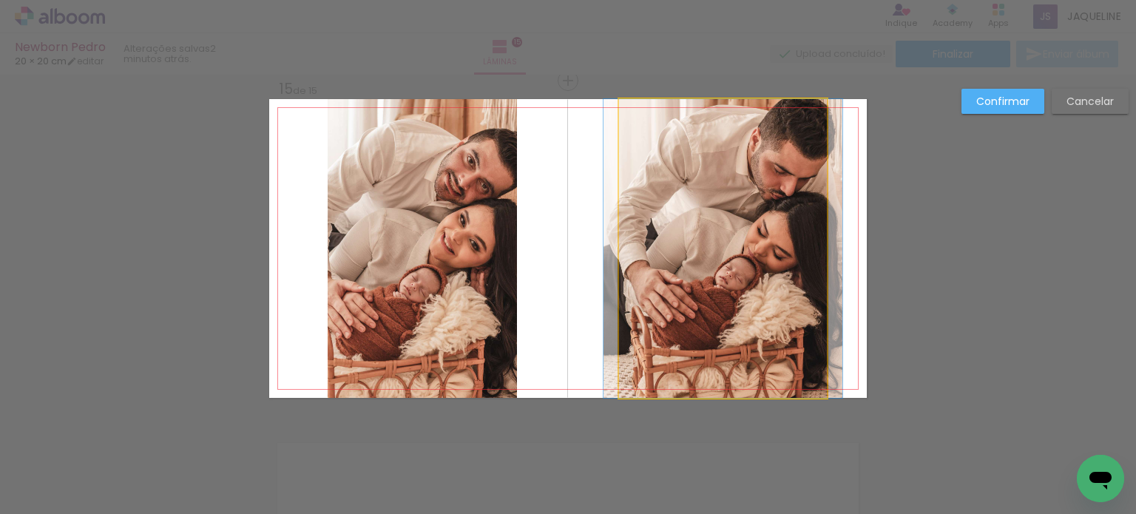
click at [672, 236] on quentale-photo at bounding box center [723, 248] width 208 height 299
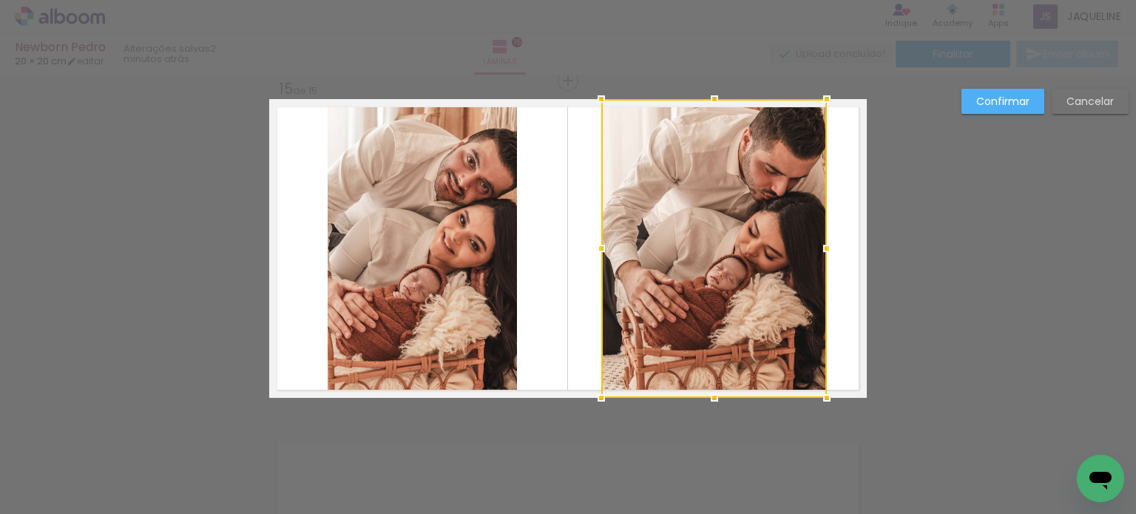
drag, startPoint x: 613, startPoint y: 243, endPoint x: 596, endPoint y: 245, distance: 17.9
click at [596, 245] on div at bounding box center [602, 249] width 30 height 30
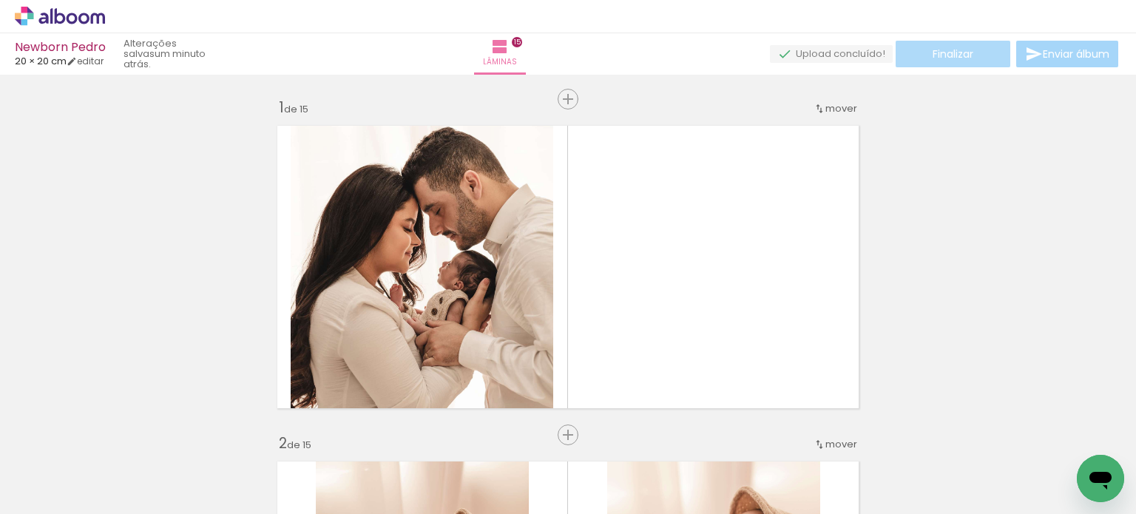
click at [955, 49] on span "Finalizar" at bounding box center [953, 54] width 41 height 10
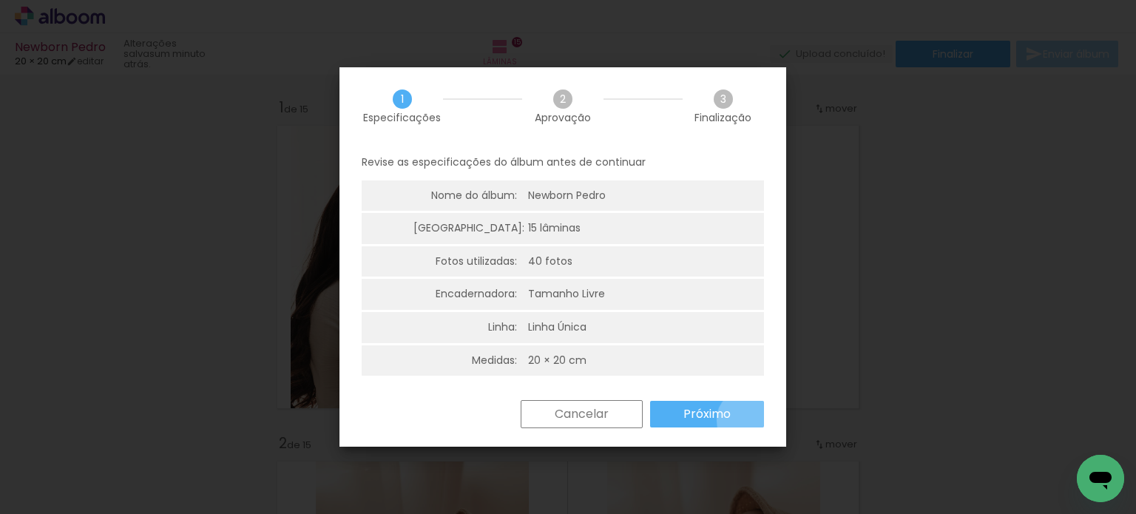
click at [748, 420] on paper-button "Próximo" at bounding box center [707, 414] width 114 height 27
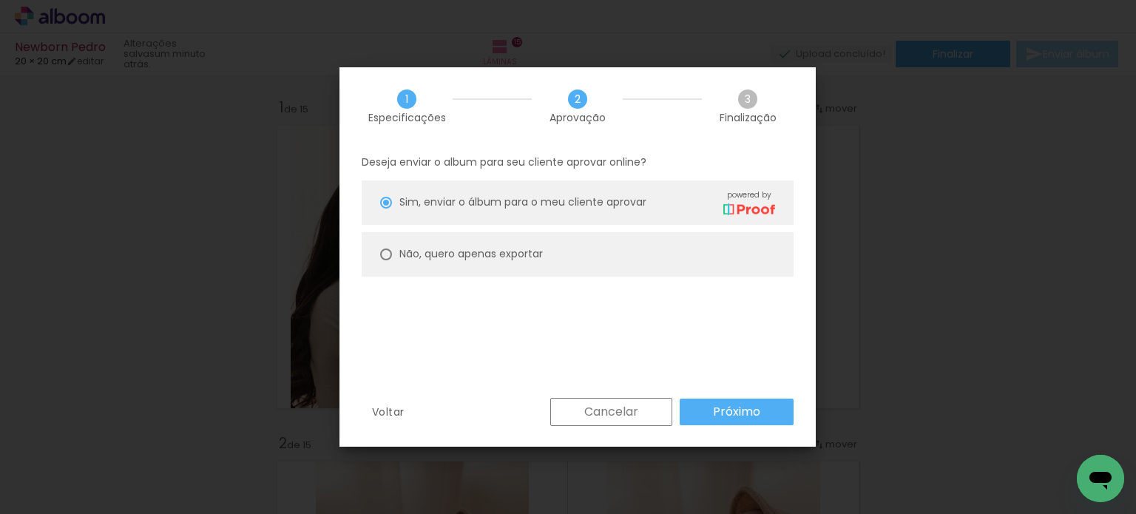
click at [626, 248] on paper-radio-button "Não, quero apenas exportar" at bounding box center [578, 254] width 432 height 44
type paper-radio-button "on"
click at [740, 396] on div "Deseja enviar o album para seu cliente aprovar online? [PERSON_NAME], enviar o …" at bounding box center [578, 271] width 476 height 253
click at [0, 0] on slot "Próximo" at bounding box center [0, 0] width 0 height 0
